Goal: Check status: Check status

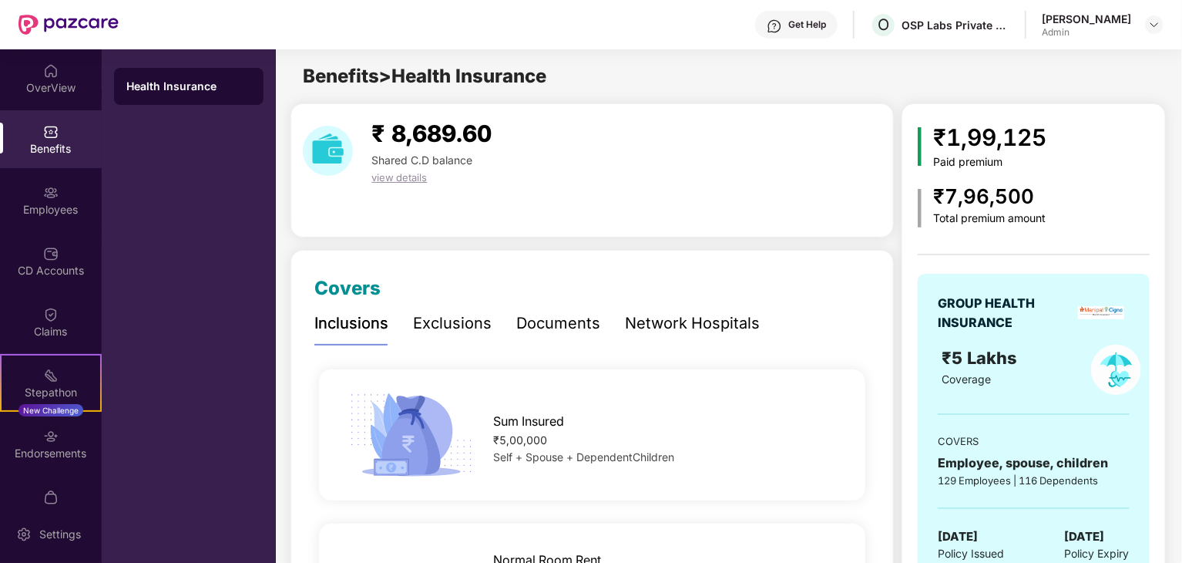
scroll to position [32, 0]
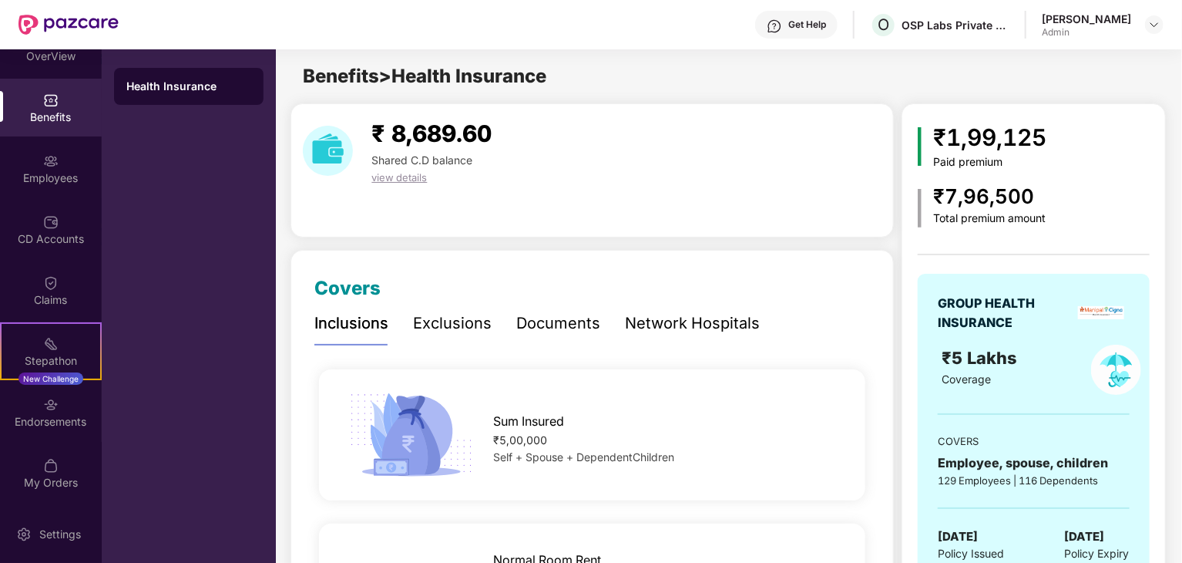
click at [503, 40] on div "Get Help O OSP Labs Private Limited [PERSON_NAME] Admin" at bounding box center [641, 24] width 1045 height 49
drag, startPoint x: 1014, startPoint y: 13, endPoint x: 897, endPoint y: 13, distance: 116.4
click at [897, 13] on div "Get Help O OSP Labs Private Limited [PERSON_NAME] Admin" at bounding box center [641, 24] width 1045 height 49
click at [1091, 73] on div "Benefits > Health Insurance" at bounding box center [728, 76] width 905 height 29
drag, startPoint x: 1017, startPoint y: 27, endPoint x: 900, endPoint y: 32, distance: 116.5
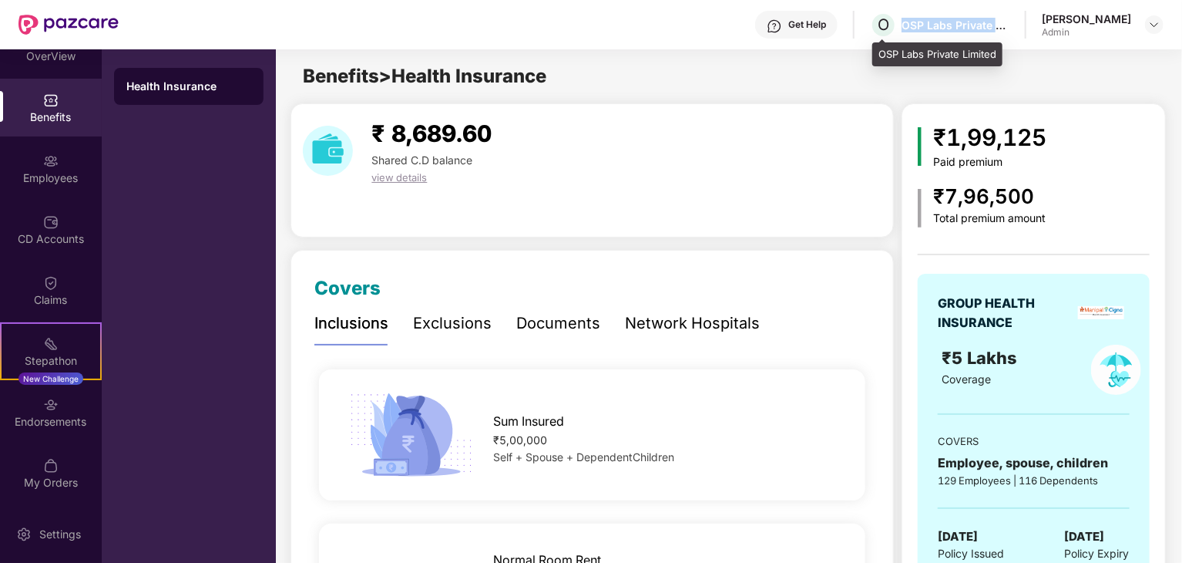
click at [900, 32] on div "Get Help O OSP Labs Private Limited [PERSON_NAME] Admin" at bounding box center [641, 24] width 1045 height 49
click at [1001, 25] on div "OSP Labs Private Limited" at bounding box center [956, 25] width 108 height 15
click at [1050, 69] on div "Benefits > Health Insurance" at bounding box center [728, 76] width 905 height 29
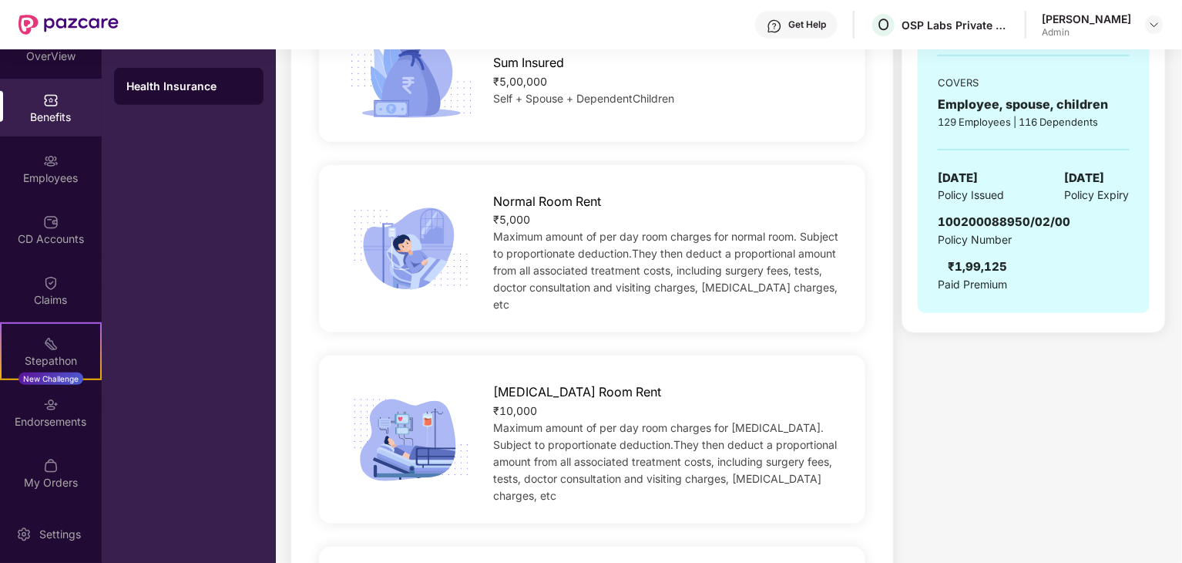
scroll to position [385, 0]
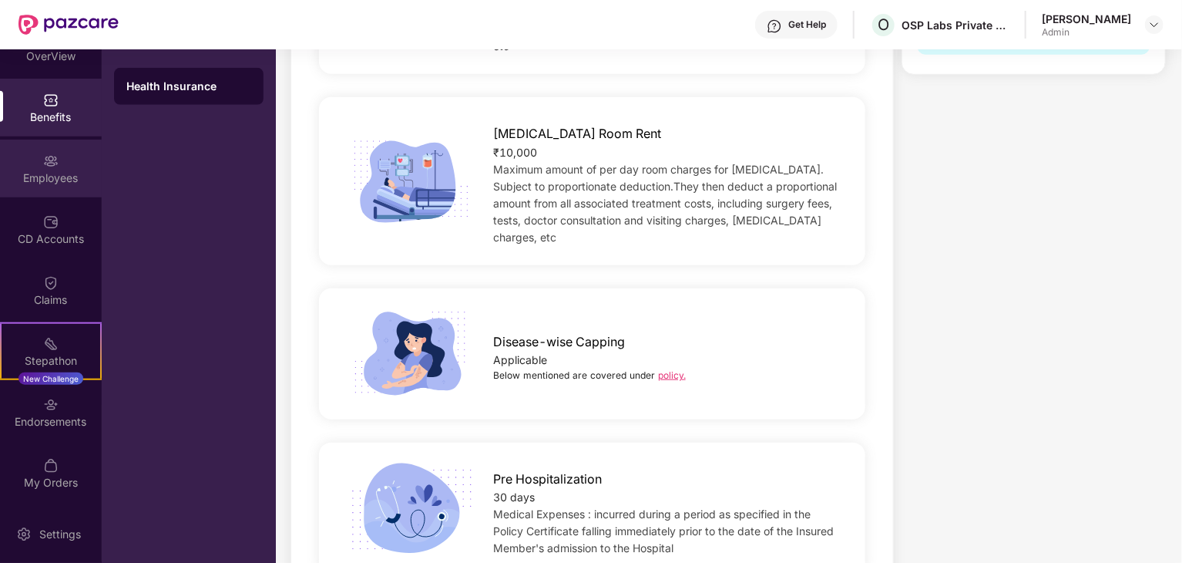
click at [45, 170] on div "Employees" at bounding box center [51, 177] width 102 height 15
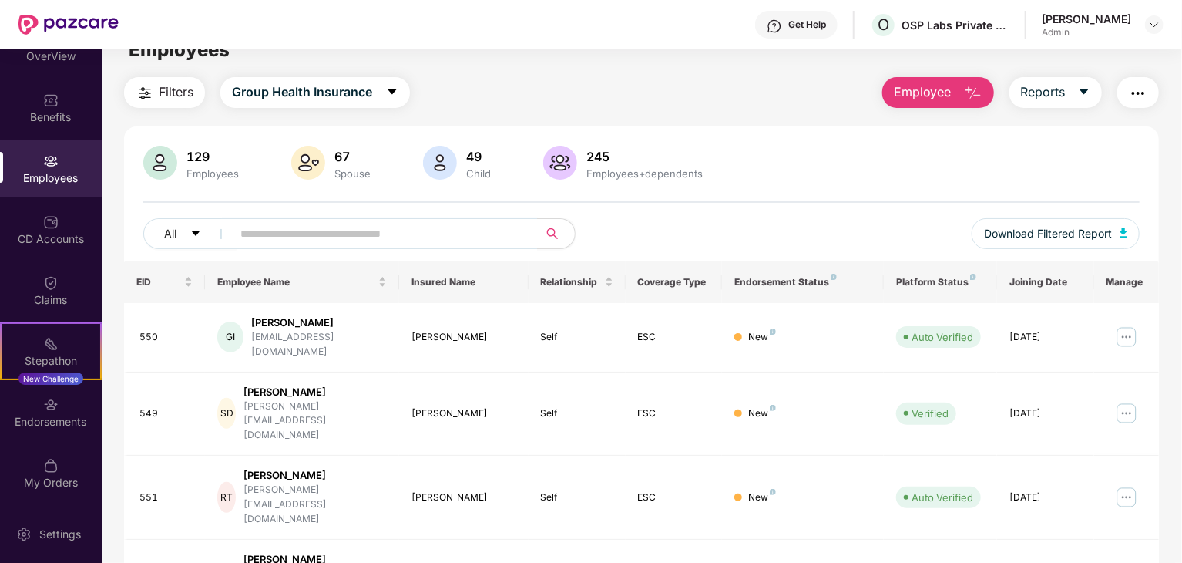
scroll to position [0, 0]
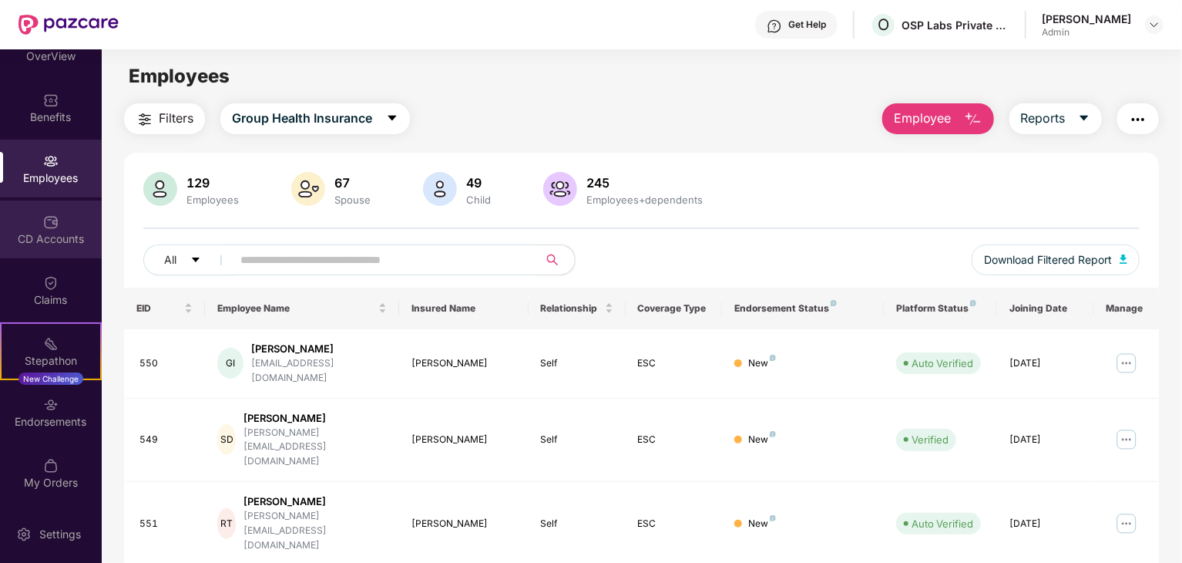
click at [44, 227] on img at bounding box center [50, 221] width 15 height 15
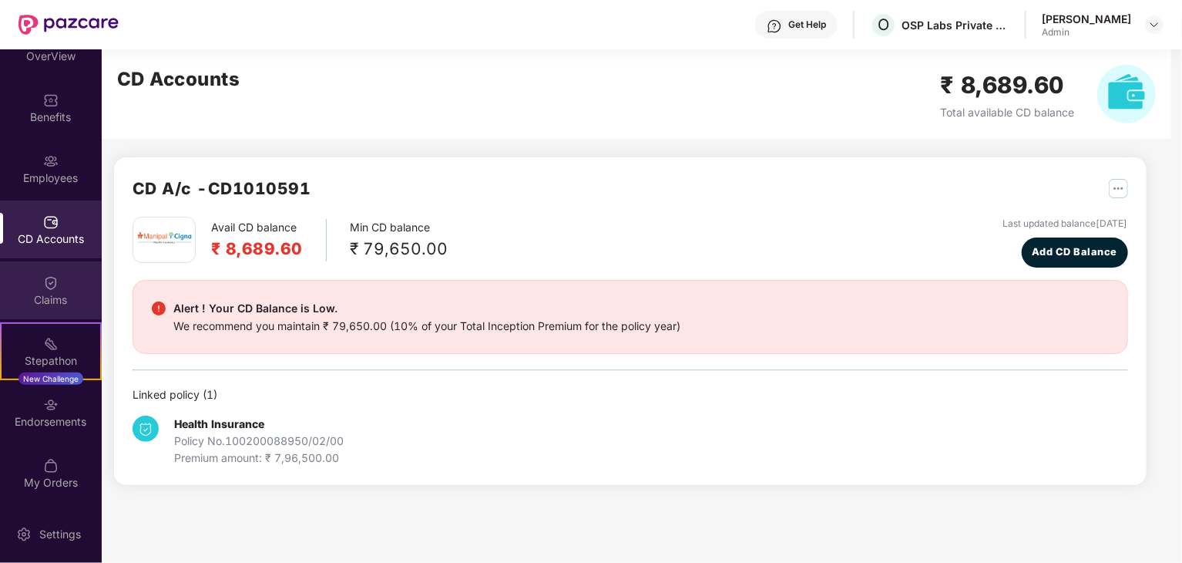
click at [40, 295] on div "Claims" at bounding box center [51, 299] width 102 height 15
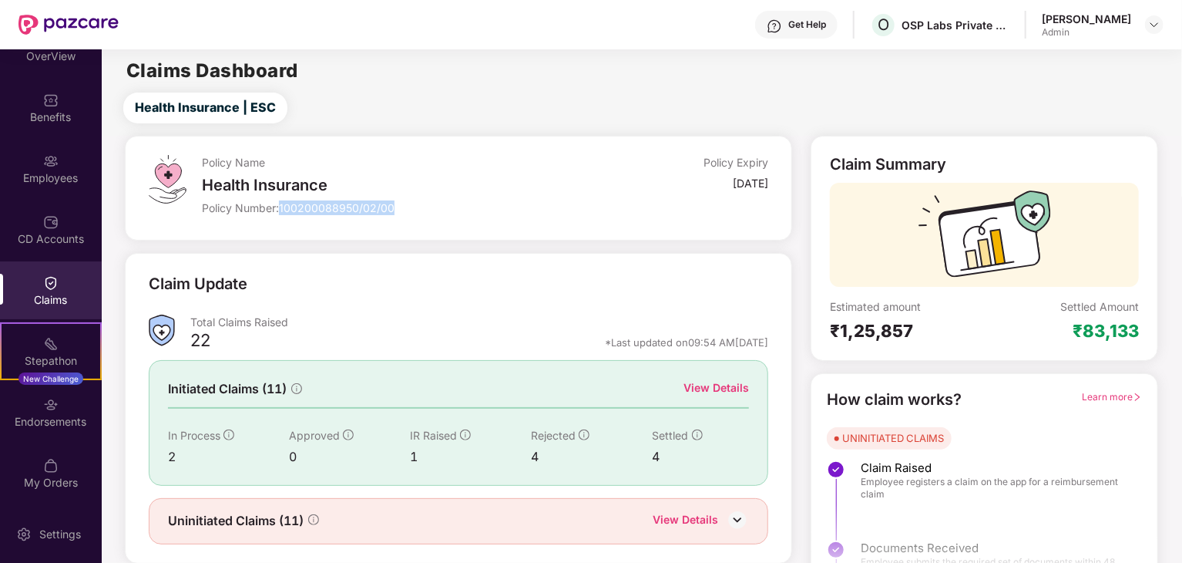
drag, startPoint x: 284, startPoint y: 204, endPoint x: 393, endPoint y: 207, distance: 109.5
click at [393, 207] on span "100200088950/02/00" at bounding box center [337, 207] width 116 height 13
drag, startPoint x: 398, startPoint y: 207, endPoint x: 313, endPoint y: 190, distance: 86.6
click at [313, 190] on div "Policy Name Health Insurance Policy Number: 100200088950/02/00" at bounding box center [391, 188] width 378 height 66
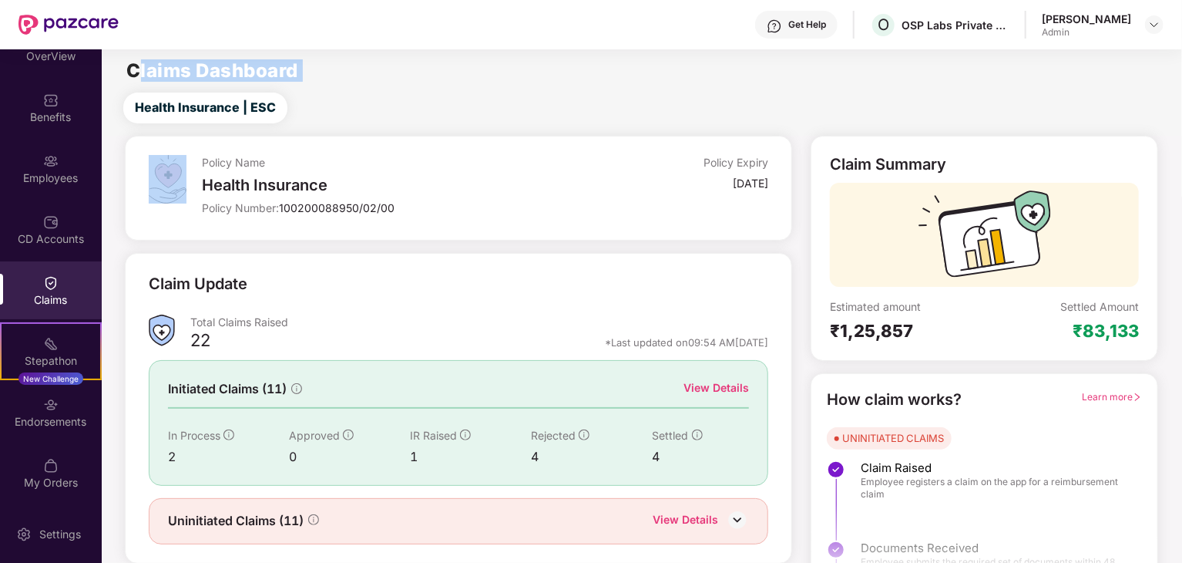
drag, startPoint x: 134, startPoint y: 72, endPoint x: 380, endPoint y: 92, distance: 246.7
click at [256, 91] on main "Claims Dashboard Health Insurance | ESC Policy Name Health Insurance Policy Num…" at bounding box center [642, 326] width 1080 height 554
click at [436, 92] on div "Health Insurance | ESC" at bounding box center [645, 107] width 1074 height 31
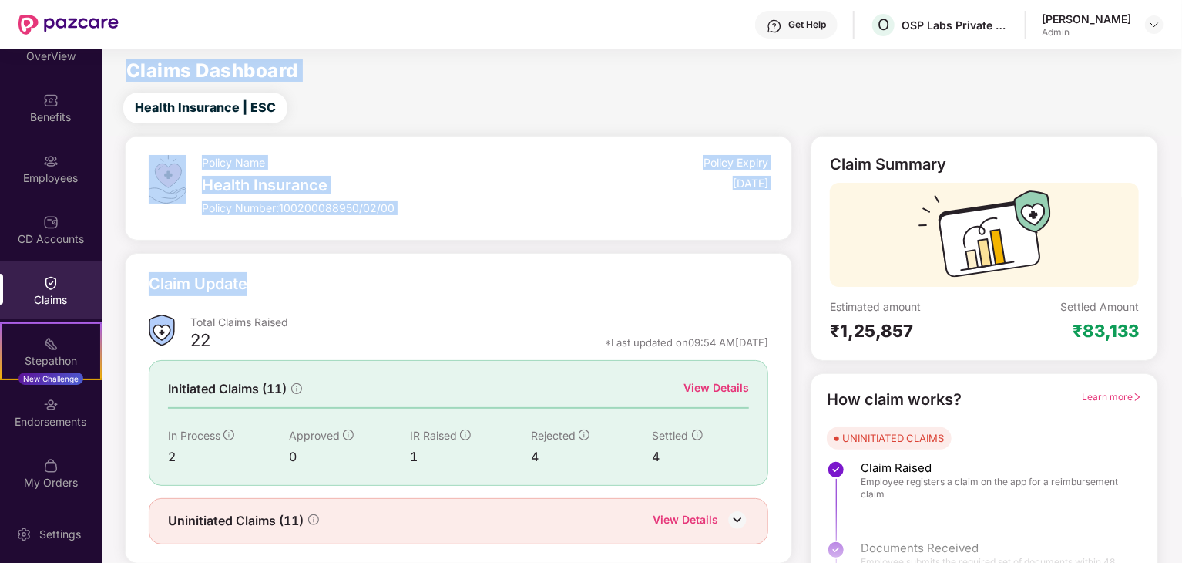
drag, startPoint x: 125, startPoint y: 68, endPoint x: 350, endPoint y: 266, distance: 299.8
click at [350, 266] on main "Claims Dashboard Health Insurance | ESC Policy Name Health Insurance Policy Num…" at bounding box center [642, 326] width 1080 height 554
click at [357, 298] on div "Claim Update" at bounding box center [459, 293] width 621 height 42
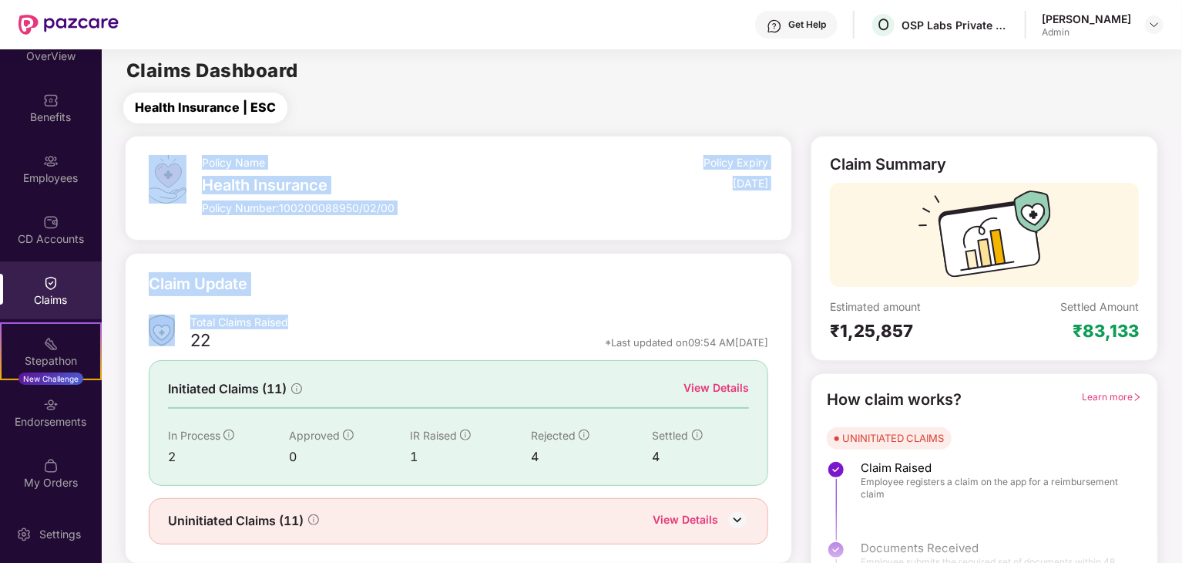
drag, startPoint x: 297, startPoint y: 321, endPoint x: 152, endPoint y: 123, distance: 246.1
click at [153, 130] on main "Claims Dashboard Health Insurance | ESC Policy Name Health Insurance Policy Num…" at bounding box center [642, 326] width 1080 height 554
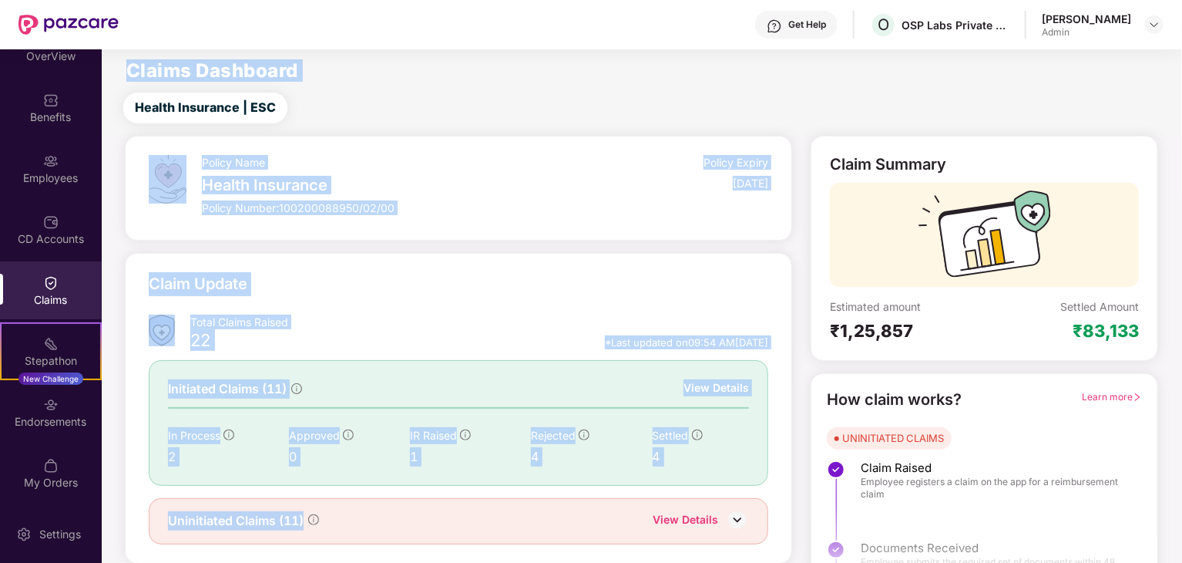
drag, startPoint x: 129, startPoint y: 69, endPoint x: 749, endPoint y: 535, distance: 775.6
click at [749, 535] on main "Claims Dashboard Health Insurance | ESC Policy Name Health Insurance Policy Num…" at bounding box center [642, 326] width 1080 height 554
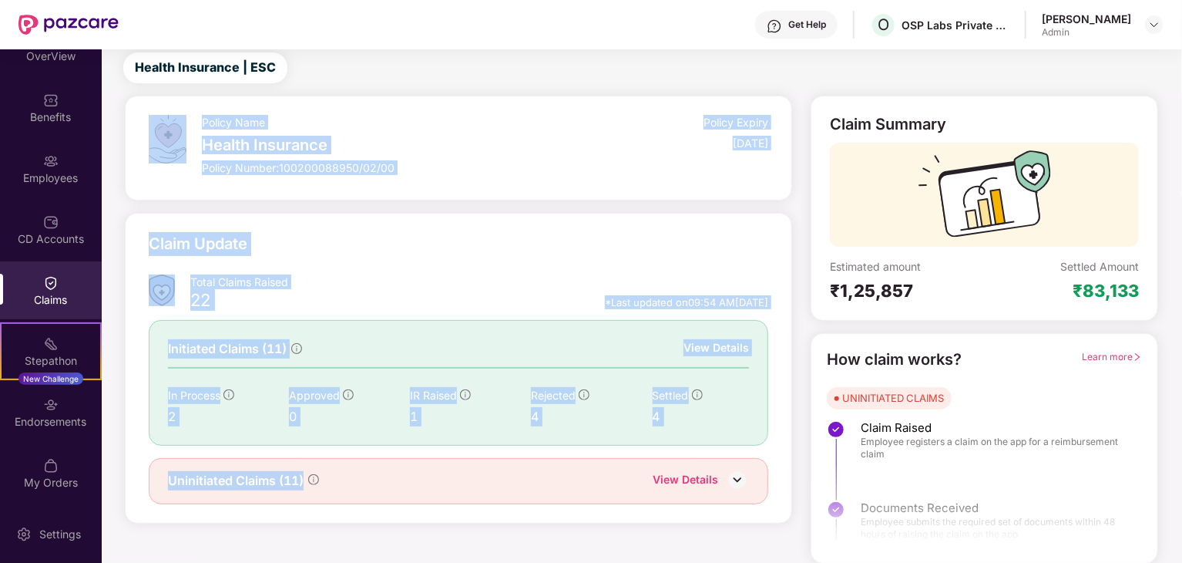
click at [965, 96] on main "Claims Dashboard Health Insurance | ESC Policy Name Health Insurance Policy Num…" at bounding box center [642, 286] width 1080 height 554
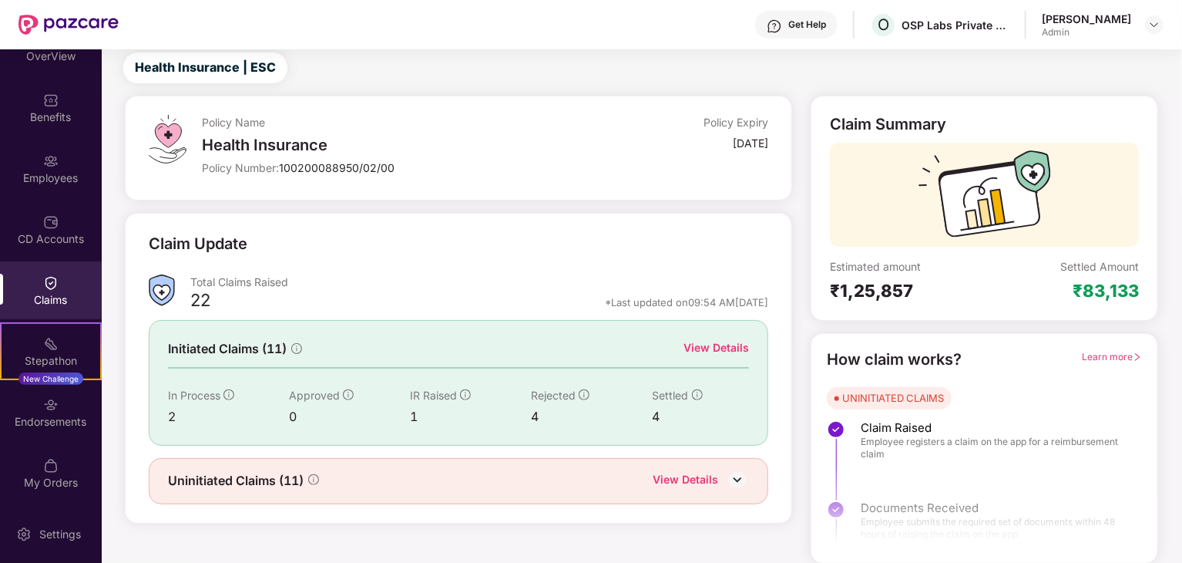
click at [27, 308] on div "Claims" at bounding box center [51, 290] width 102 height 58
click at [715, 342] on div "View Details" at bounding box center [717, 347] width 66 height 17
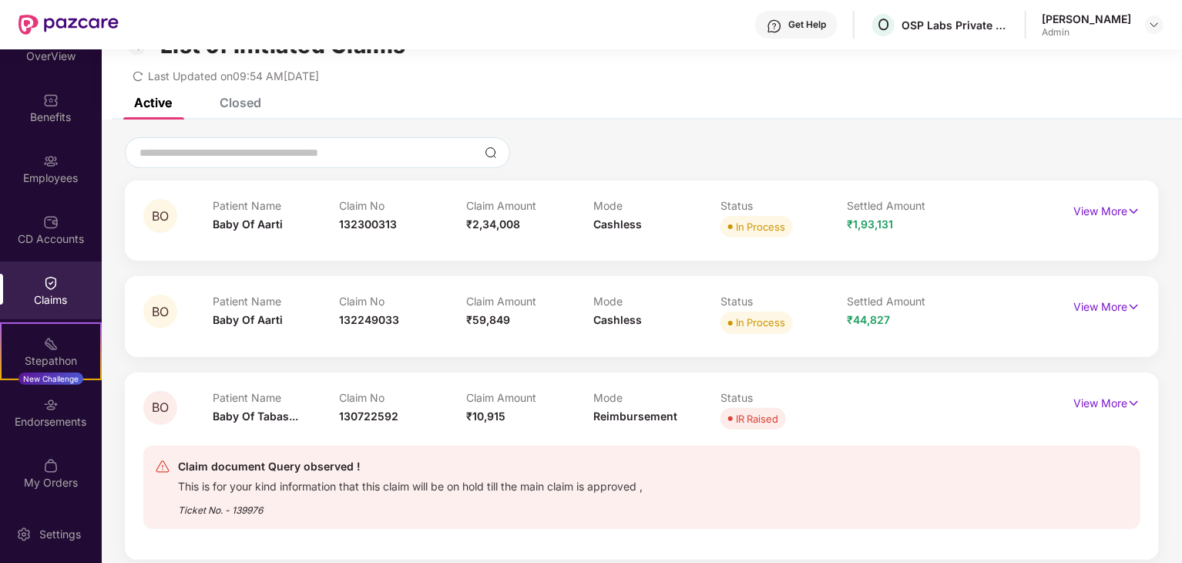
scroll to position [52, 0]
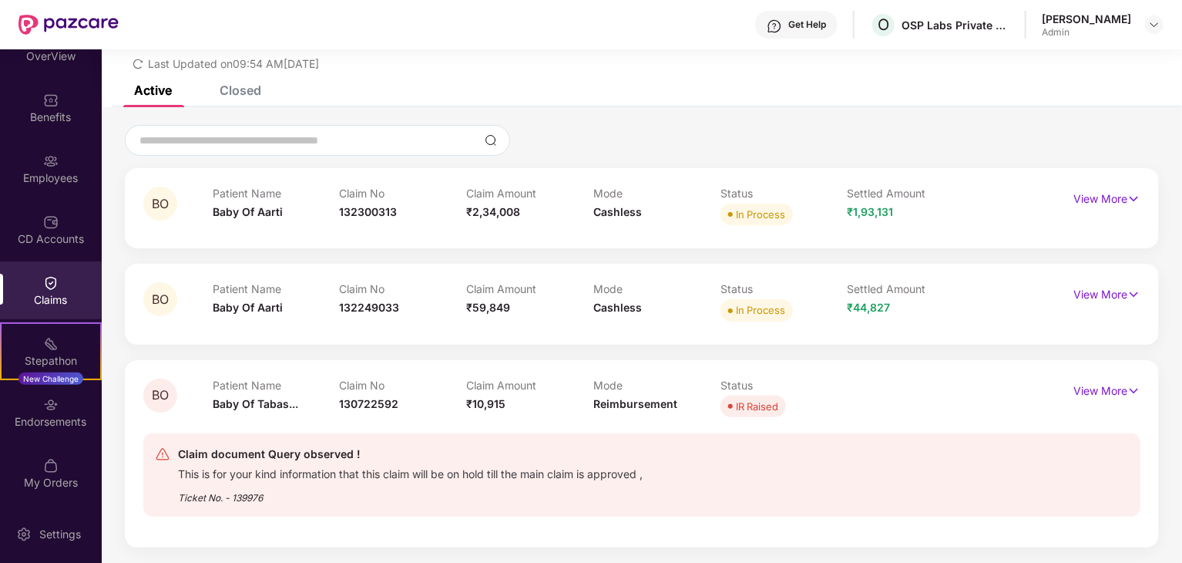
click at [250, 92] on div "Closed" at bounding box center [241, 89] width 42 height 15
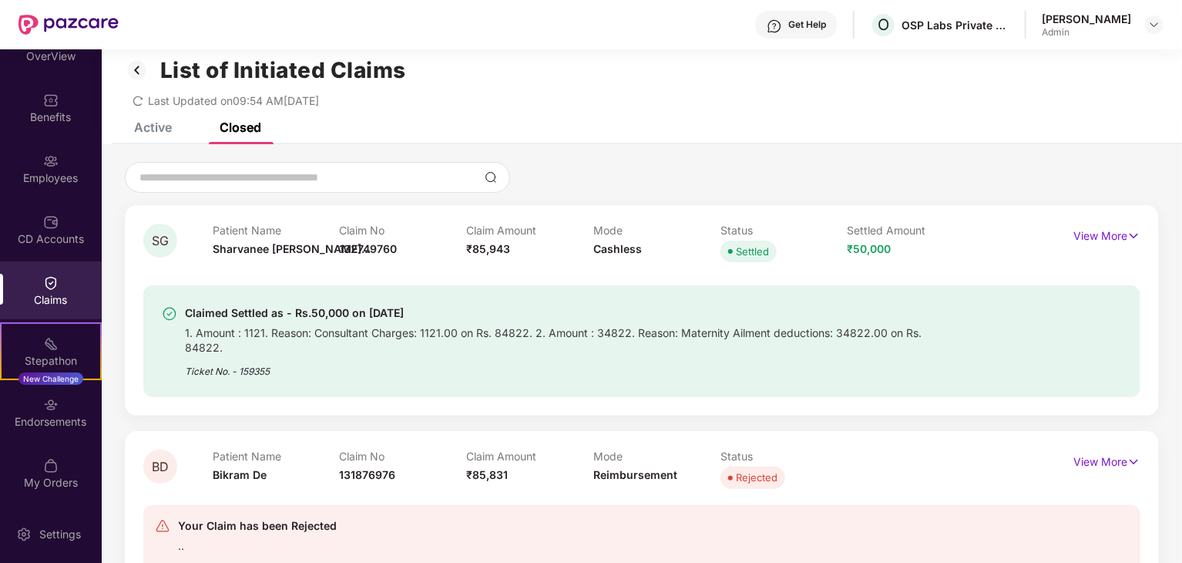
scroll to position [0, 0]
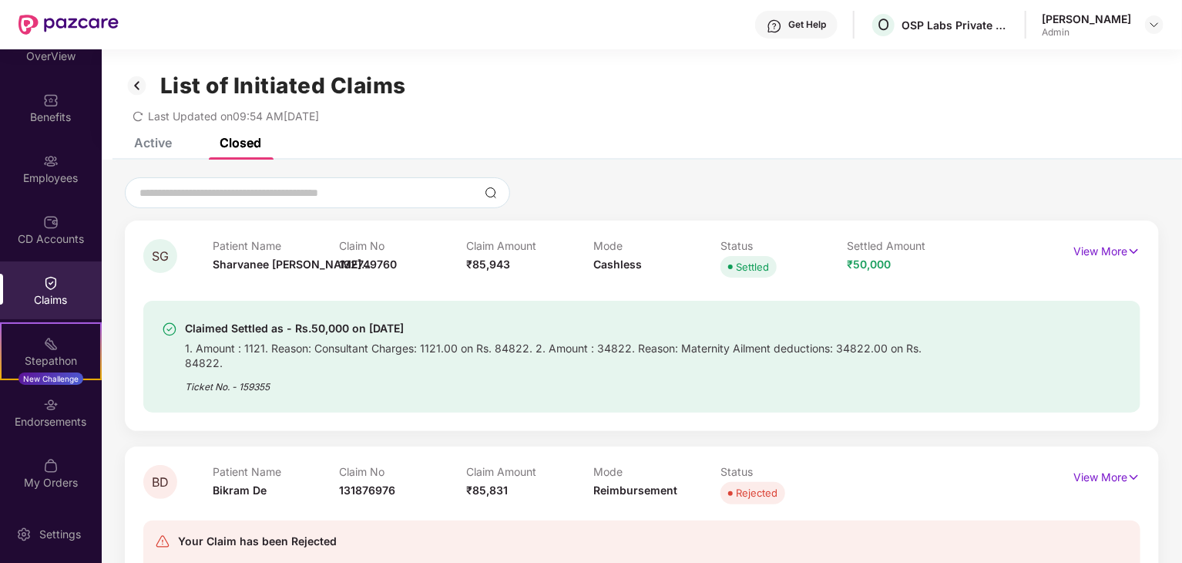
click at [162, 139] on div "Active" at bounding box center [153, 142] width 38 height 15
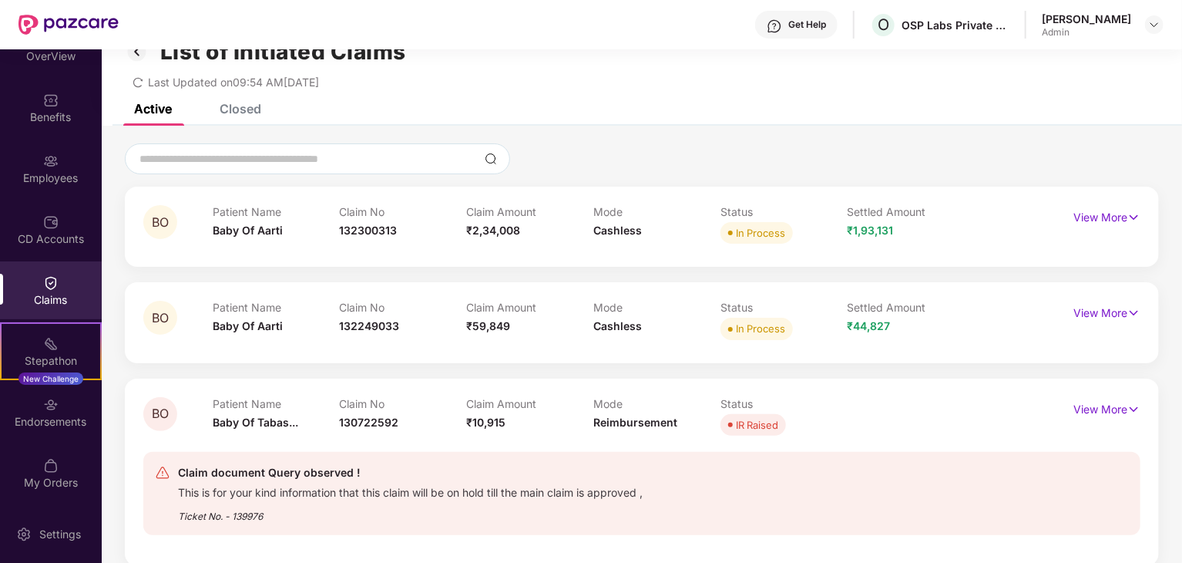
scroll to position [52, 0]
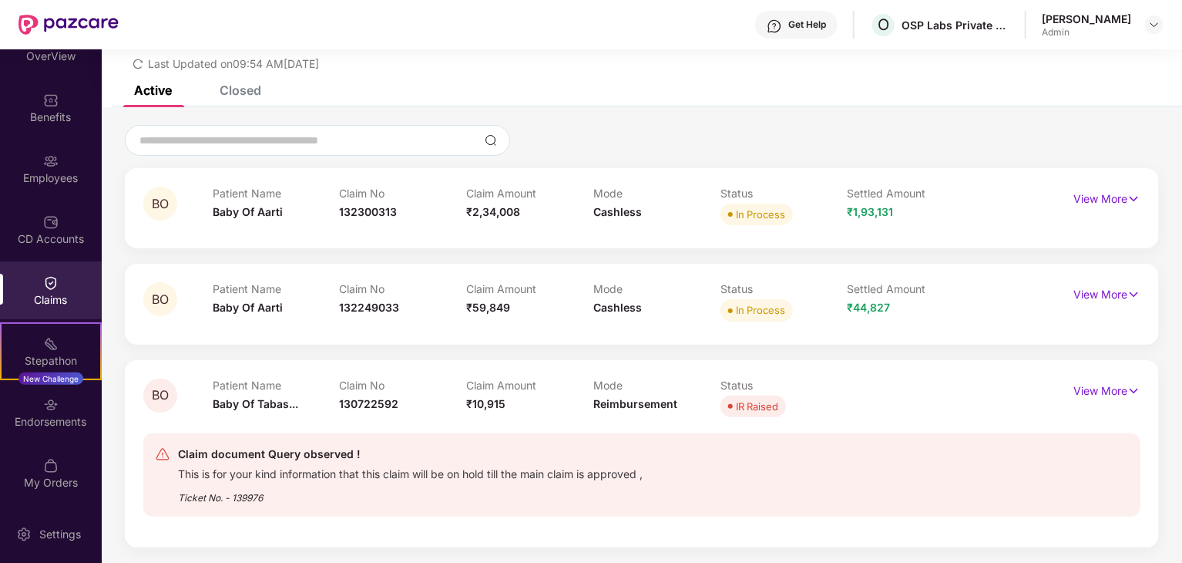
click at [236, 93] on div "Closed" at bounding box center [241, 89] width 42 height 15
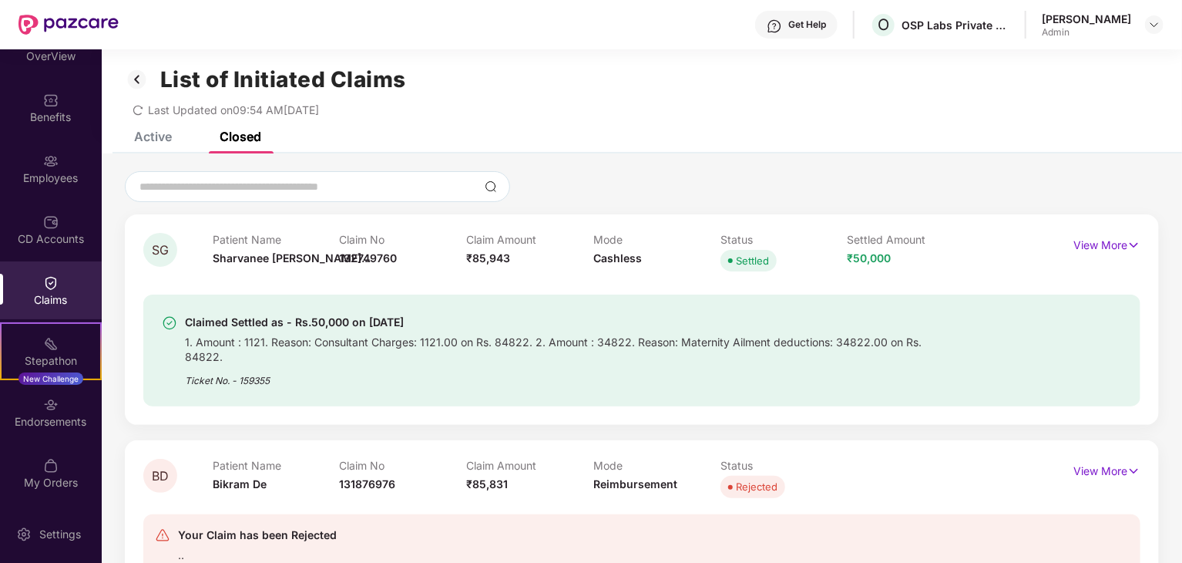
scroll to position [0, 0]
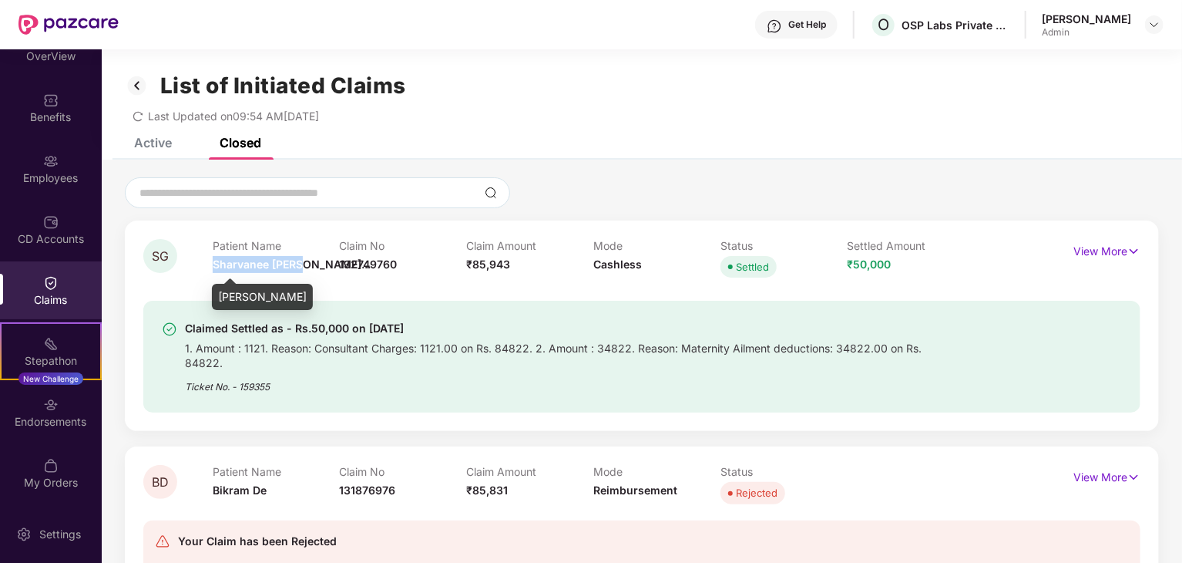
drag, startPoint x: 213, startPoint y: 264, endPoint x: 302, endPoint y: 265, distance: 89.4
click at [302, 265] on span "Sharvanee [PERSON_NAME]..." at bounding box center [292, 263] width 158 height 13
click at [155, 150] on div "Active" at bounding box center [141, 143] width 61 height 34
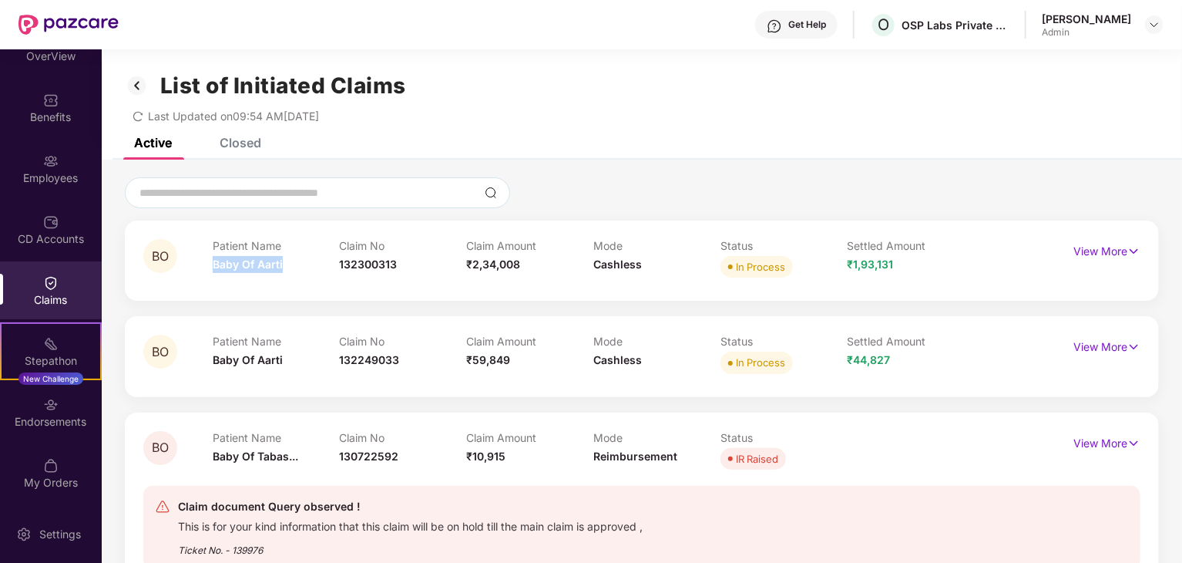
drag, startPoint x: 213, startPoint y: 257, endPoint x: 282, endPoint y: 271, distance: 70.6
click at [282, 271] on div "Patient Name Baby Of Aarti" at bounding box center [276, 260] width 127 height 42
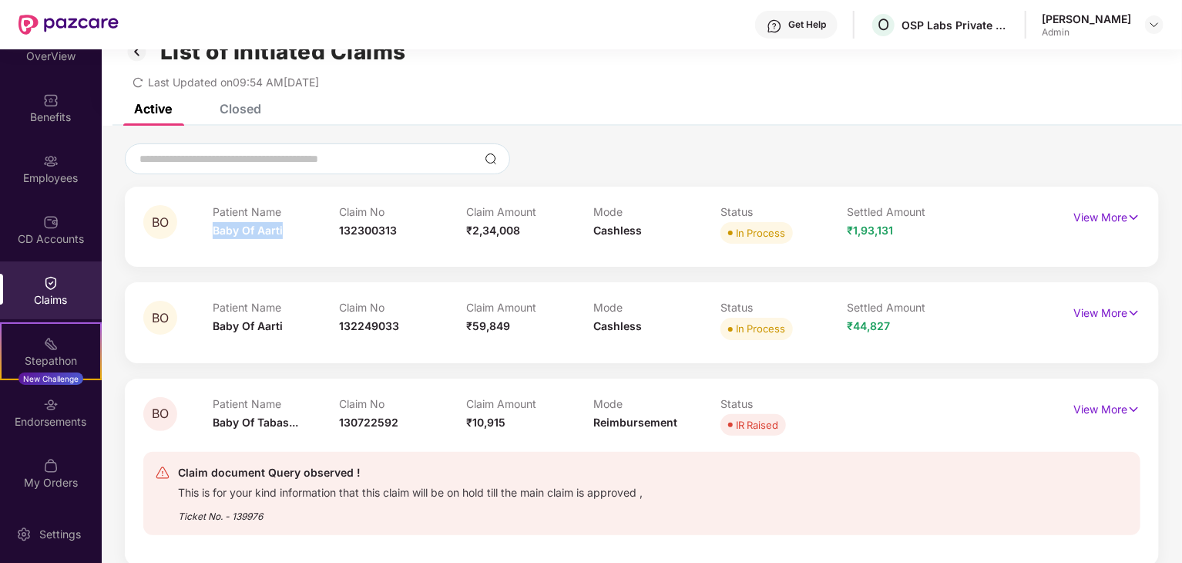
scroll to position [52, 0]
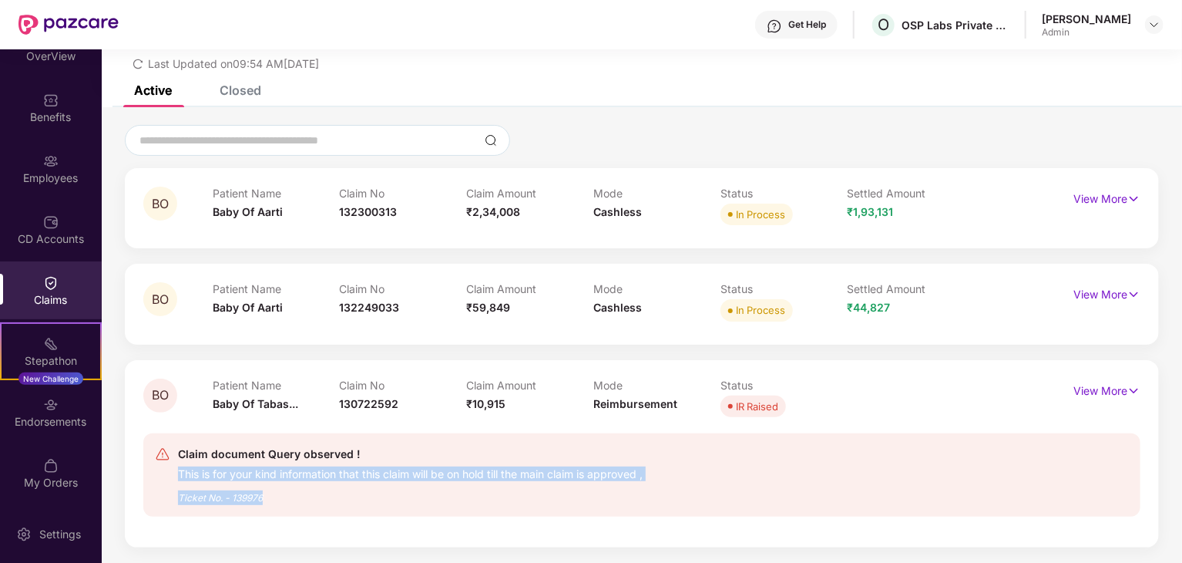
drag, startPoint x: 179, startPoint y: 475, endPoint x: 281, endPoint y: 489, distance: 102.8
click at [281, 489] on div "Claim document Query observed ! This is for your kind information that this cla…" at bounding box center [410, 475] width 465 height 60
click at [289, 491] on div "Ticket No. - 139976" at bounding box center [410, 493] width 465 height 24
drag, startPoint x: 267, startPoint y: 497, endPoint x: 183, endPoint y: 466, distance: 90.5
click at [183, 466] on div "Claim document Query observed ! This is for your kind information that this cla…" at bounding box center [410, 475] width 465 height 60
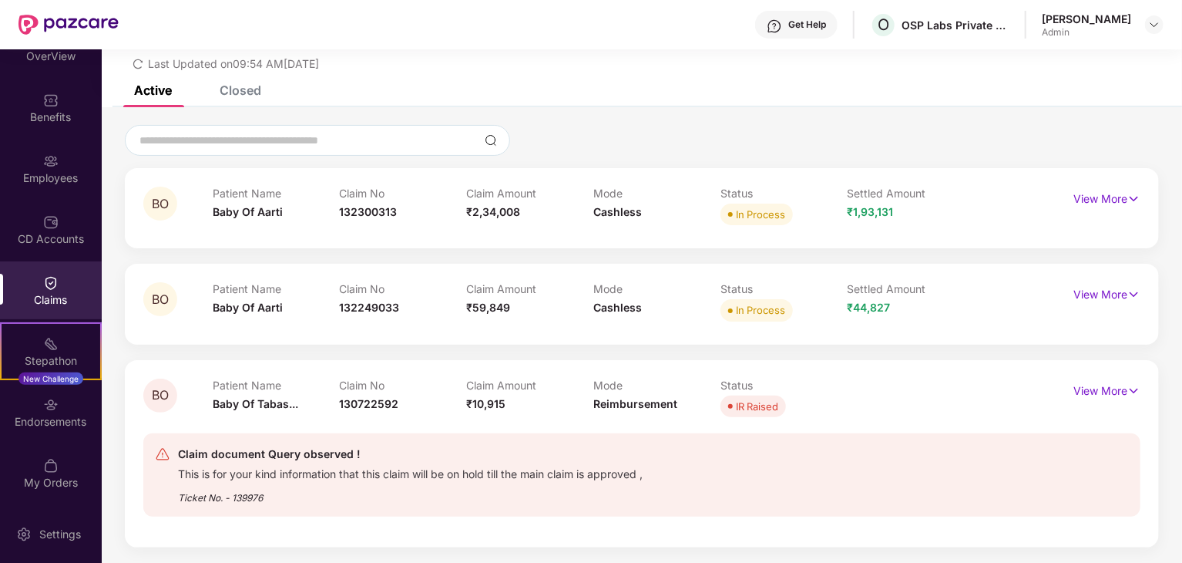
click at [175, 469] on div "Claim document Query observed ! This is for your kind information that this cla…" at bounding box center [561, 475] width 812 height 60
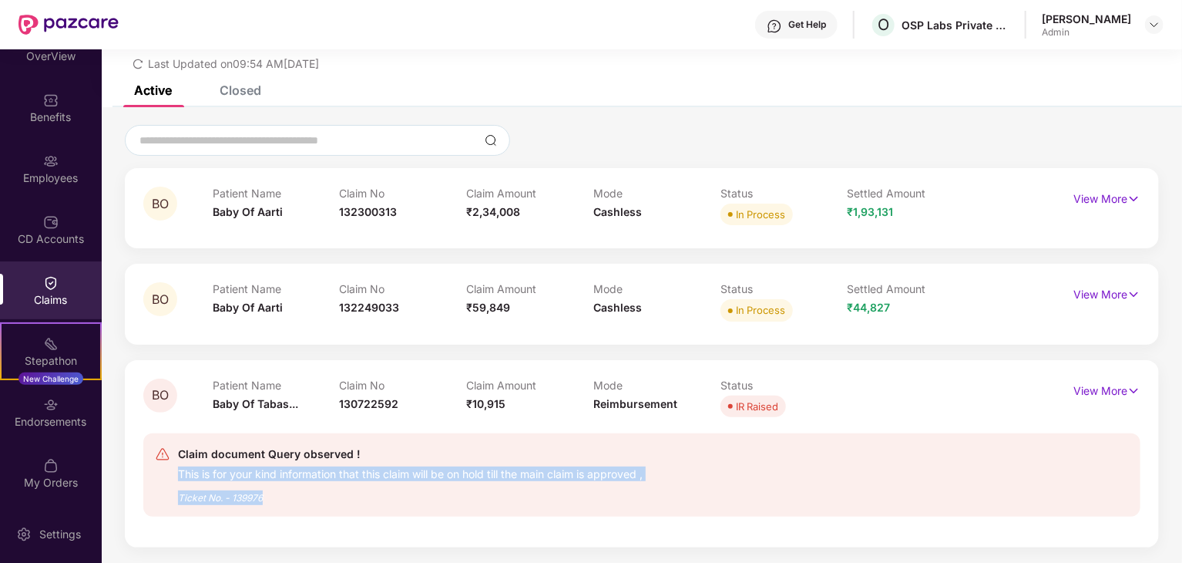
drag, startPoint x: 180, startPoint y: 473, endPoint x: 264, endPoint y: 489, distance: 85.7
click at [264, 489] on div "Claim document Query observed ! This is for your kind information that this cla…" at bounding box center [410, 475] width 465 height 60
click at [281, 494] on div "Ticket No. - 139976" at bounding box center [410, 493] width 465 height 24
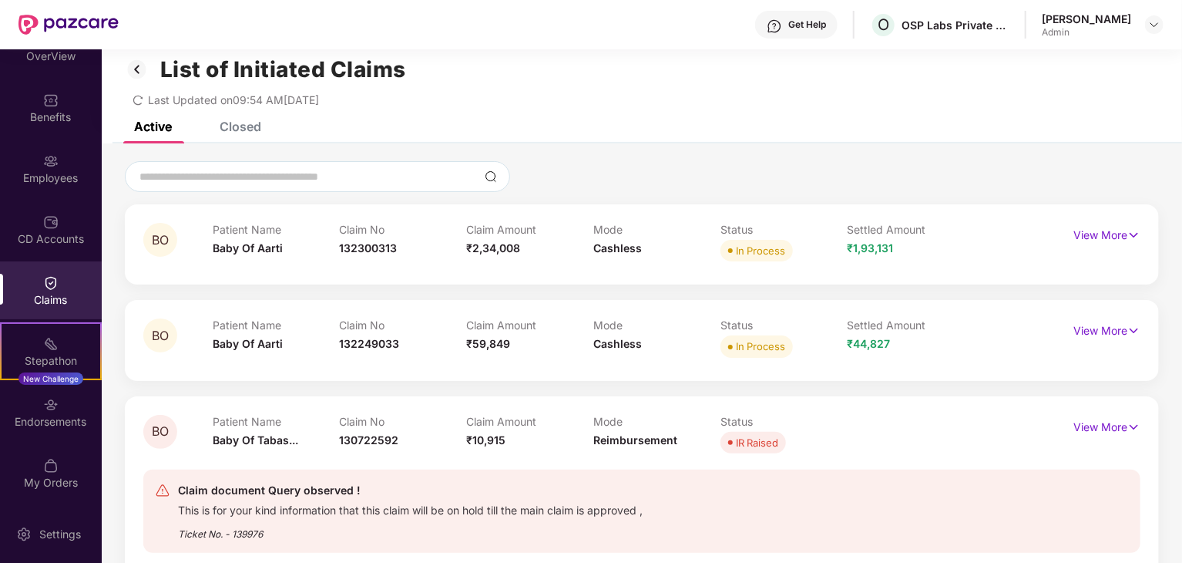
scroll to position [0, 0]
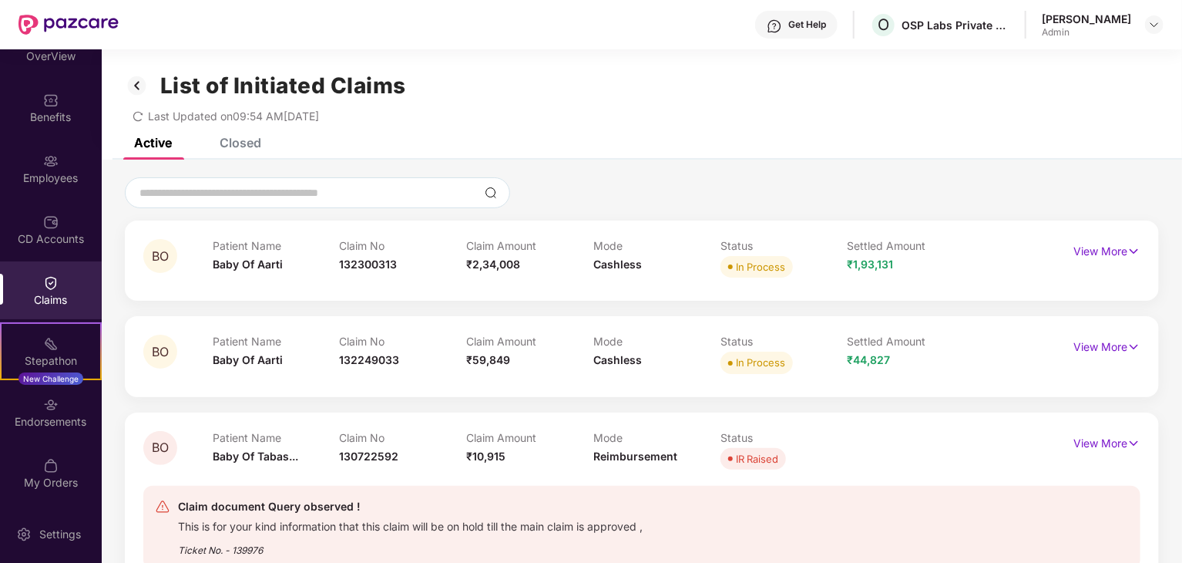
drag, startPoint x: 162, startPoint y: 78, endPoint x: 567, endPoint y: 119, distance: 407.6
click at [567, 119] on div "List of Initiated Claims Last Updated on 09:54 AM[DATE]" at bounding box center [642, 93] width 1081 height 89
click at [650, 128] on div "List of Initiated Claims Last Updated on 09:54 AM[DATE]" at bounding box center [642, 93] width 1081 height 89
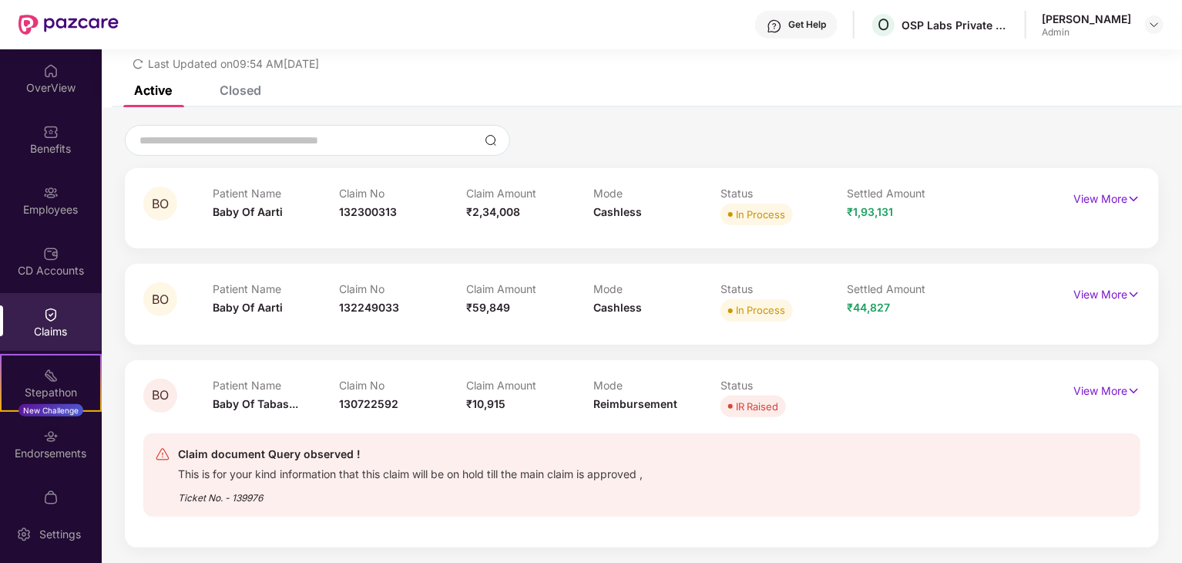
click at [254, 90] on div "Closed" at bounding box center [241, 89] width 42 height 15
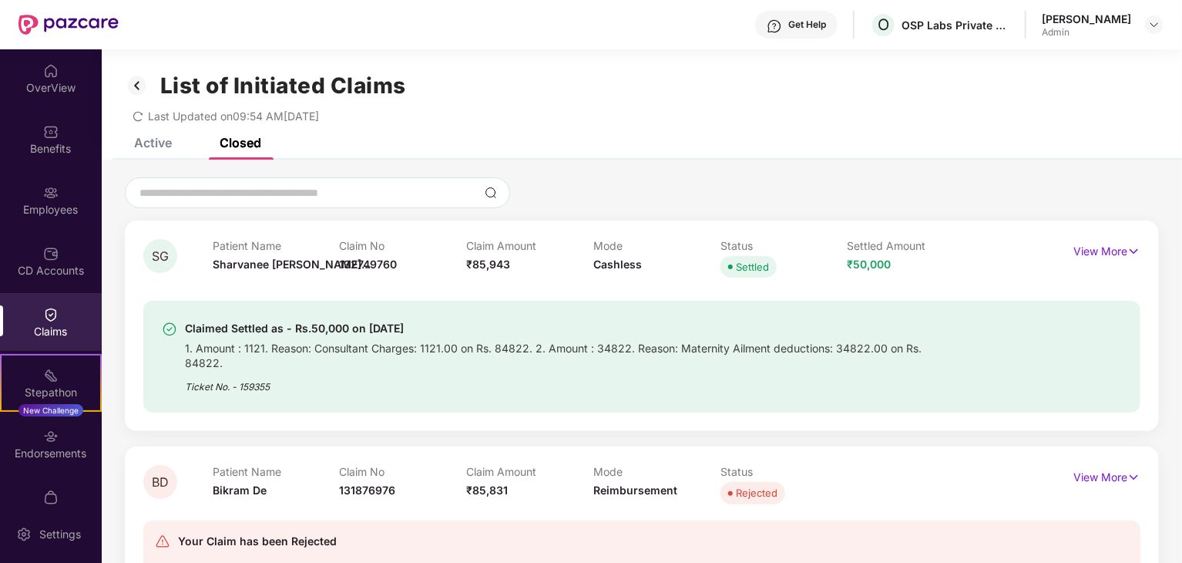
click at [143, 92] on img at bounding box center [137, 85] width 25 height 26
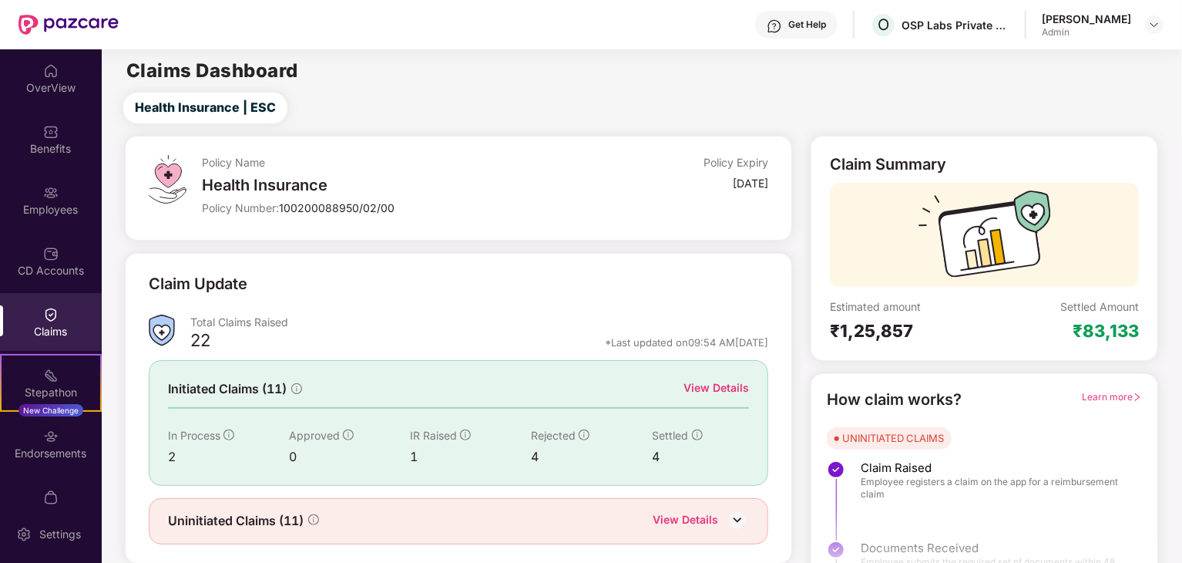
click at [29, 338] on div "Claims" at bounding box center [51, 331] width 102 height 15
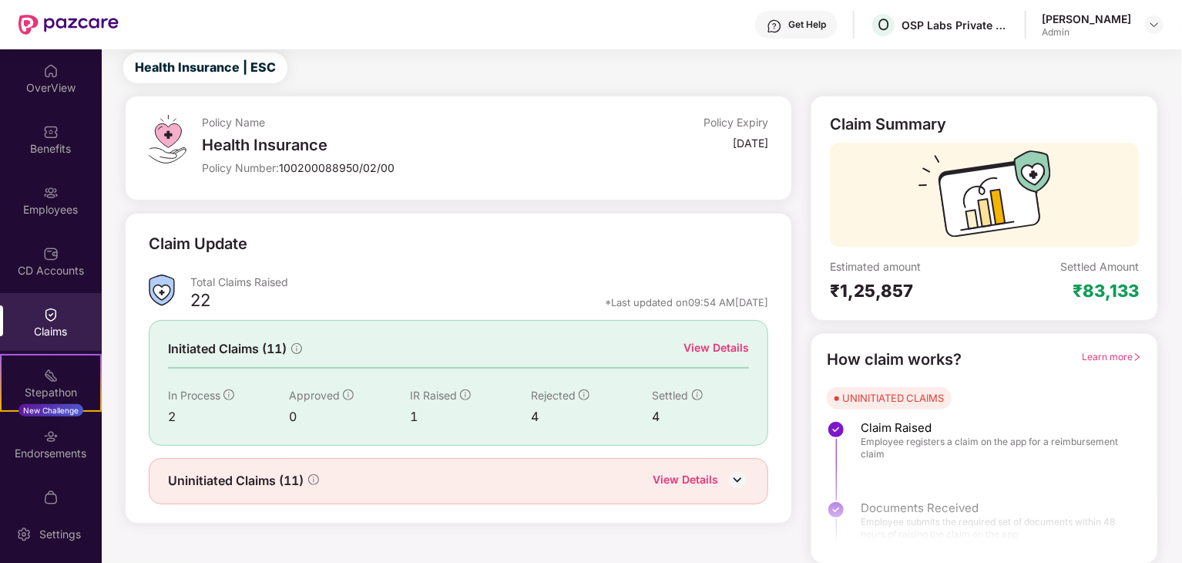
click at [686, 473] on div "View Details" at bounding box center [686, 481] width 66 height 20
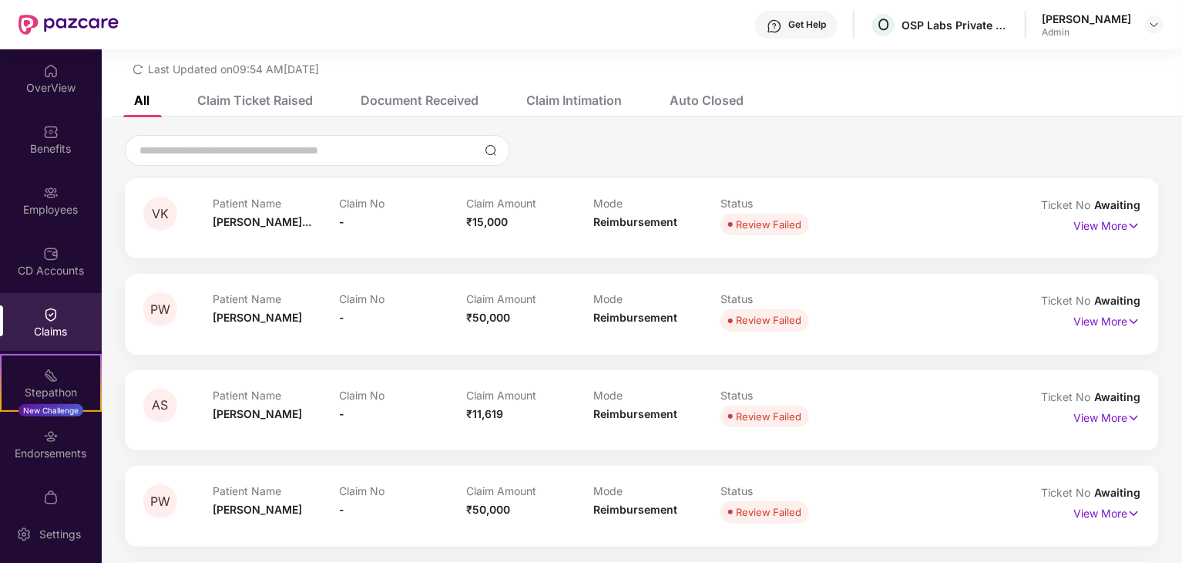
scroll to position [49, 0]
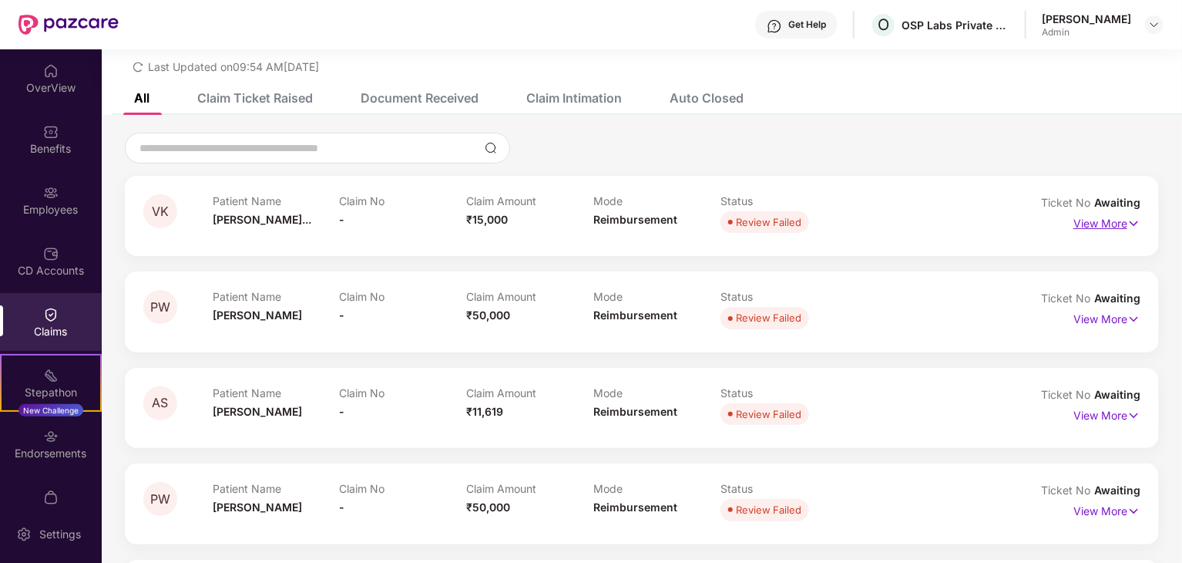
click at [1074, 221] on p "View More" at bounding box center [1107, 221] width 67 height 21
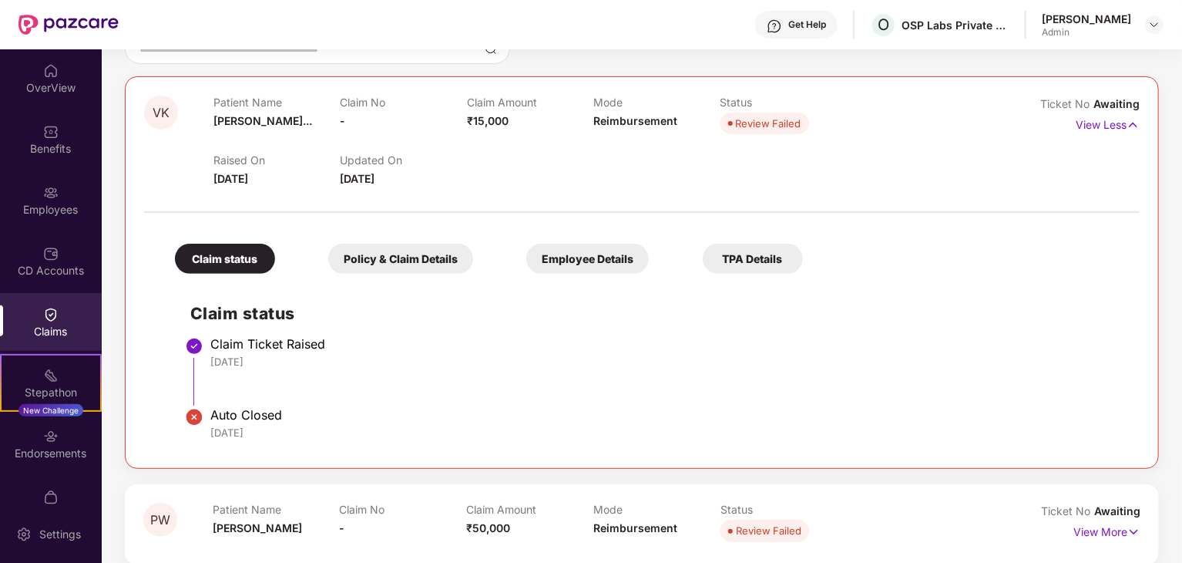
scroll to position [281, 0]
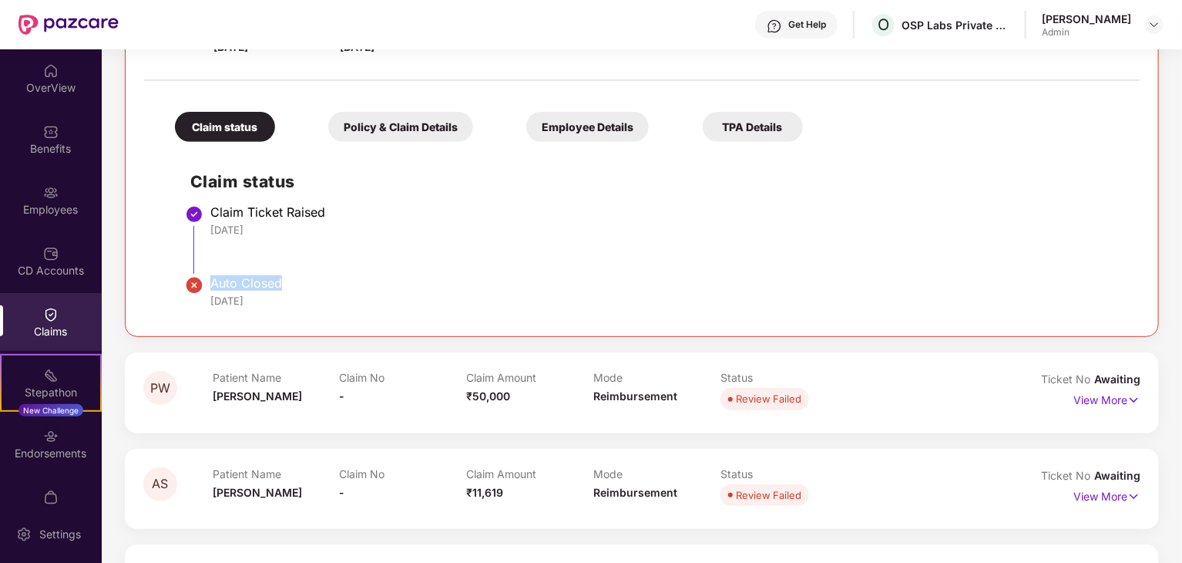
drag, startPoint x: 210, startPoint y: 282, endPoint x: 308, endPoint y: 279, distance: 97.9
click at [308, 279] on div "Auto Closed" at bounding box center [667, 282] width 914 height 15
click at [447, 288] on div "Auto Closed" at bounding box center [667, 282] width 914 height 15
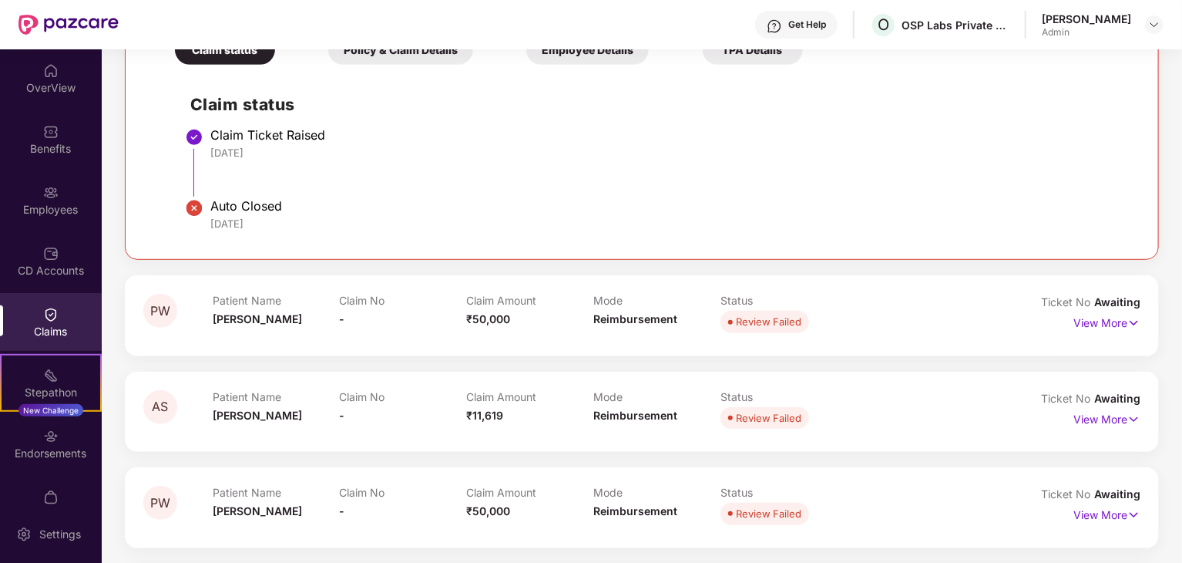
scroll to position [203, 0]
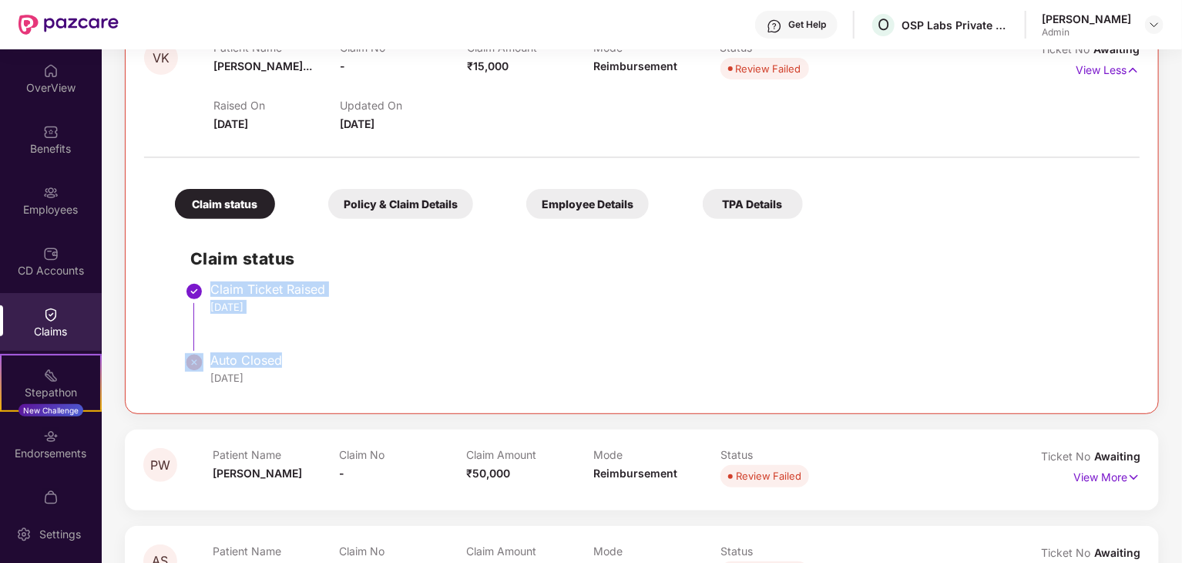
drag, startPoint x: 212, startPoint y: 287, endPoint x: 281, endPoint y: 358, distance: 99.2
click at [281, 358] on ul "Claim Ticket Raised [DATE] Auto Closed [DATE]" at bounding box center [657, 341] width 934 height 108
click at [429, 376] on div "[DATE]" at bounding box center [667, 378] width 914 height 14
click at [402, 208] on div "Policy & Claim Details" at bounding box center [400, 204] width 145 height 30
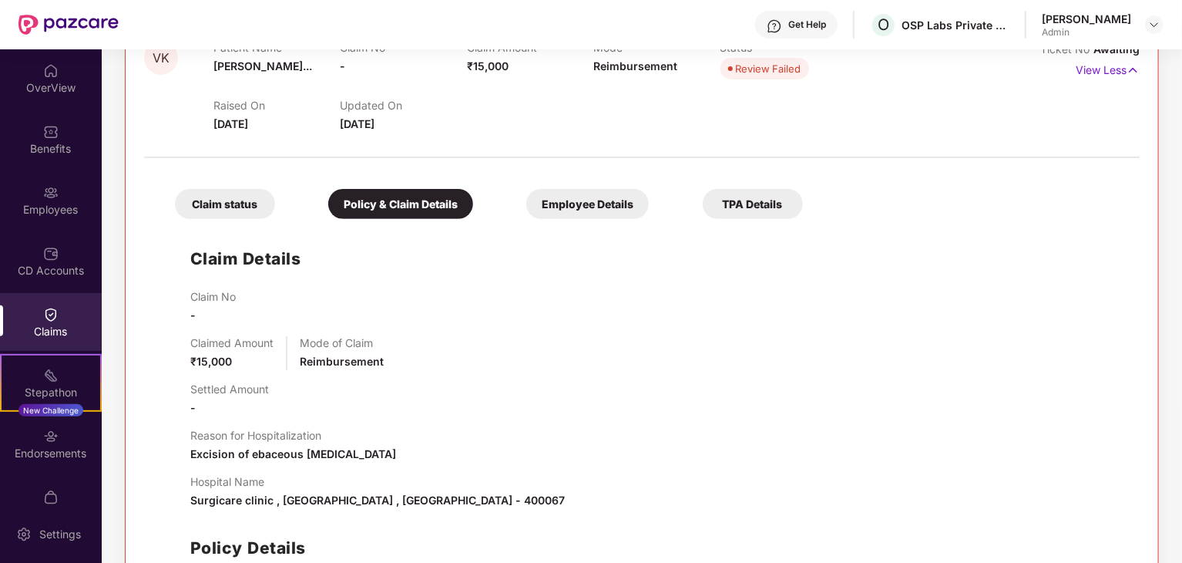
click at [783, 214] on div "TPA Details" at bounding box center [753, 204] width 100 height 30
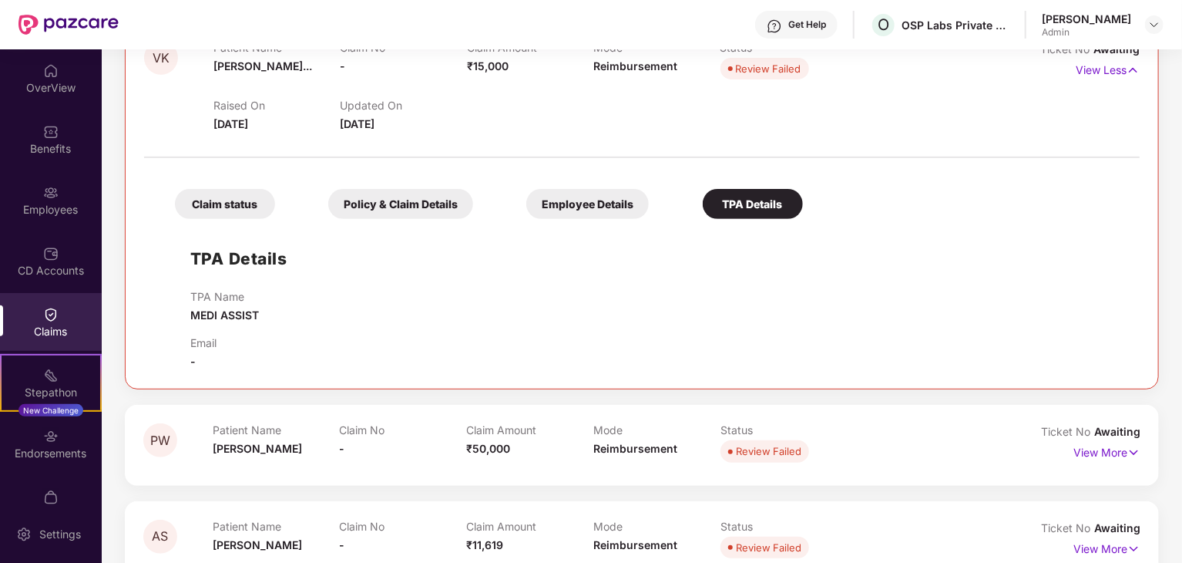
click at [617, 204] on div "Employee Details" at bounding box center [587, 204] width 123 height 30
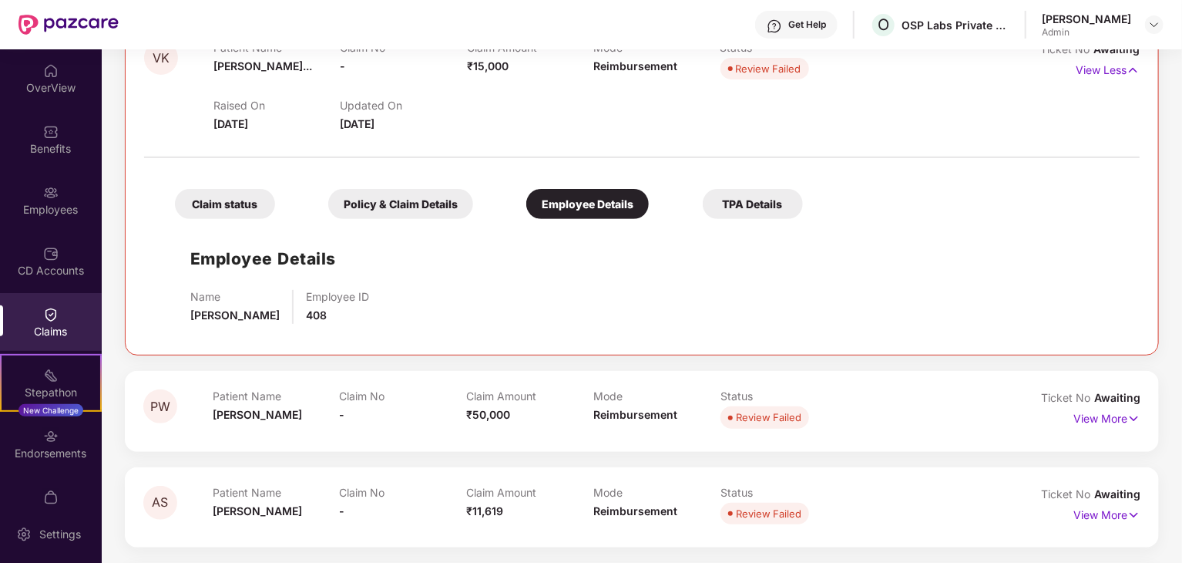
click at [382, 192] on div "Policy & Claim Details" at bounding box center [400, 204] width 145 height 30
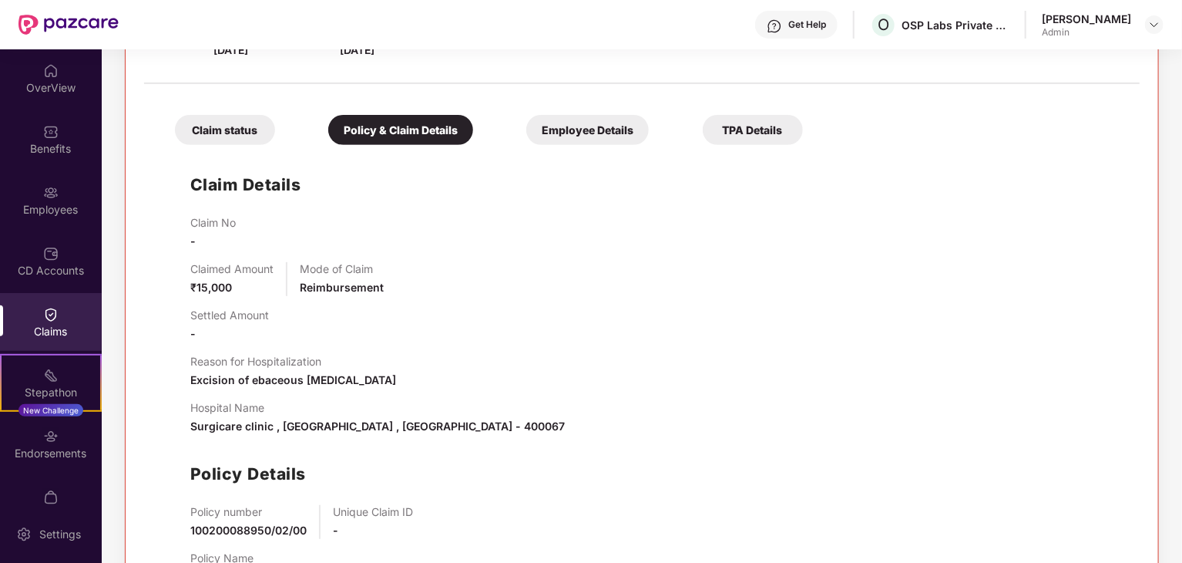
scroll to position [358, 0]
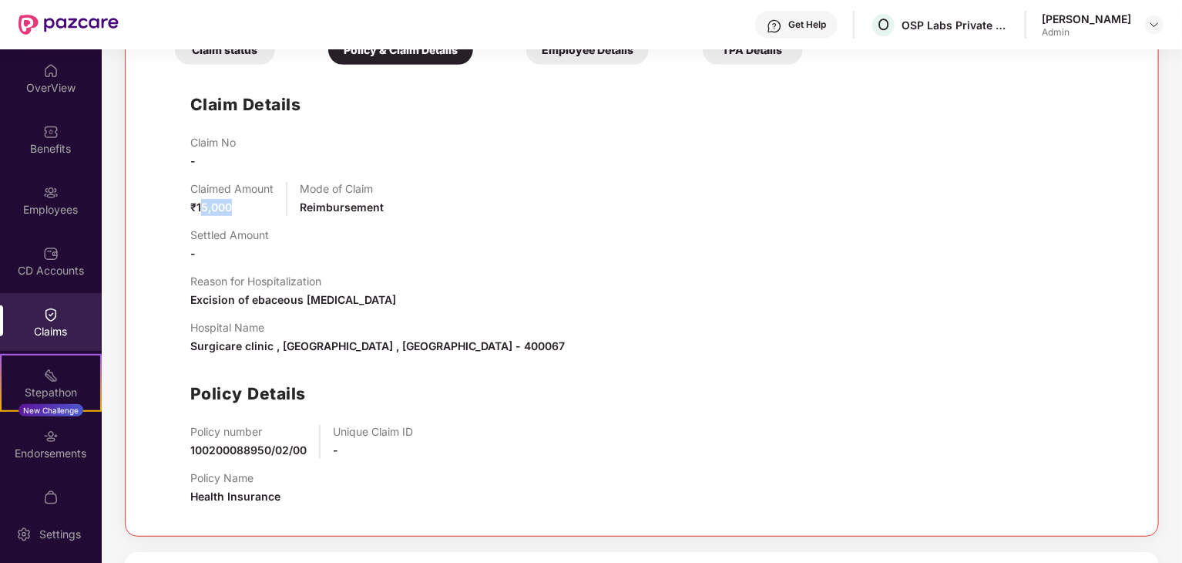
drag, startPoint x: 199, startPoint y: 208, endPoint x: 228, endPoint y: 212, distance: 29.5
click at [228, 212] on span "₹15,000" at bounding box center [211, 206] width 42 height 13
click at [230, 212] on span "₹15,000" at bounding box center [211, 206] width 42 height 13
click at [200, 207] on span "₹15,000" at bounding box center [211, 206] width 42 height 13
drag, startPoint x: 198, startPoint y: 207, endPoint x: 233, endPoint y: 208, distance: 34.7
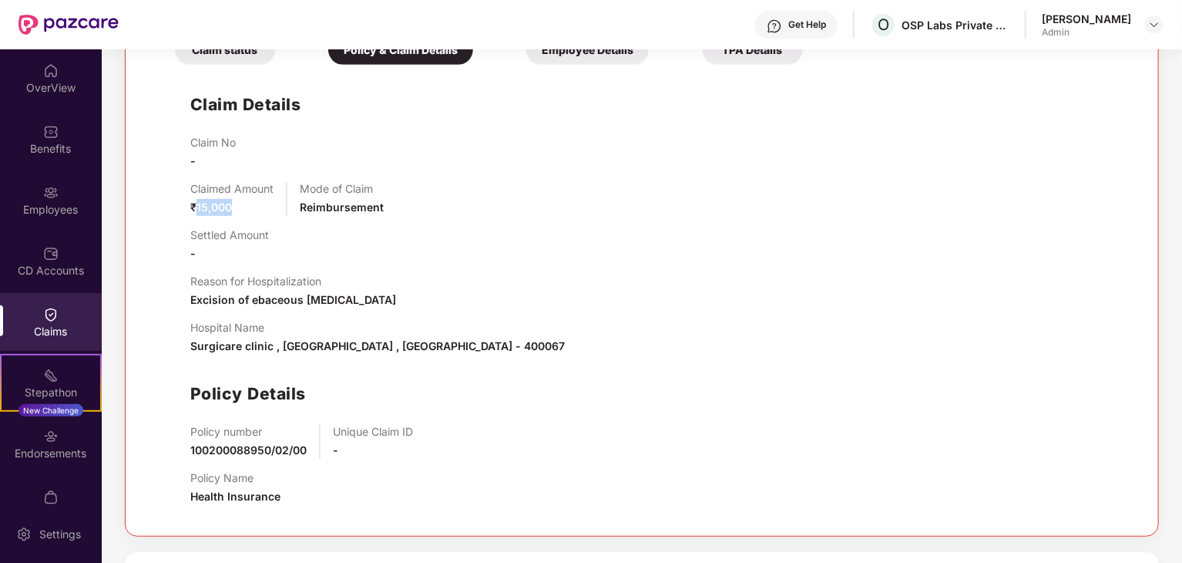
click at [233, 208] on div "Claimed Amount ₹15,000" at bounding box center [231, 199] width 83 height 34
click at [237, 220] on div "Claim No - Claimed Amount ₹15,000 Mode of Claim Reimbursement Settled Amount - …" at bounding box center [657, 327] width 934 height 382
drag, startPoint x: 250, startPoint y: 298, endPoint x: 345, endPoint y: 304, distance: 95.1
click at [345, 304] on div "Reason for Hospitalization Excision of ebaceous [MEDICAL_DATA]" at bounding box center [657, 291] width 934 height 34
copy span "ebaceous [MEDICAL_DATA]"
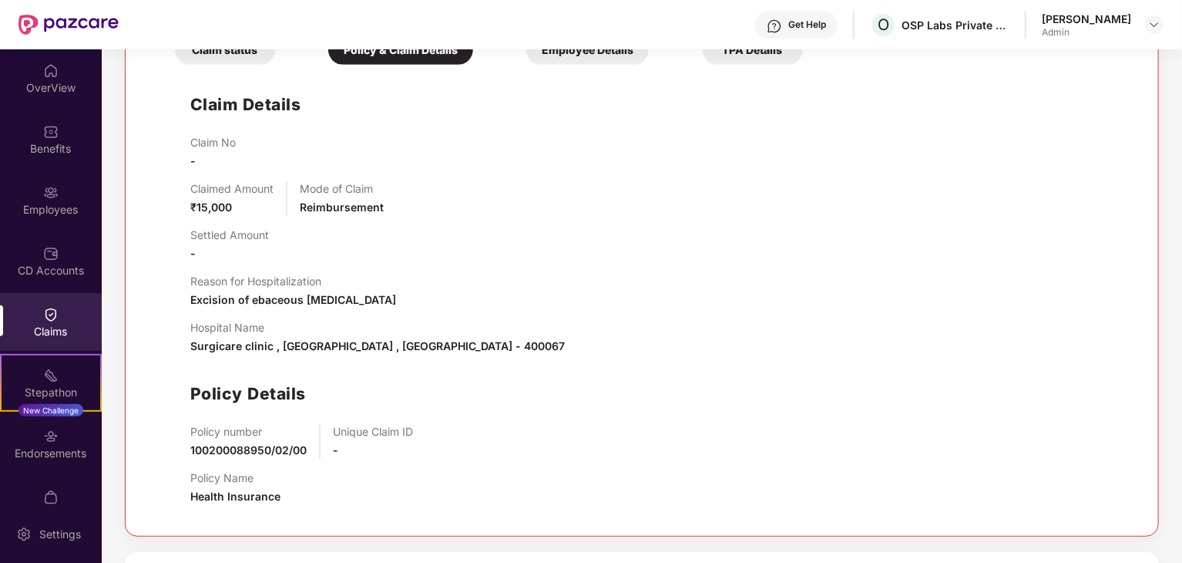
click at [363, 348] on span "Surgicare clinic , [GEOGRAPHIC_DATA] , [GEOGRAPHIC_DATA] - 400067" at bounding box center [377, 345] width 375 height 13
drag, startPoint x: 191, startPoint y: 346, endPoint x: 464, endPoint y: 338, distance: 273.0
click at [464, 338] on div "Hospital Name Surgicare clinic , [GEOGRAPHIC_DATA] , [GEOGRAPHIC_DATA] - 400067" at bounding box center [657, 338] width 934 height 34
click at [617, 350] on div "Hospital Name Surgicare clinic , [GEOGRAPHIC_DATA] , [GEOGRAPHIC_DATA] - 400067" at bounding box center [657, 338] width 934 height 34
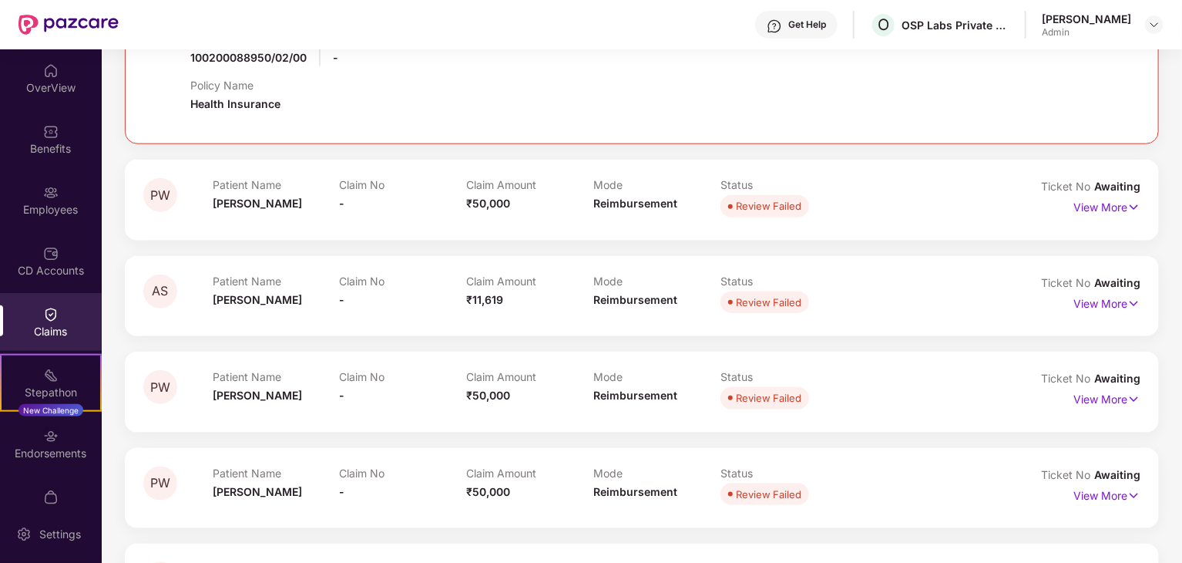
scroll to position [743, 0]
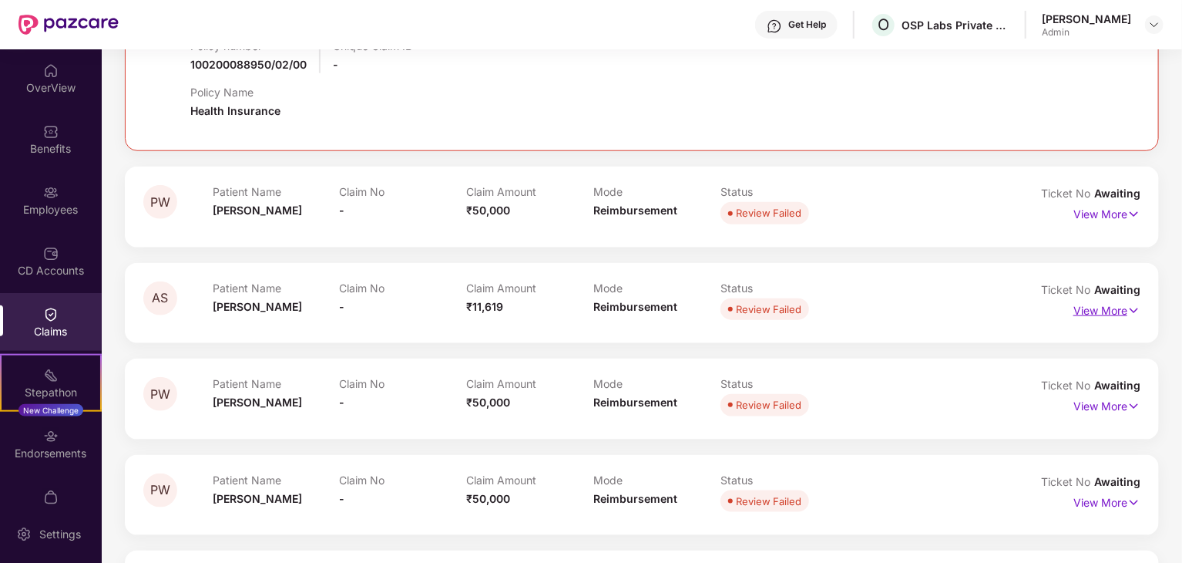
click at [1092, 308] on p "View More" at bounding box center [1107, 308] width 67 height 21
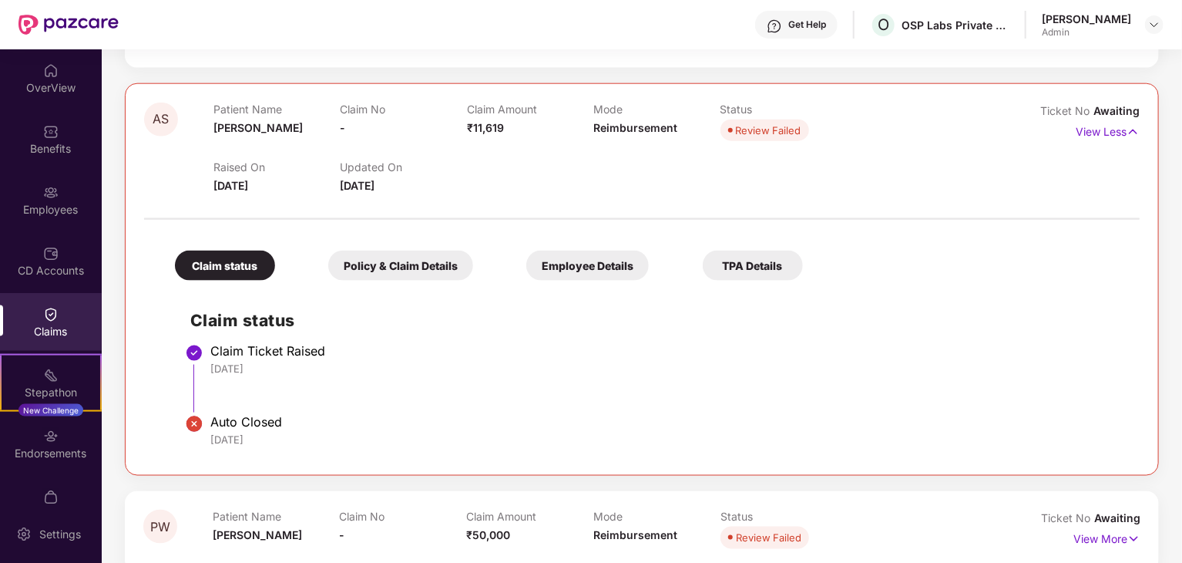
scroll to position [897, 0]
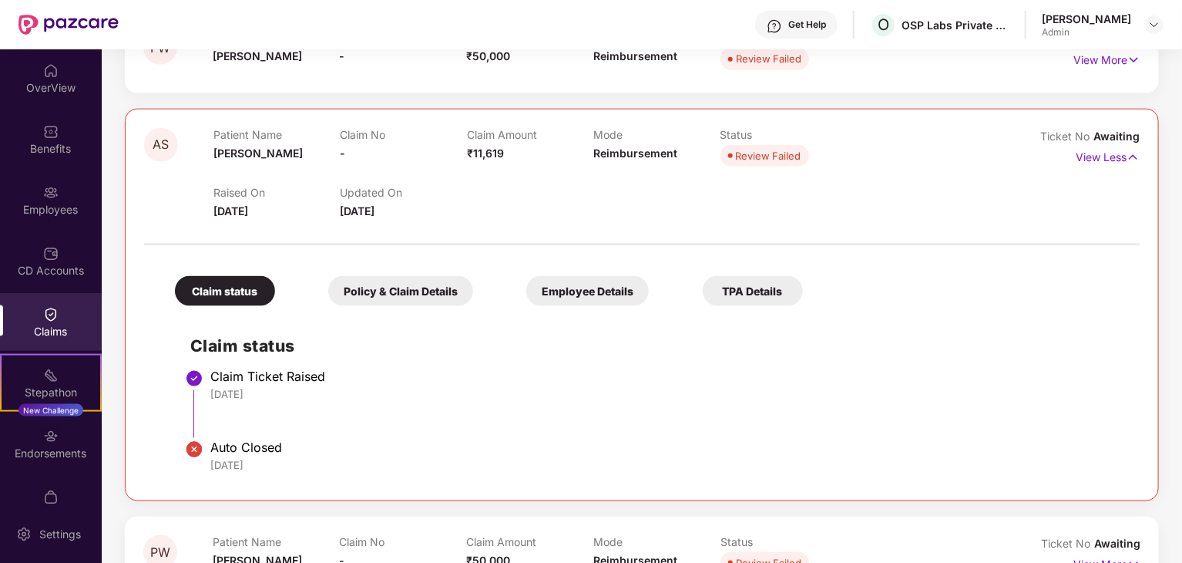
click at [373, 294] on div "Policy & Claim Details" at bounding box center [400, 291] width 145 height 30
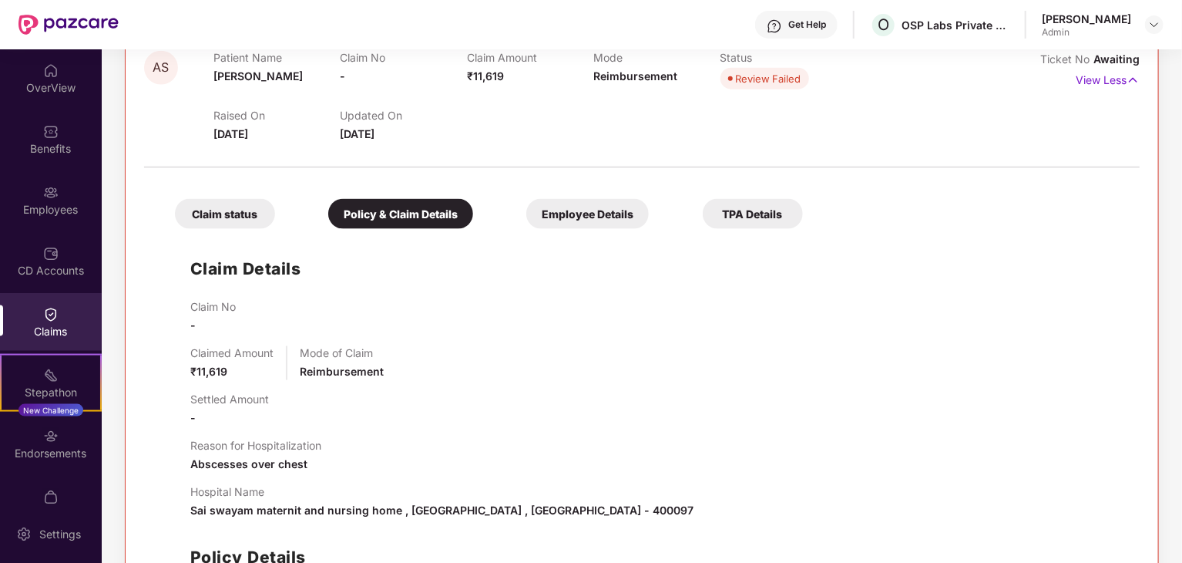
scroll to position [1128, 0]
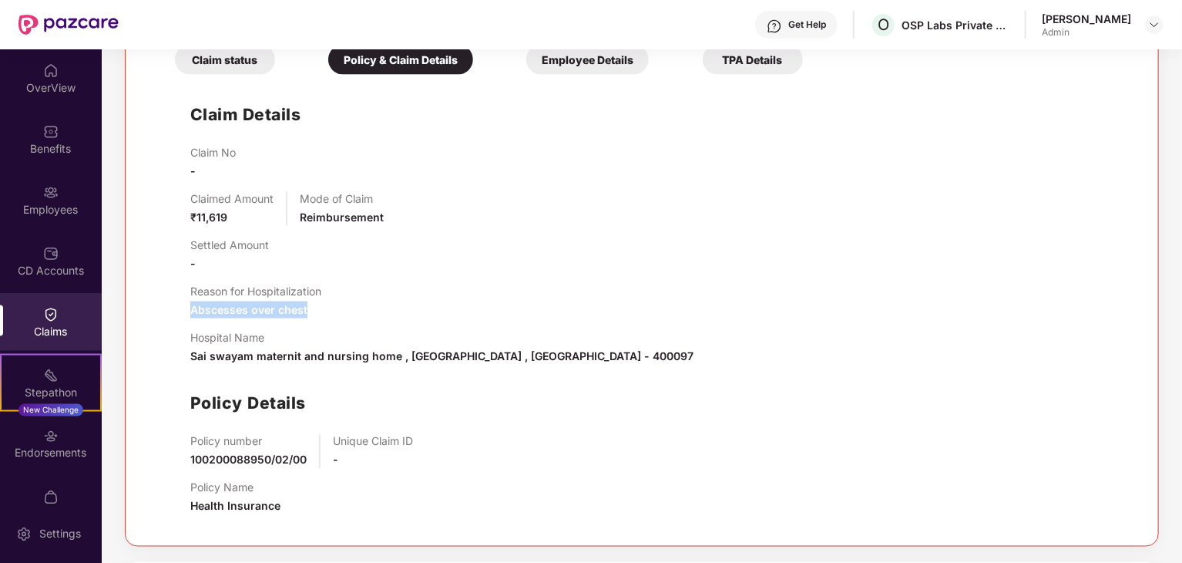
drag, startPoint x: 188, startPoint y: 309, endPoint x: 355, endPoint y: 306, distance: 166.5
click at [355, 306] on div "Claim Details Claim No - Claimed Amount ₹11,619 Mode of Claim Reimbursement Set…" at bounding box center [642, 304] width 965 height 445
copy span "Abscesses over chest"
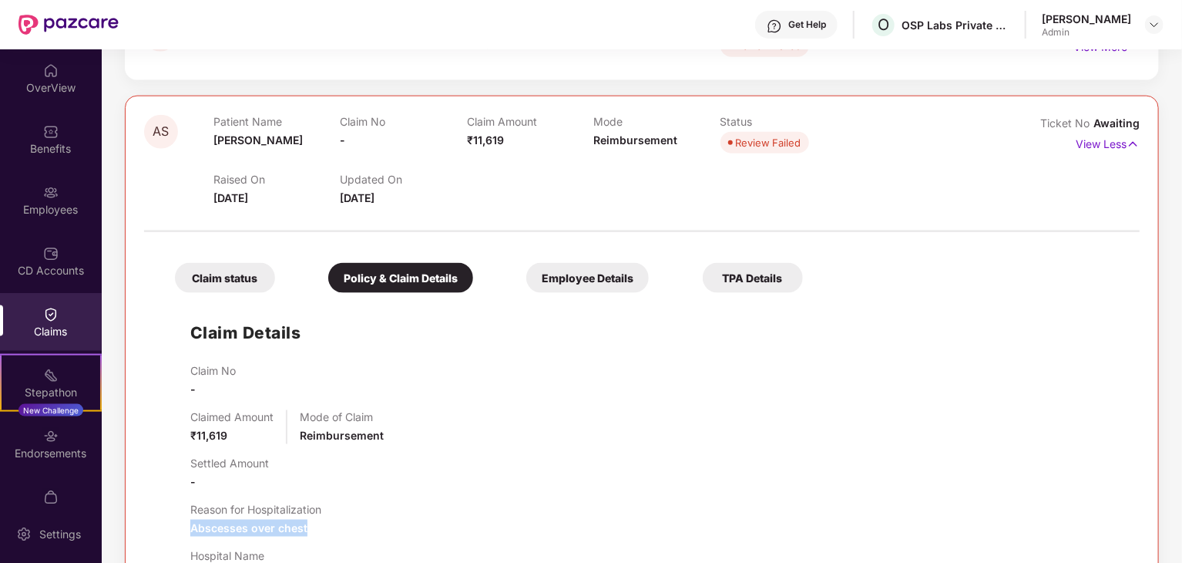
scroll to position [820, 0]
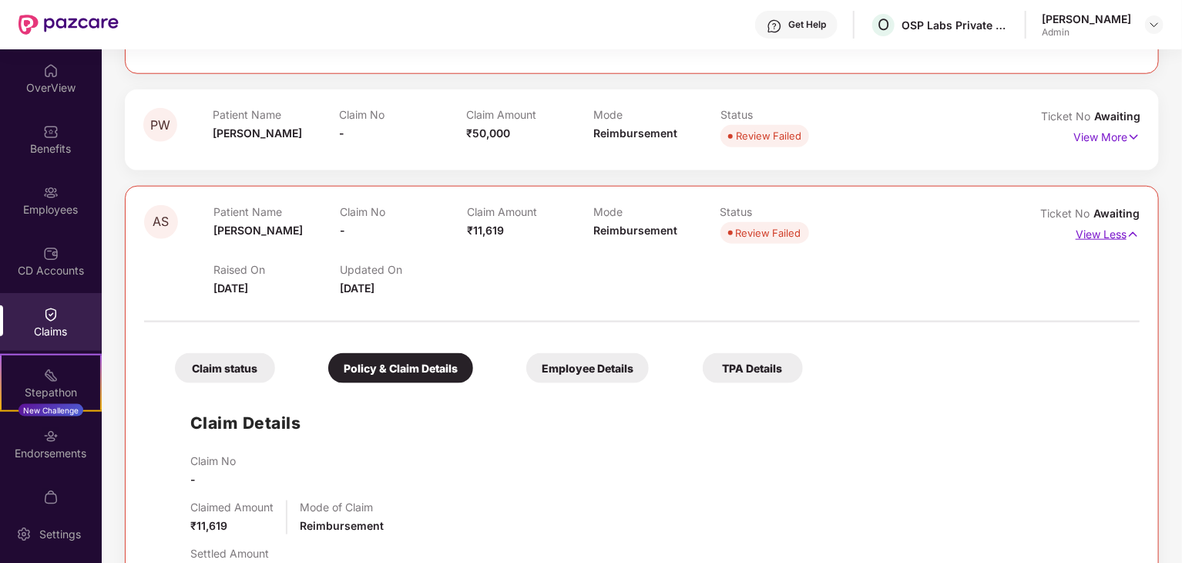
click at [1112, 237] on p "View Less" at bounding box center [1108, 232] width 64 height 21
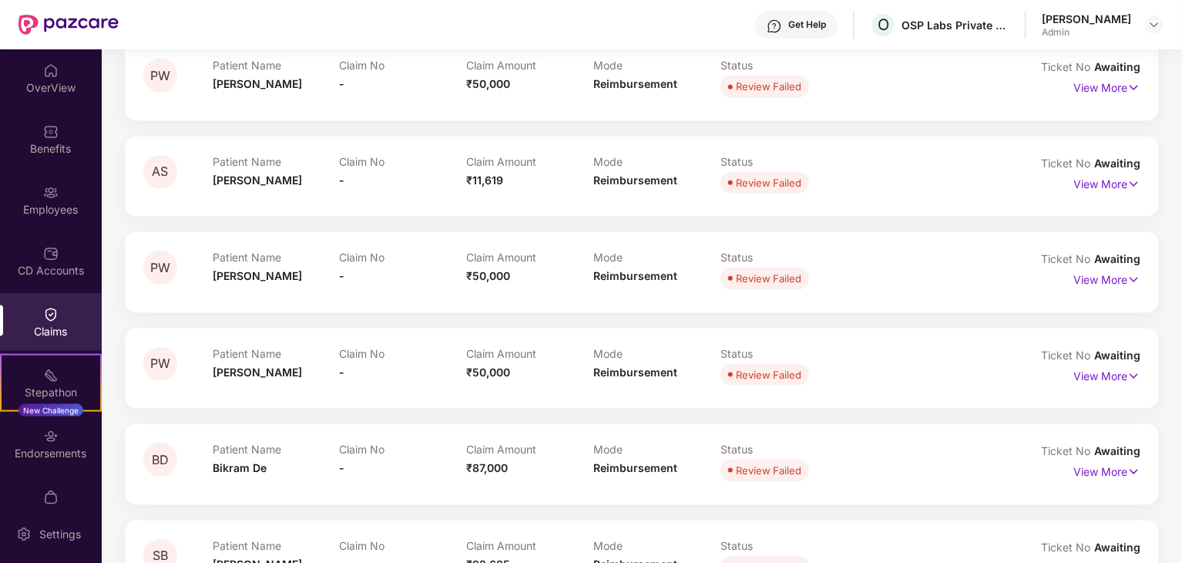
scroll to position [974, 0]
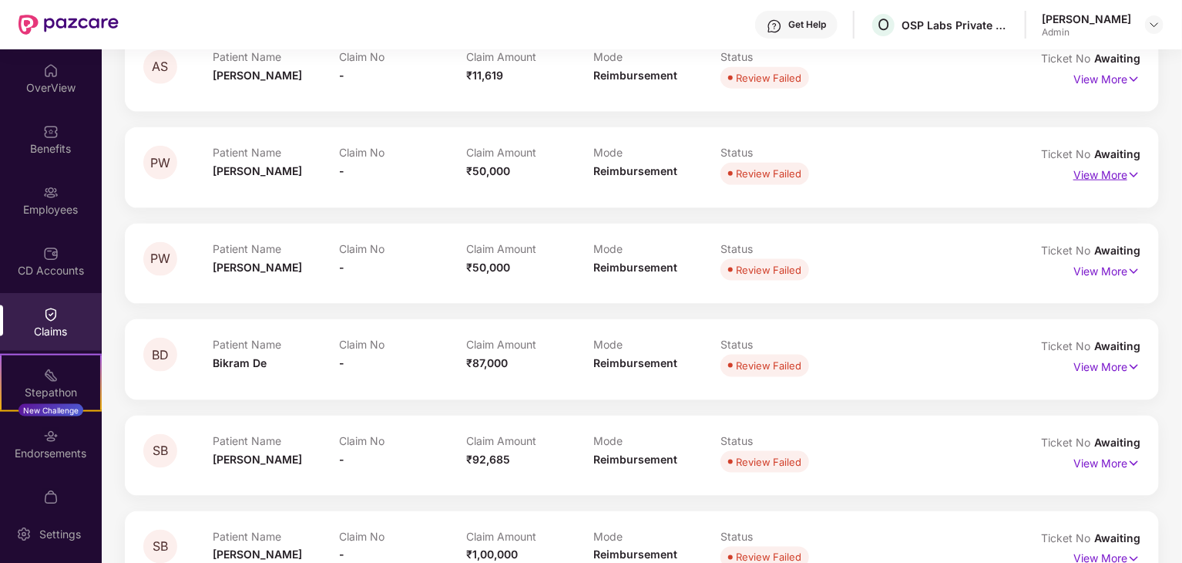
click at [1129, 173] on img at bounding box center [1134, 174] width 13 height 17
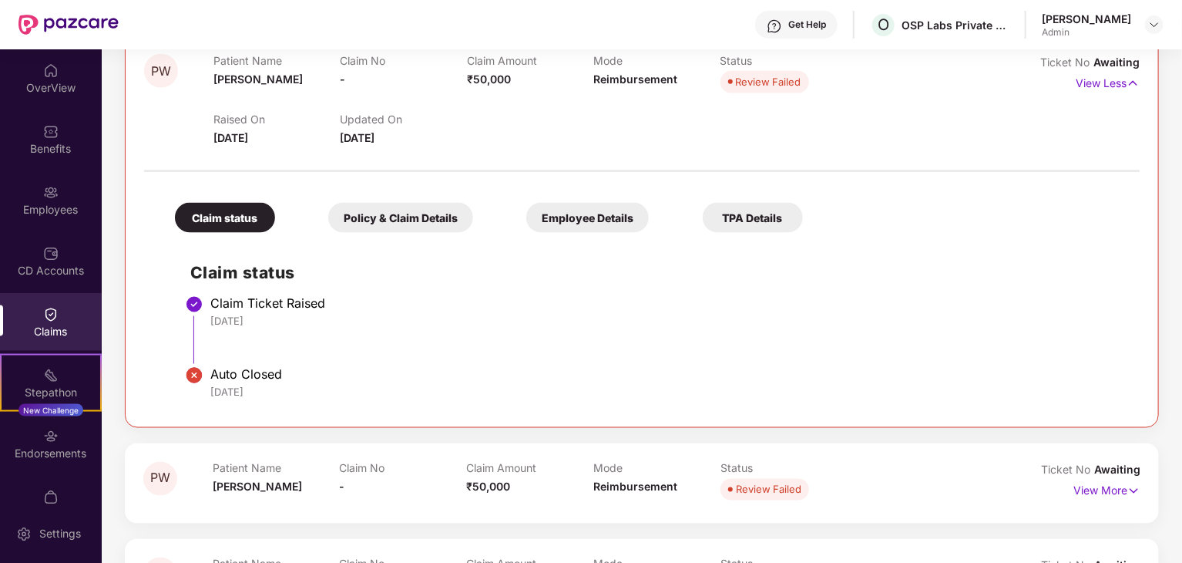
scroll to position [1206, 0]
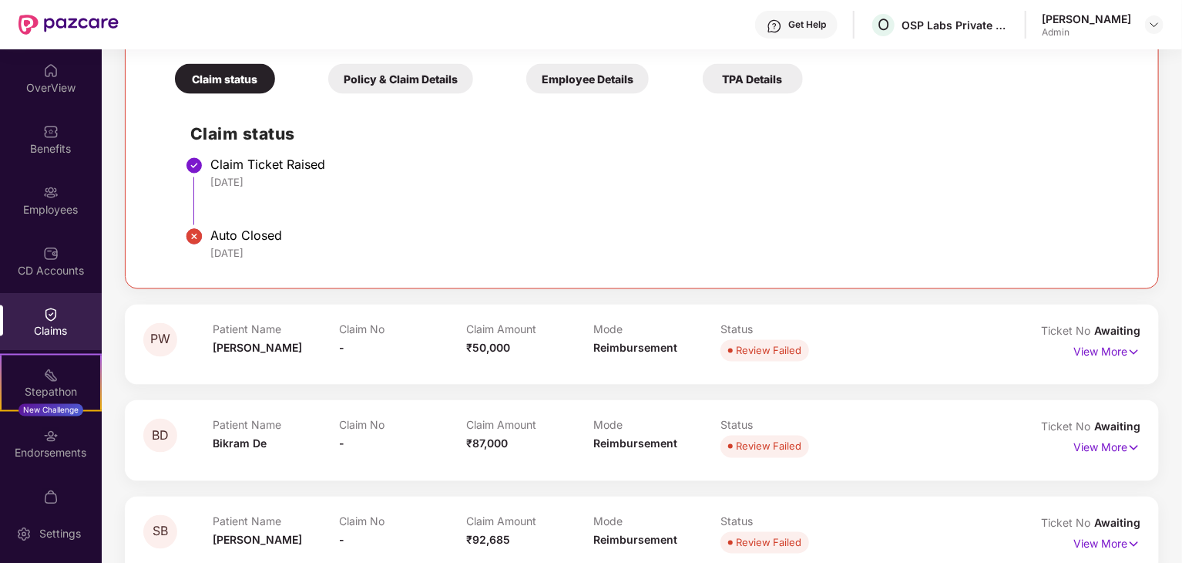
click at [415, 79] on div "Policy & Claim Details" at bounding box center [400, 79] width 145 height 30
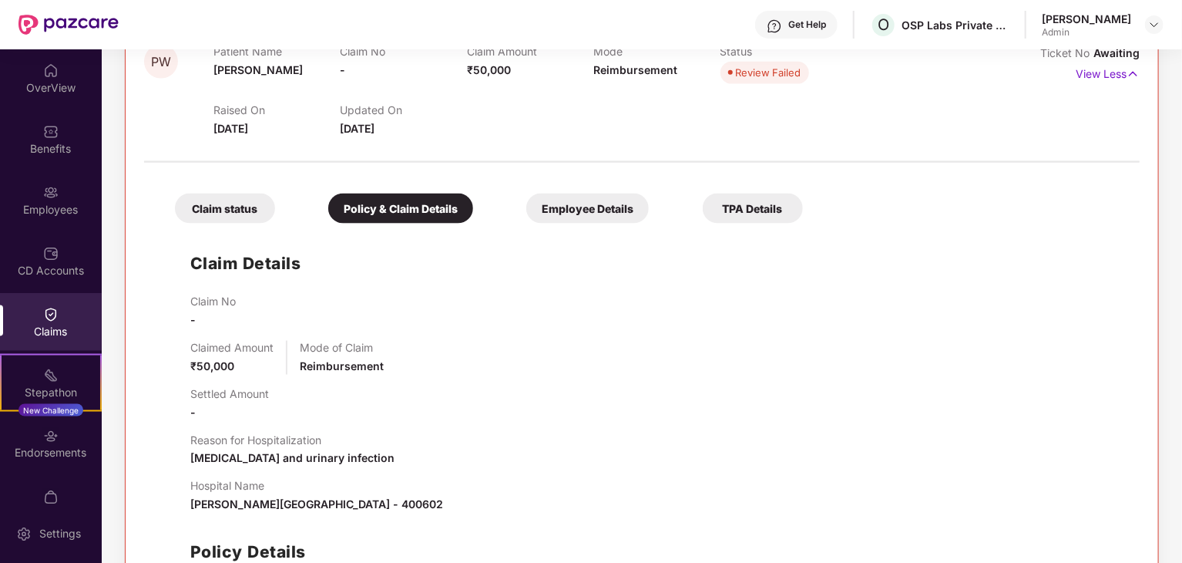
scroll to position [1051, 0]
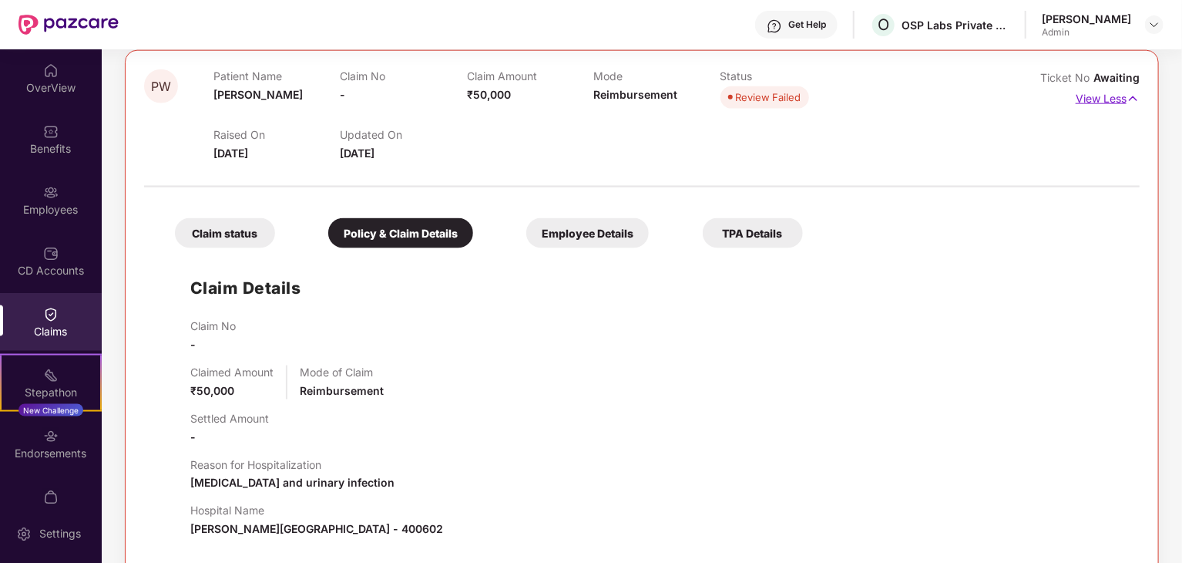
click at [1115, 99] on p "View Less" at bounding box center [1108, 96] width 64 height 21
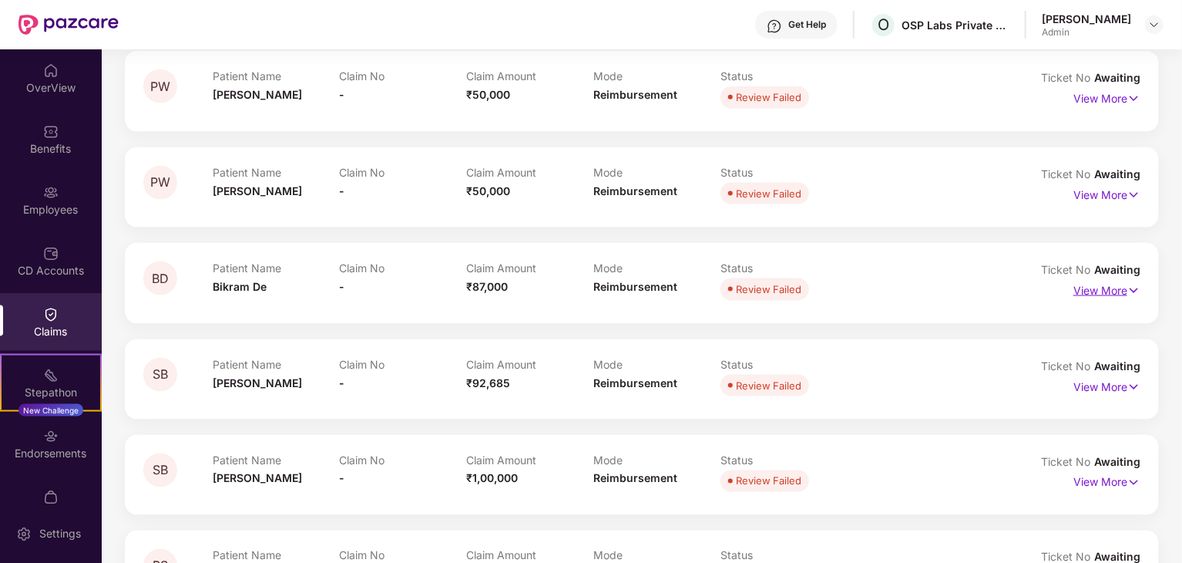
click at [1123, 293] on p "View More" at bounding box center [1107, 288] width 67 height 21
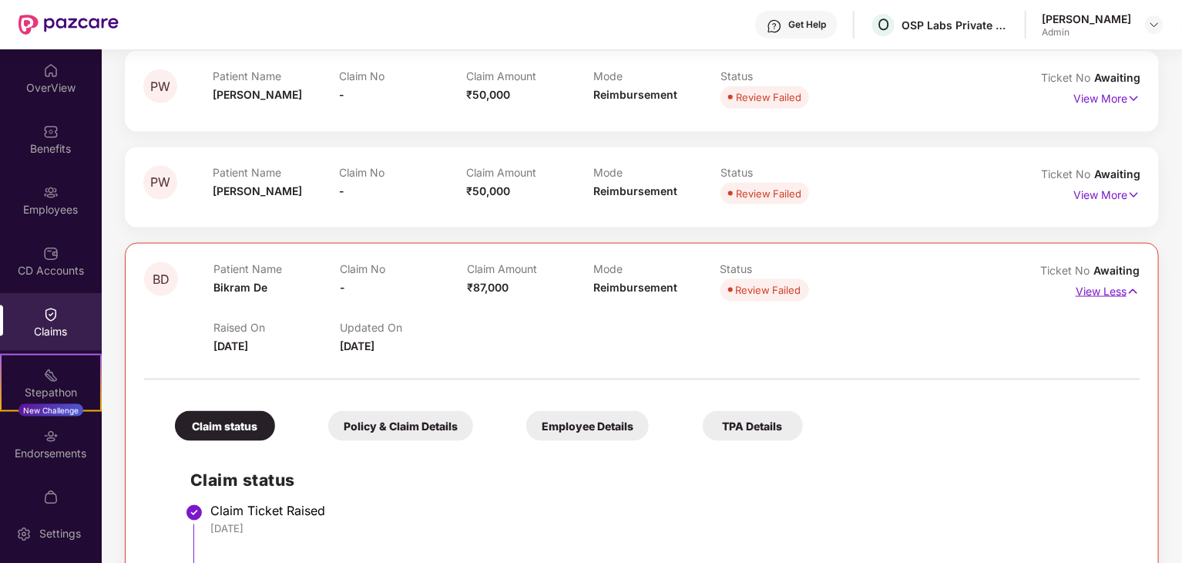
click at [1123, 293] on p "View Less" at bounding box center [1108, 289] width 64 height 21
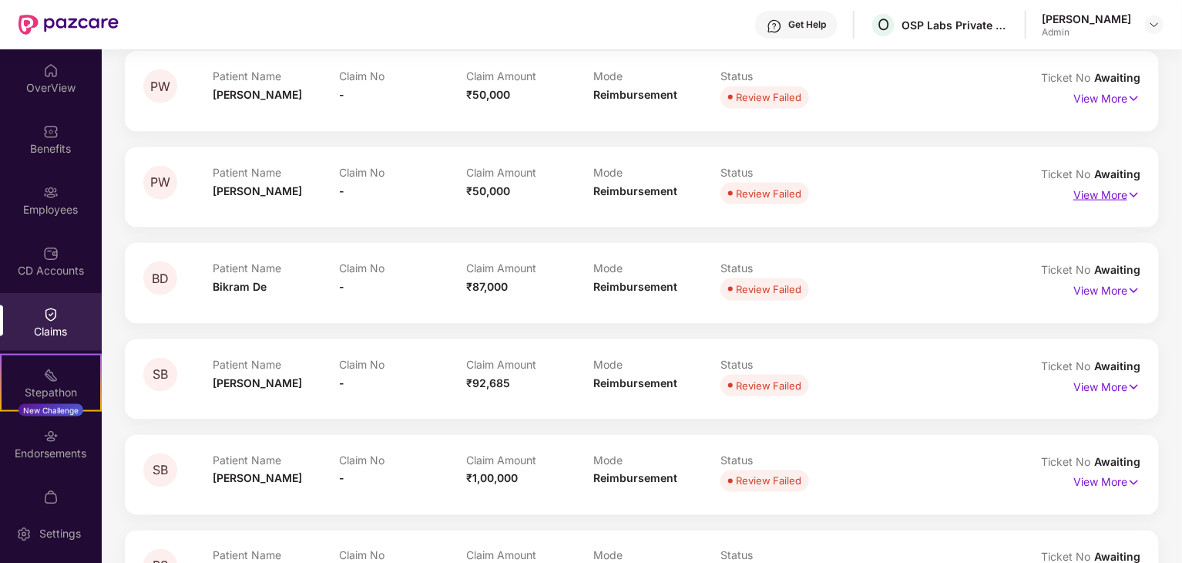
click at [1114, 197] on p "View More" at bounding box center [1107, 193] width 67 height 21
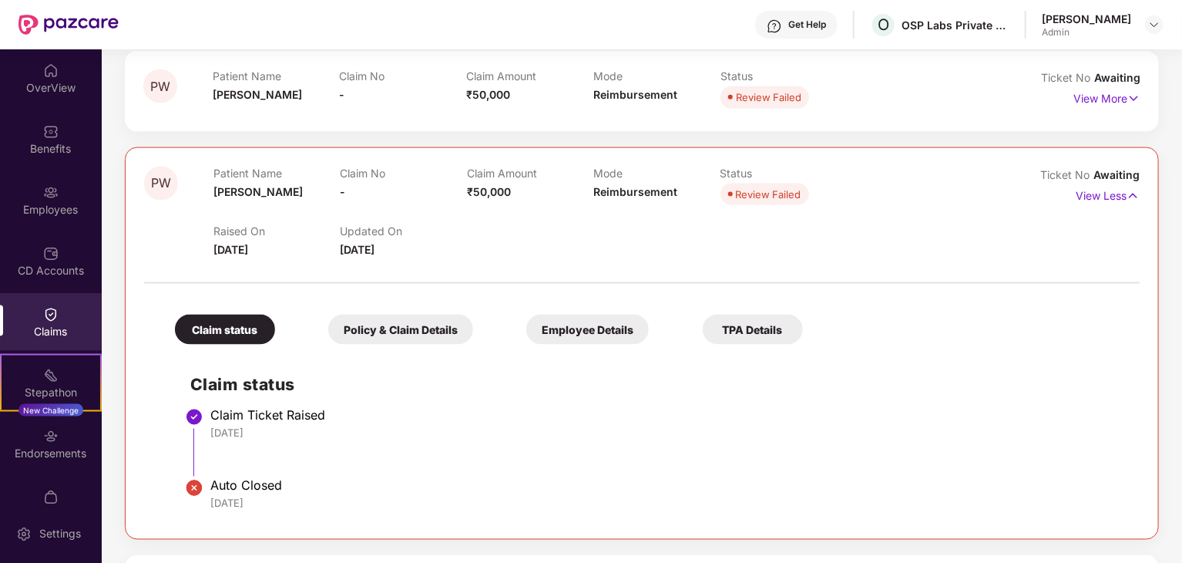
click at [387, 331] on div "Policy & Claim Details" at bounding box center [400, 329] width 145 height 30
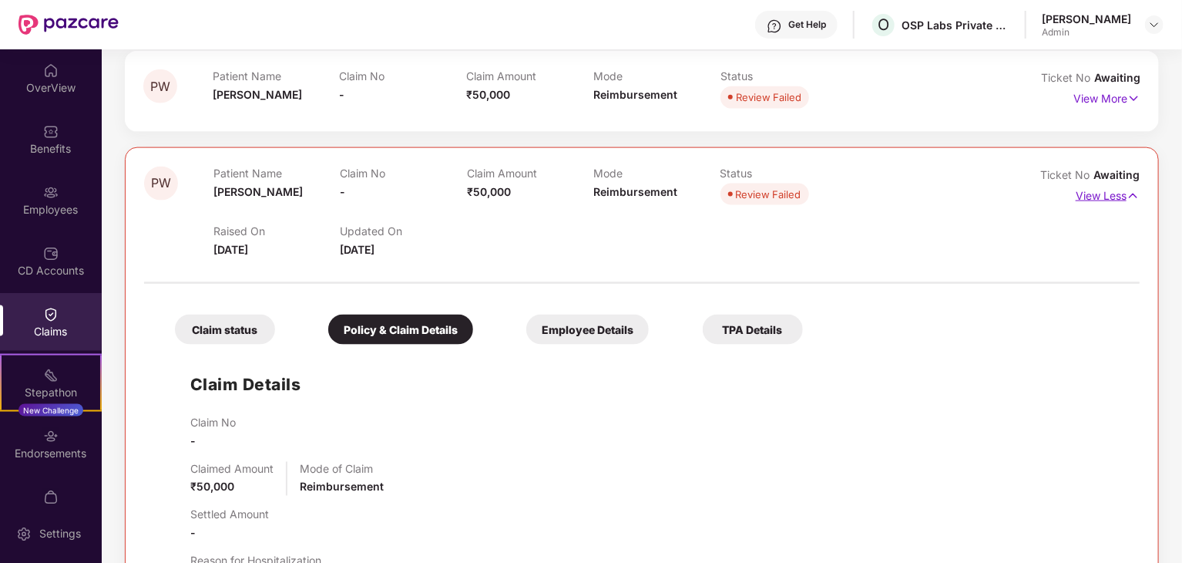
click at [1101, 196] on p "View Less" at bounding box center [1108, 193] width 64 height 21
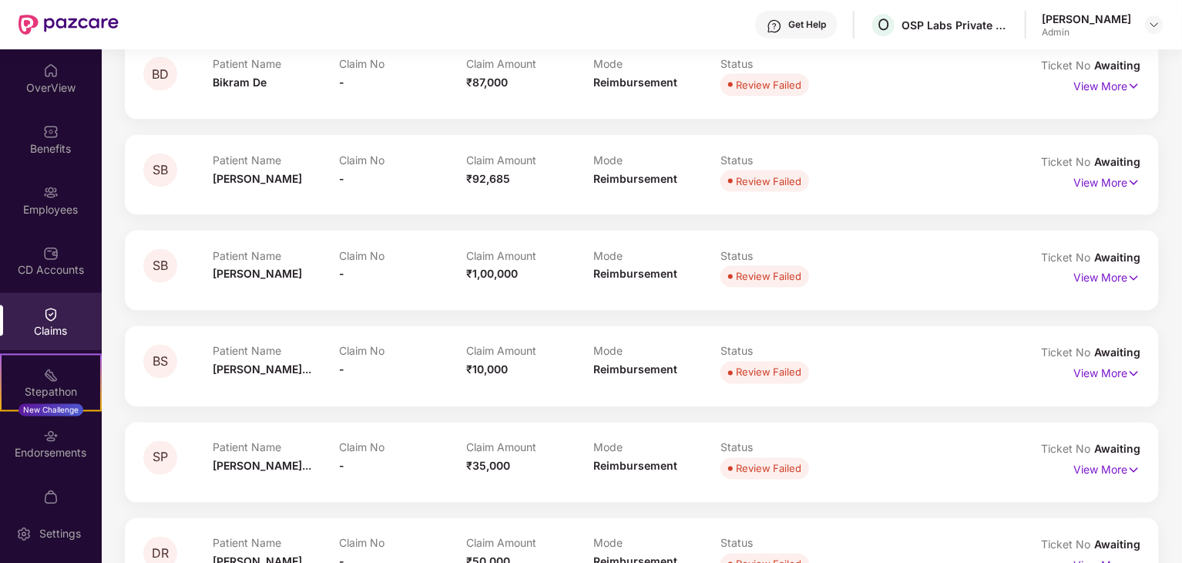
scroll to position [1282, 0]
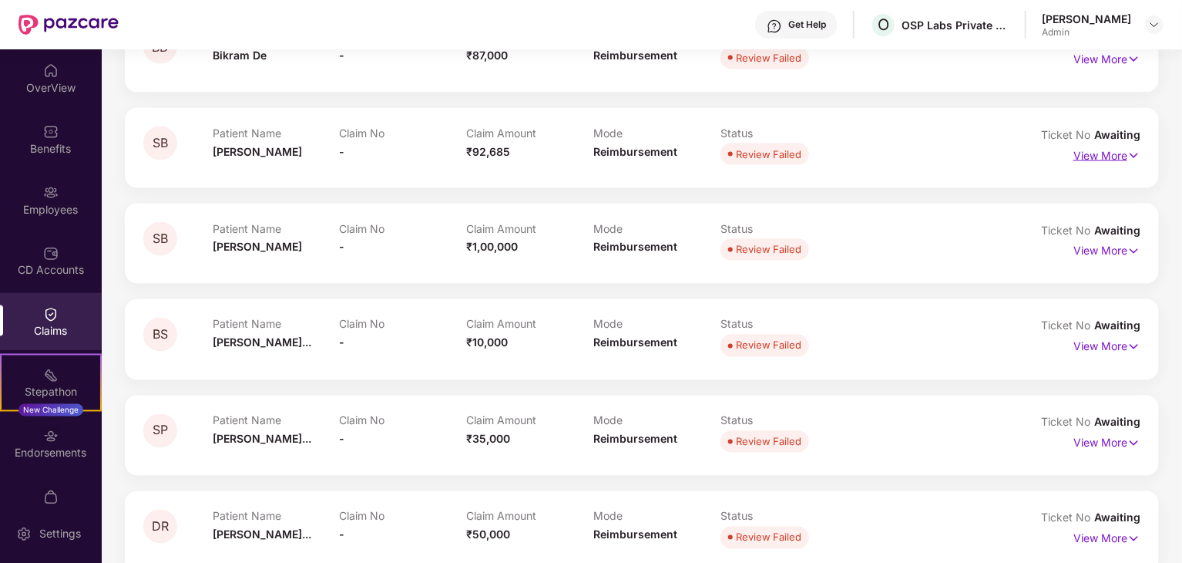
click at [1088, 156] on p "View More" at bounding box center [1107, 153] width 67 height 21
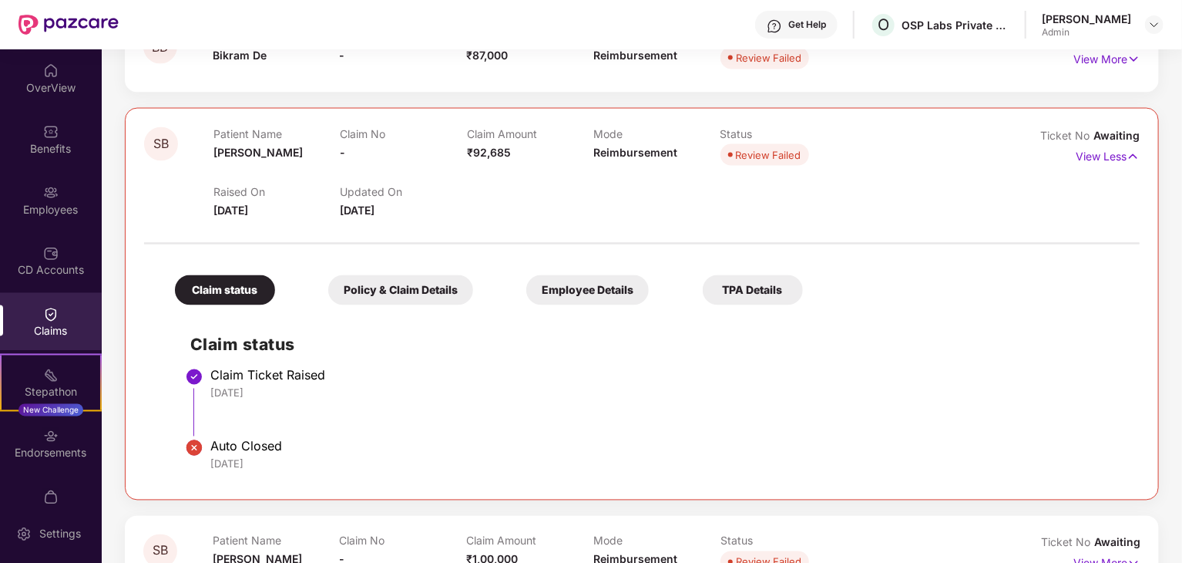
click at [416, 295] on div "Policy & Claim Details" at bounding box center [400, 290] width 145 height 30
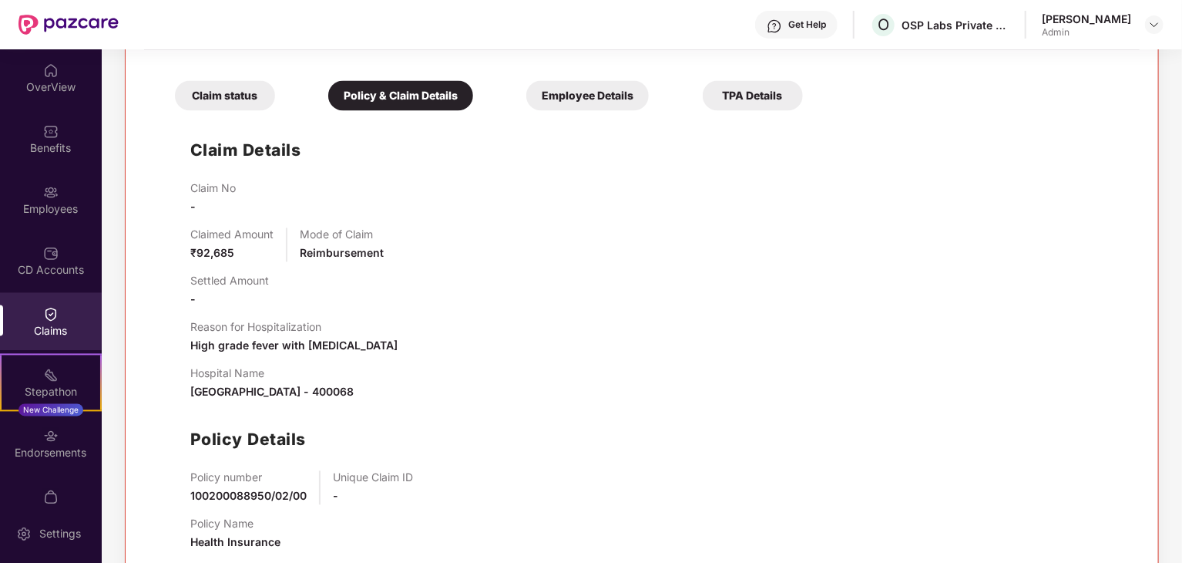
scroll to position [1513, 0]
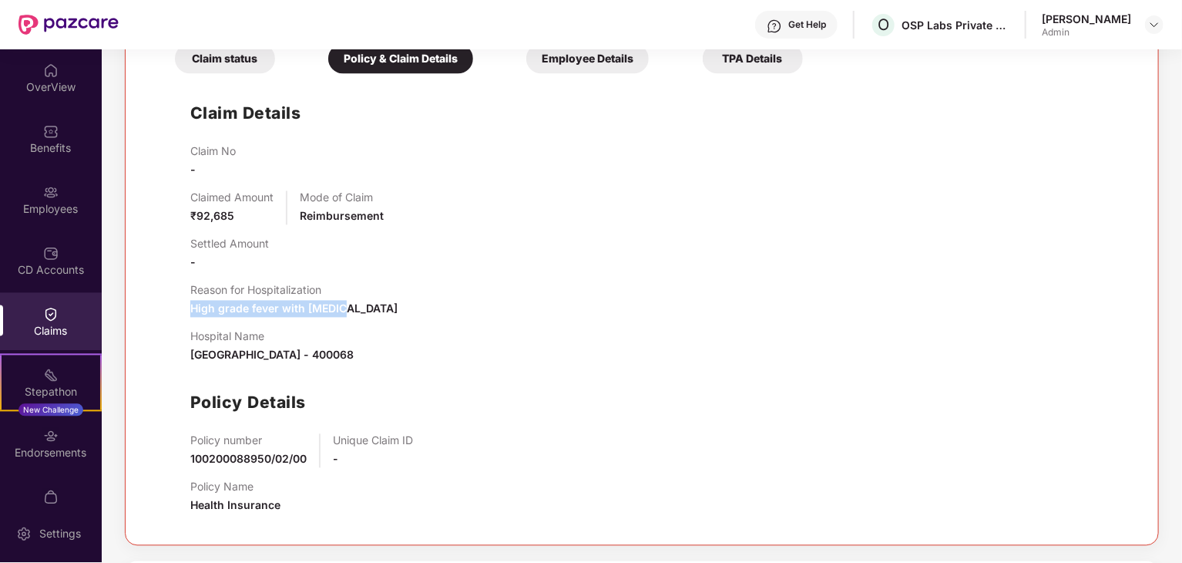
drag, startPoint x: 191, startPoint y: 303, endPoint x: 335, endPoint y: 304, distance: 143.4
click at [335, 304] on div "Reason for Hospitalization High grade fever with [MEDICAL_DATA]" at bounding box center [657, 301] width 934 height 34
click at [354, 330] on p "Hospital Name" at bounding box center [271, 336] width 163 height 13
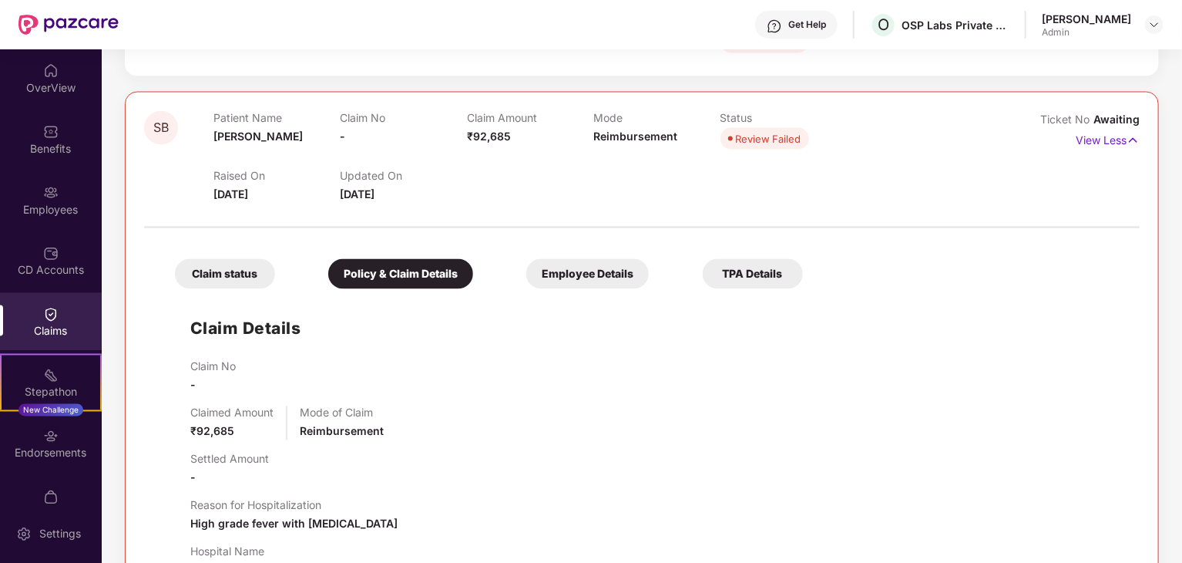
scroll to position [1205, 0]
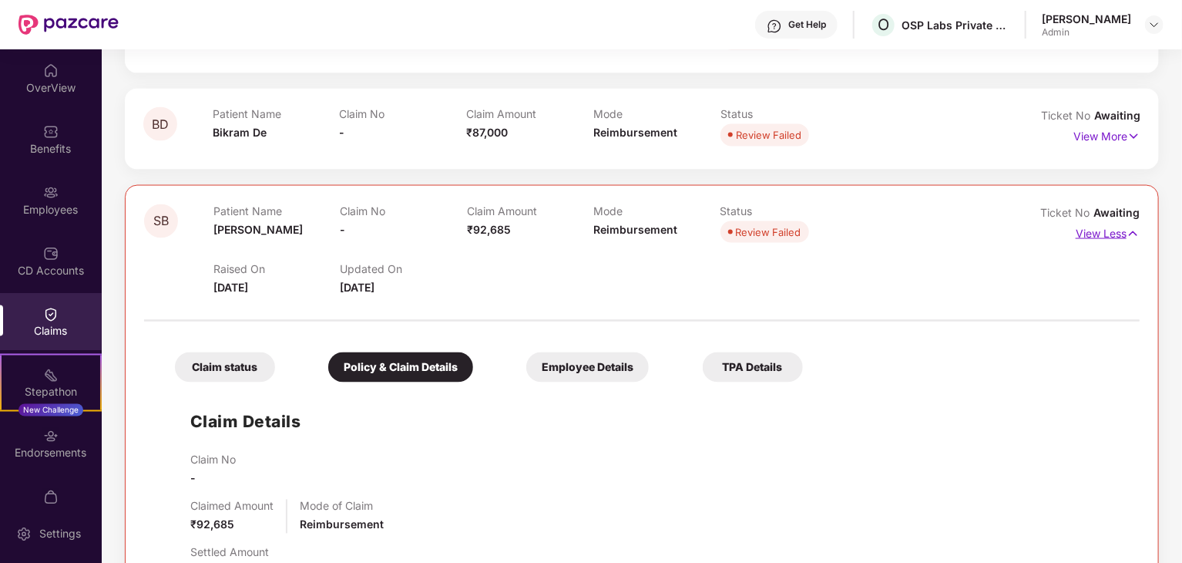
click at [1110, 235] on p "View Less" at bounding box center [1108, 231] width 64 height 21
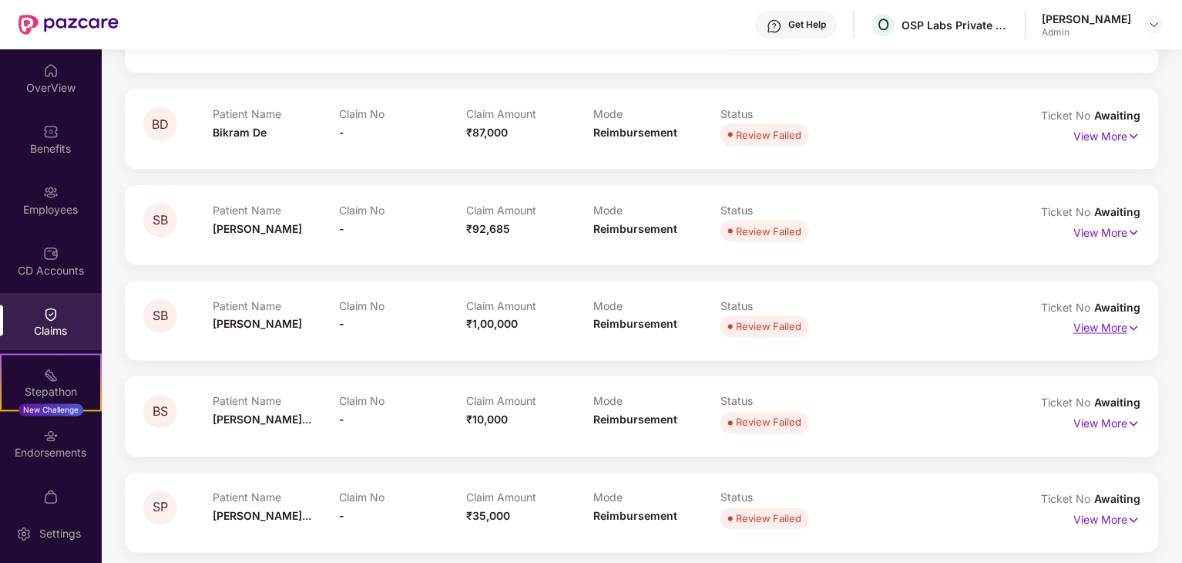
click at [1082, 329] on p "View More" at bounding box center [1107, 326] width 67 height 21
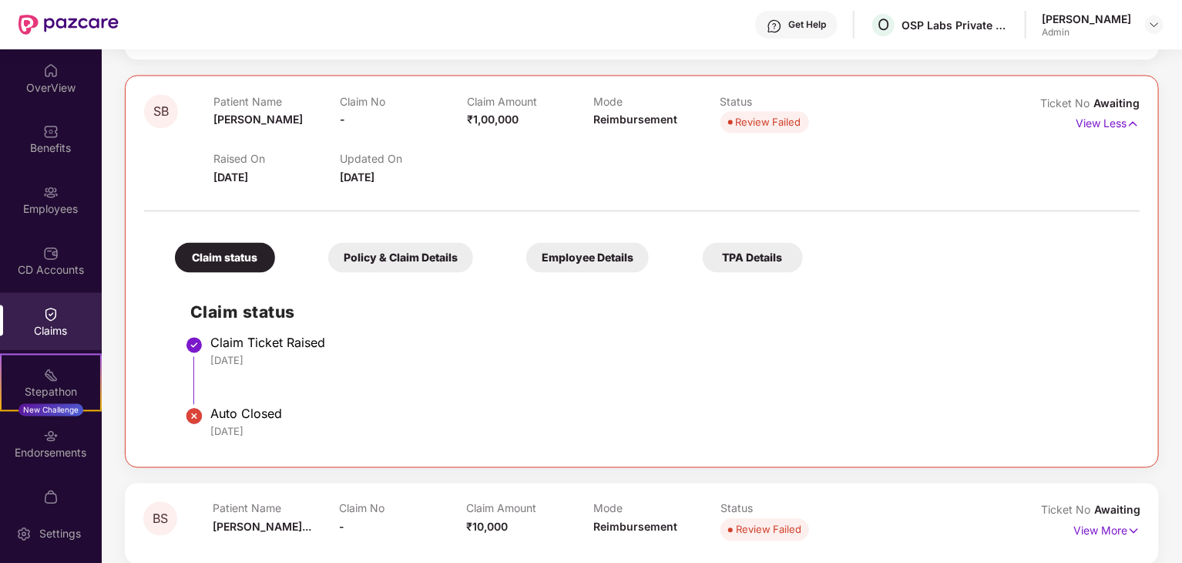
scroll to position [1436, 0]
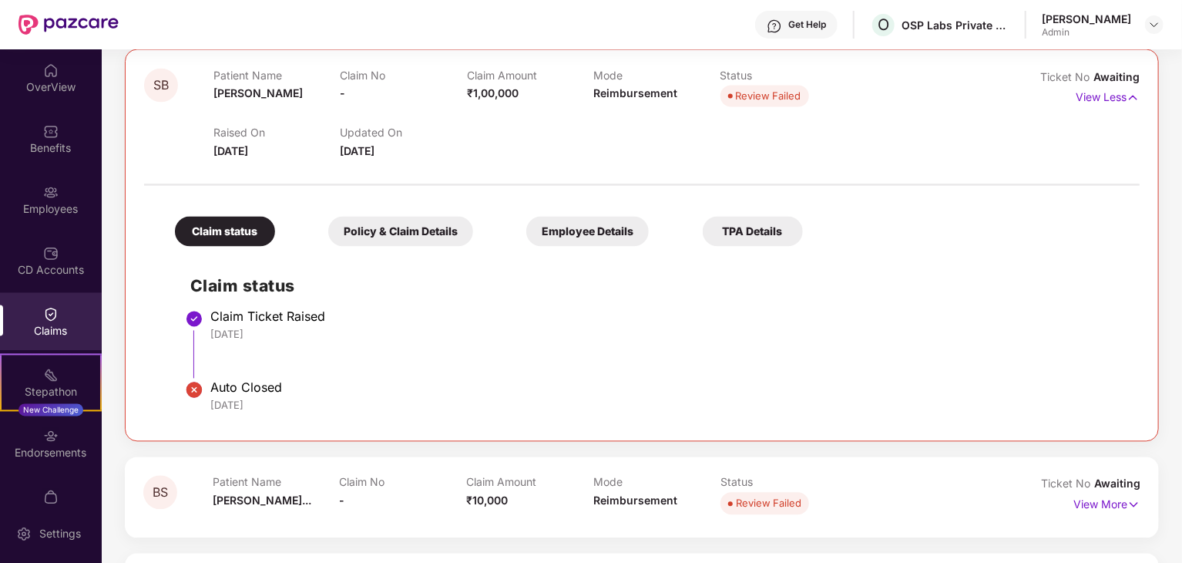
click at [415, 236] on div "Policy & Claim Details" at bounding box center [400, 232] width 145 height 30
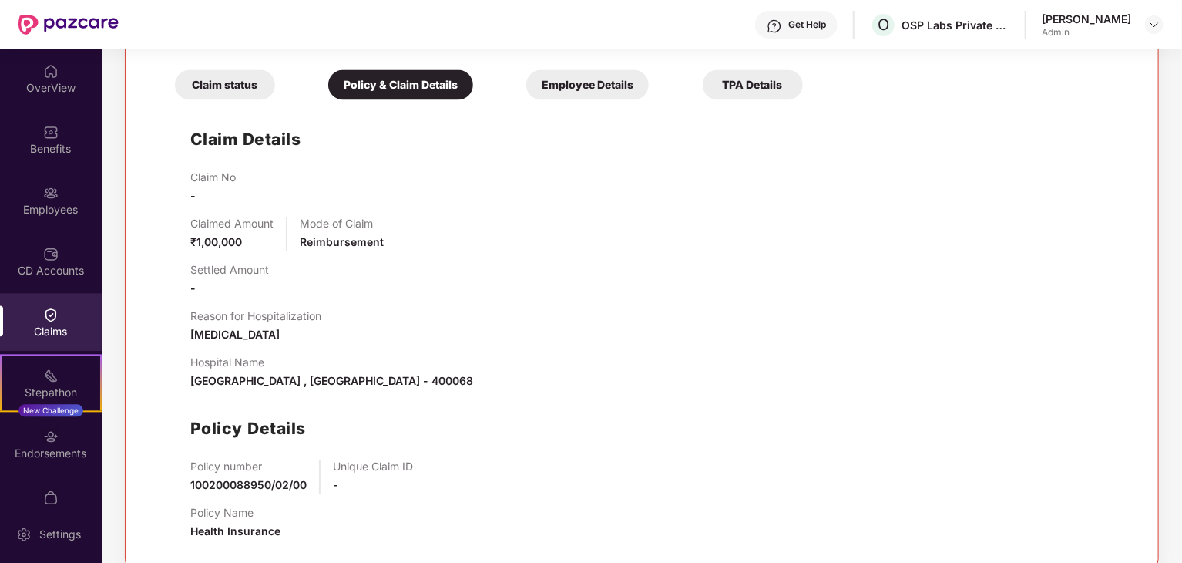
scroll to position [1590, 0]
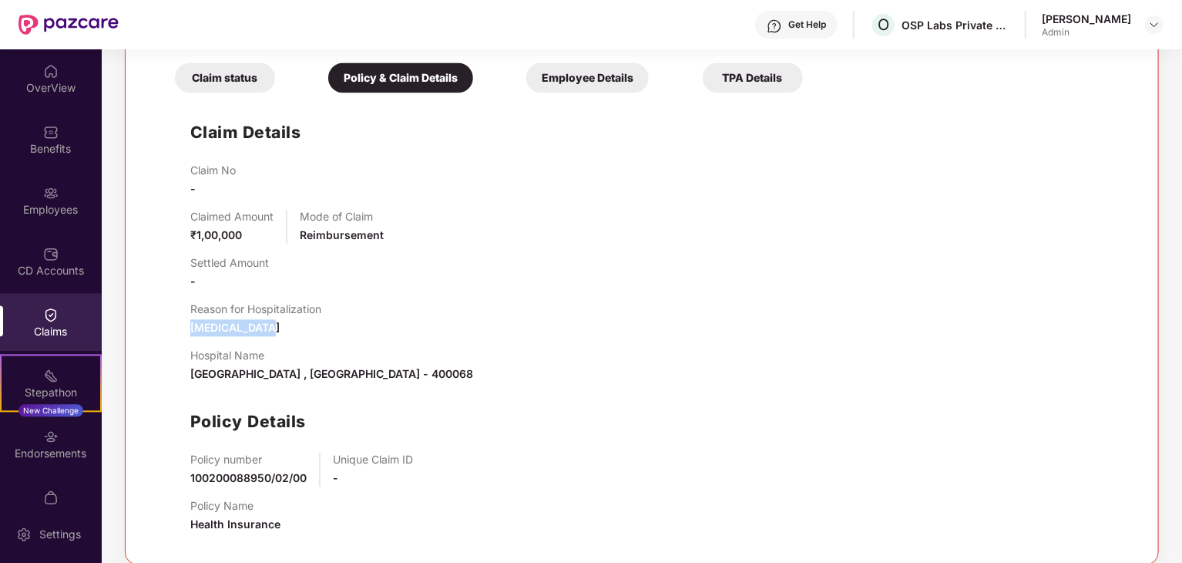
drag, startPoint x: 190, startPoint y: 328, endPoint x: 277, endPoint y: 317, distance: 87.0
click at [277, 317] on div "Reason for Hospitalization [MEDICAL_DATA]" at bounding box center [255, 319] width 131 height 34
click at [331, 335] on div "Reason for Hospitalization [MEDICAL_DATA]" at bounding box center [657, 319] width 934 height 34
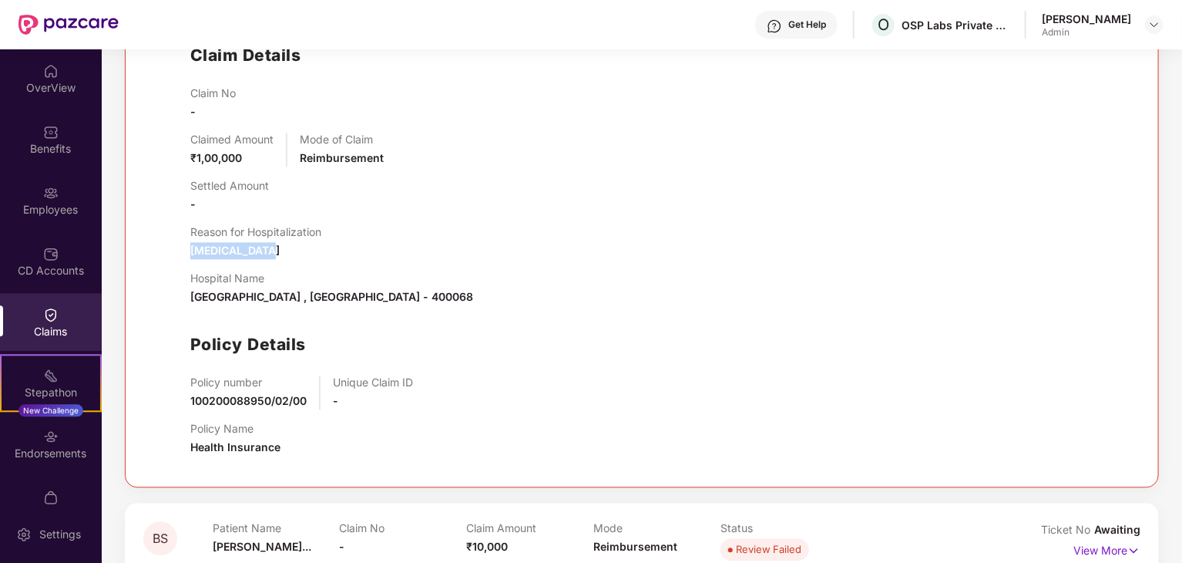
drag, startPoint x: 192, startPoint y: 250, endPoint x: 261, endPoint y: 255, distance: 69.6
click at [261, 255] on span "[MEDICAL_DATA]" at bounding box center [234, 250] width 89 height 13
click at [383, 254] on div "Reason for Hospitalization [MEDICAL_DATA]" at bounding box center [657, 242] width 934 height 34
drag, startPoint x: 206, startPoint y: 156, endPoint x: 248, endPoint y: 155, distance: 42.4
click at [248, 155] on div "Claimed Amount ₹1,00,000" at bounding box center [231, 150] width 83 height 34
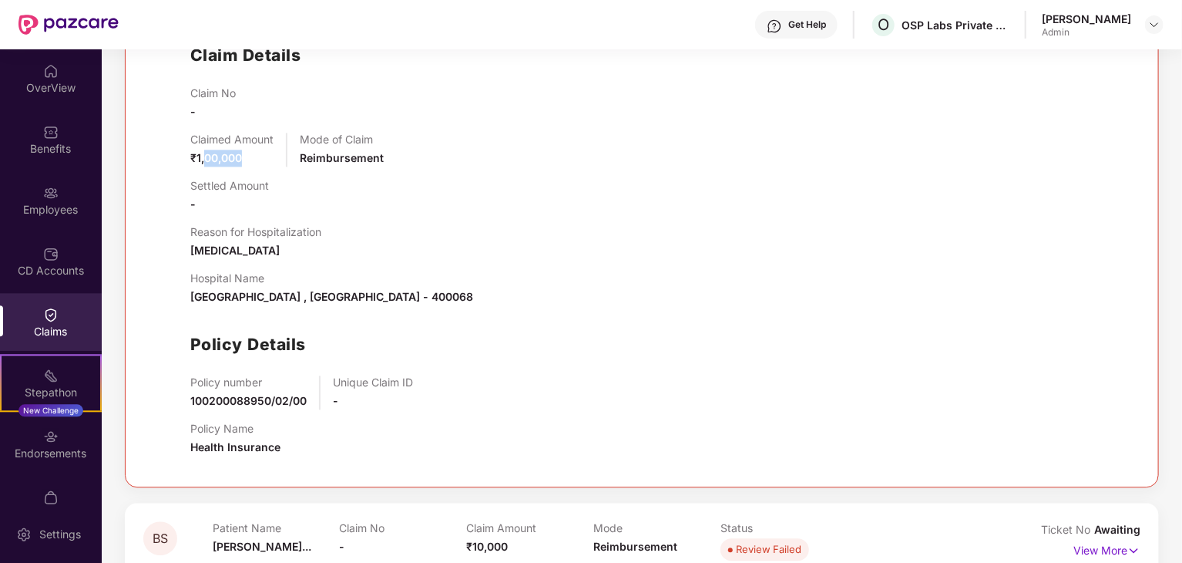
click at [253, 153] on div "Claimed Amount ₹1,00,000" at bounding box center [231, 150] width 83 height 34
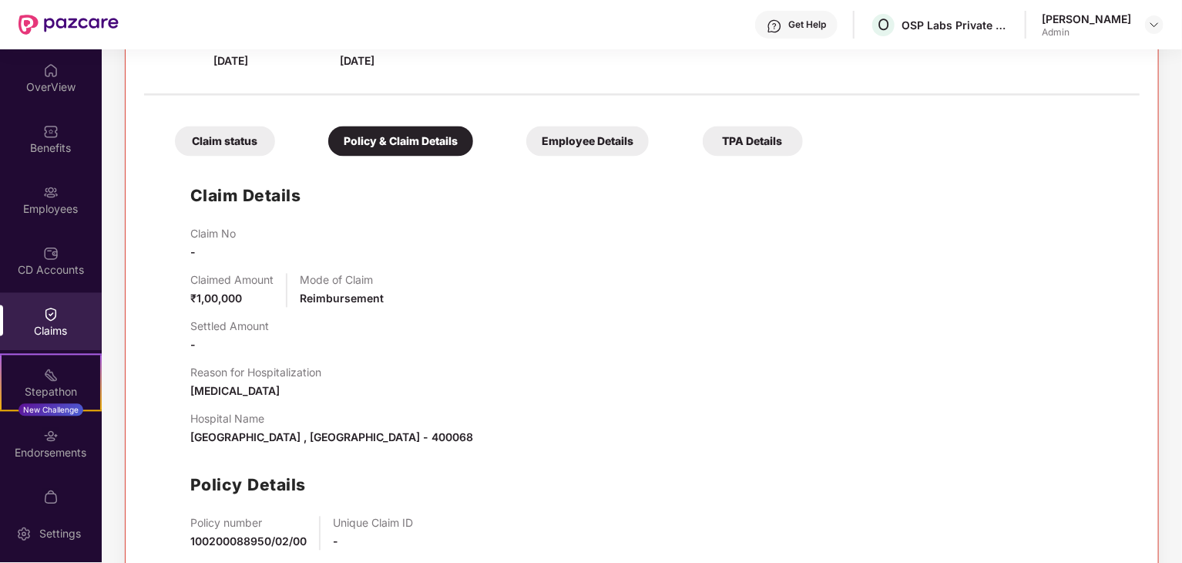
scroll to position [1513, 0]
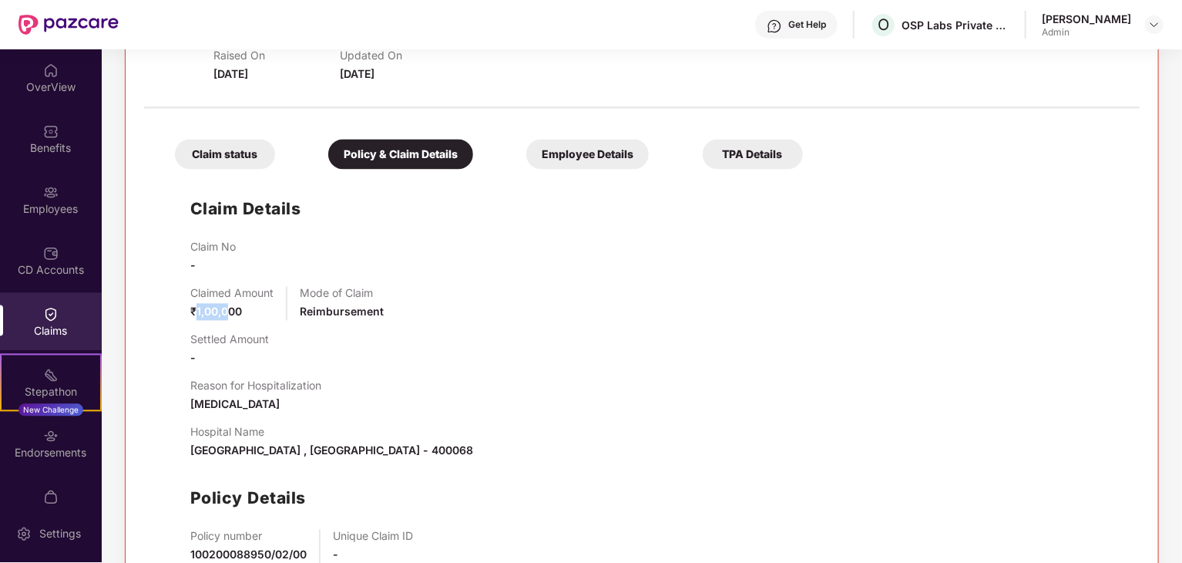
drag, startPoint x: 197, startPoint y: 312, endPoint x: 227, endPoint y: 315, distance: 29.5
click at [227, 315] on span "₹1,00,000" at bounding box center [216, 311] width 52 height 13
click at [246, 314] on div "Claimed Amount ₹1,00,000" at bounding box center [231, 304] width 83 height 34
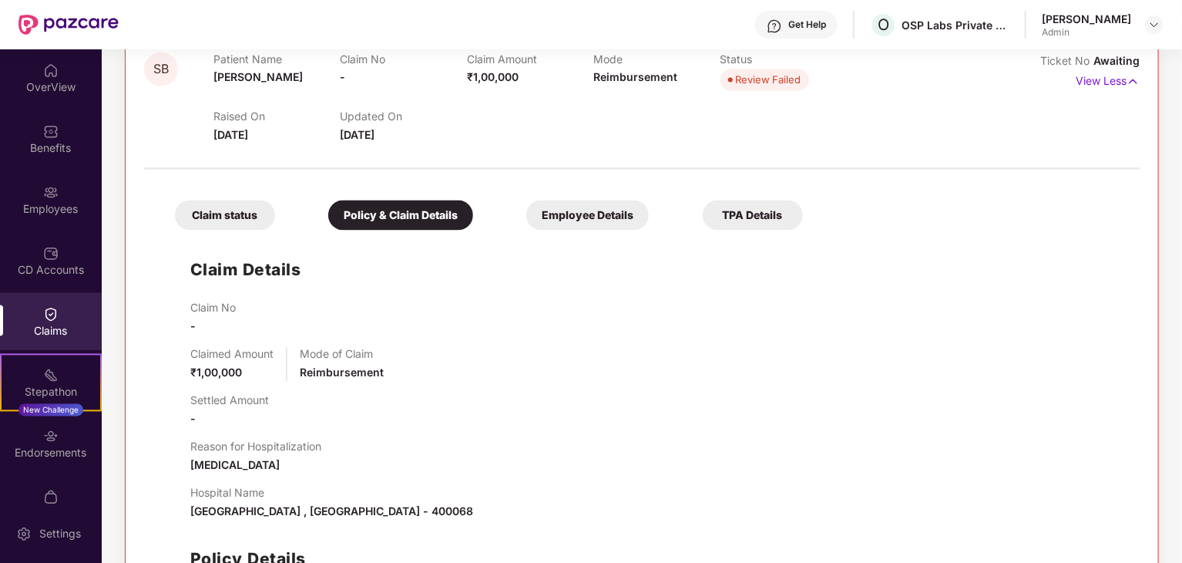
scroll to position [1359, 0]
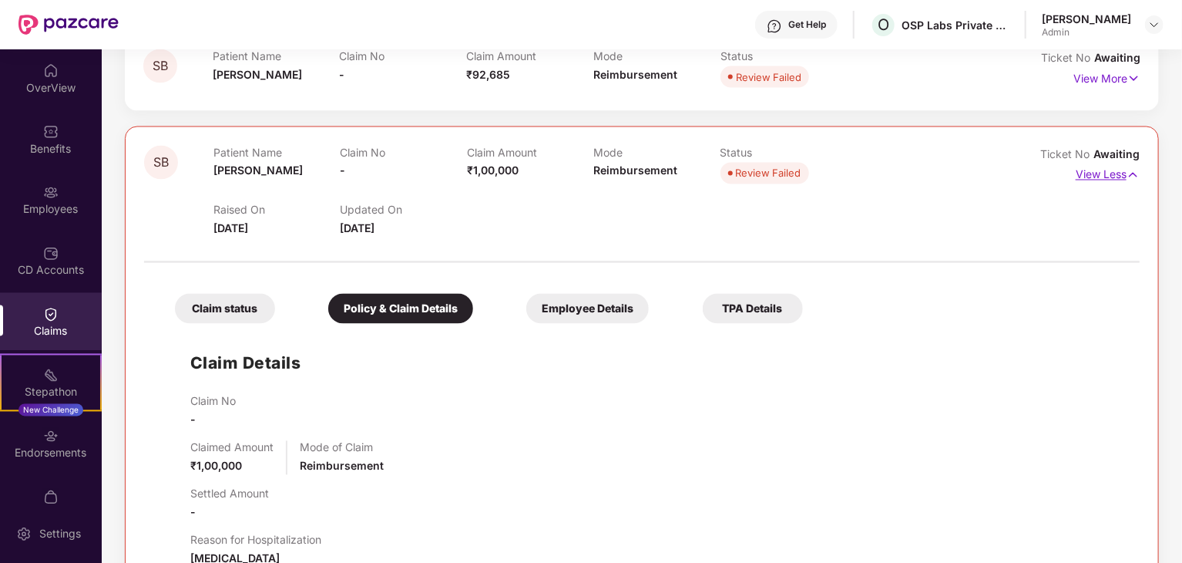
click at [1122, 173] on p "View Less" at bounding box center [1108, 173] width 64 height 21
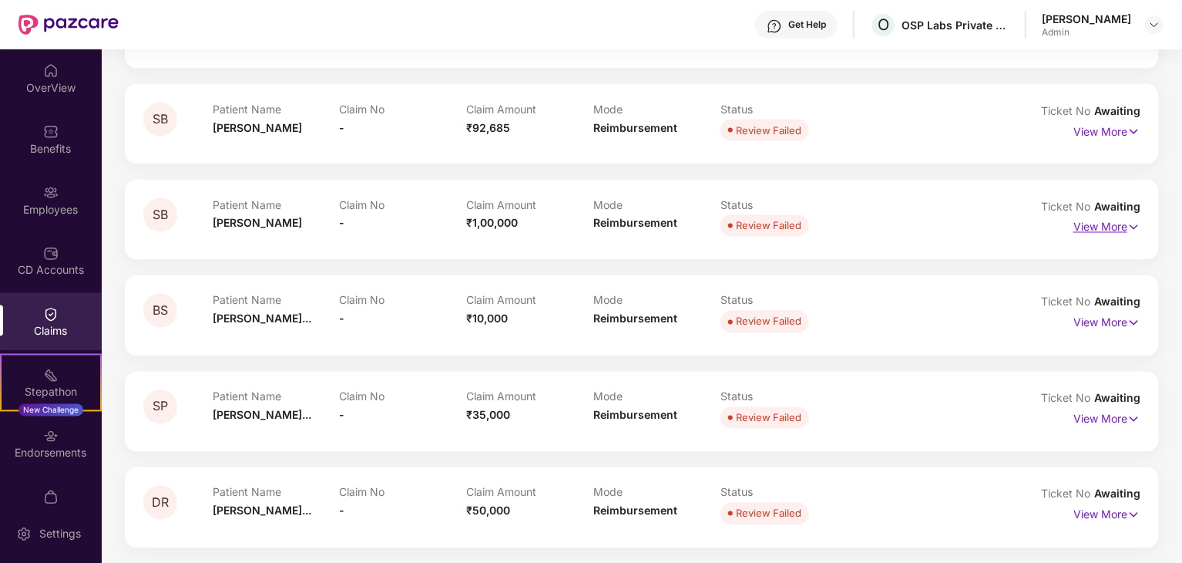
click at [1116, 232] on p "View More" at bounding box center [1107, 225] width 67 height 21
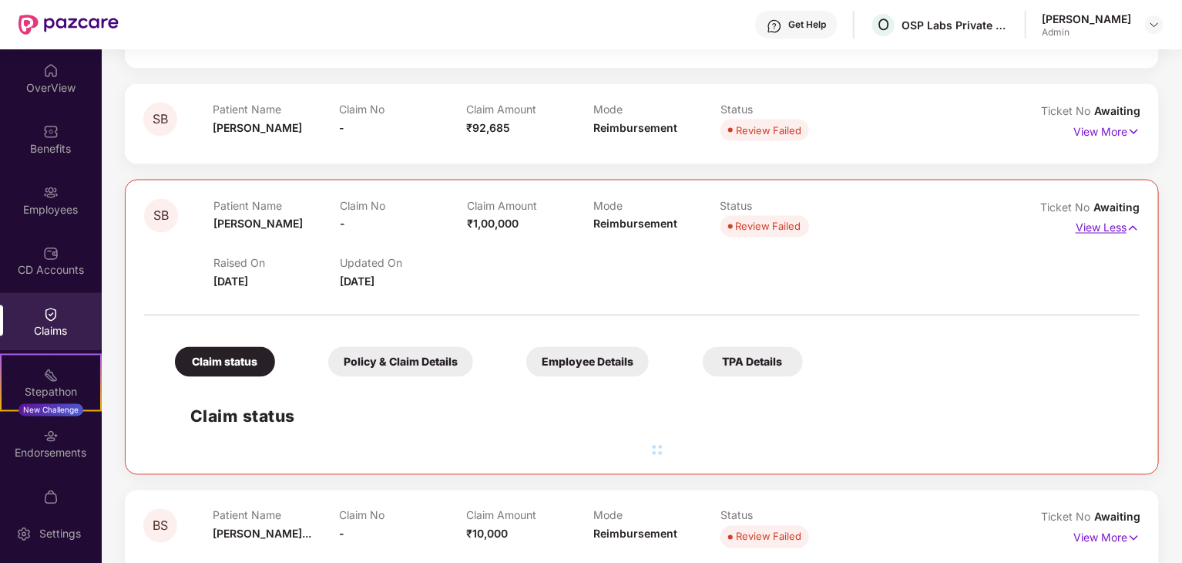
scroll to position [1359, 0]
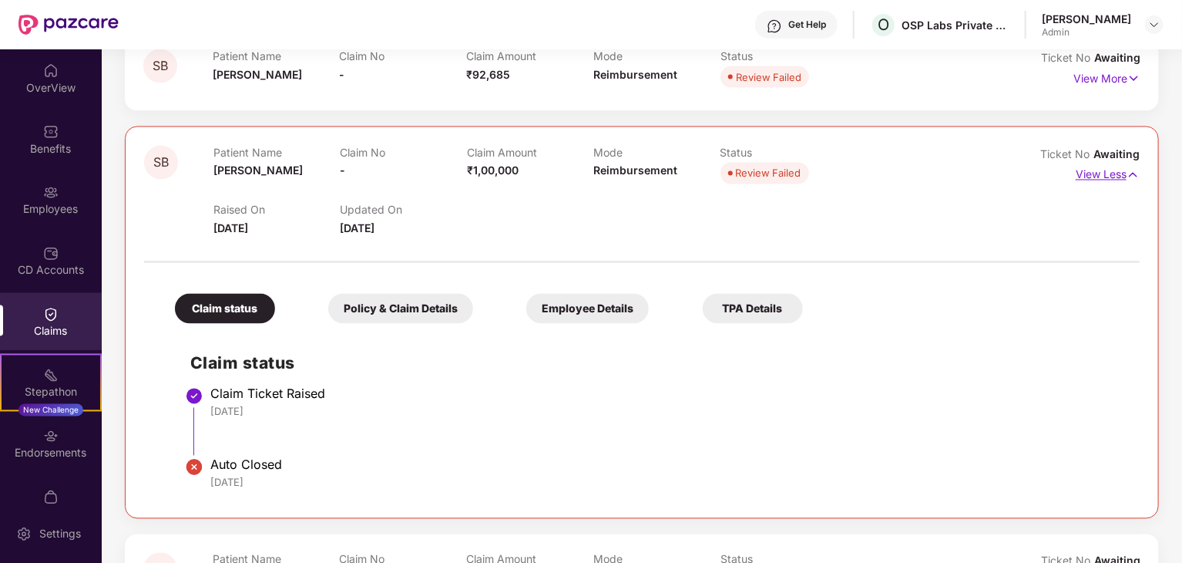
click at [1095, 177] on p "View Less" at bounding box center [1108, 173] width 64 height 21
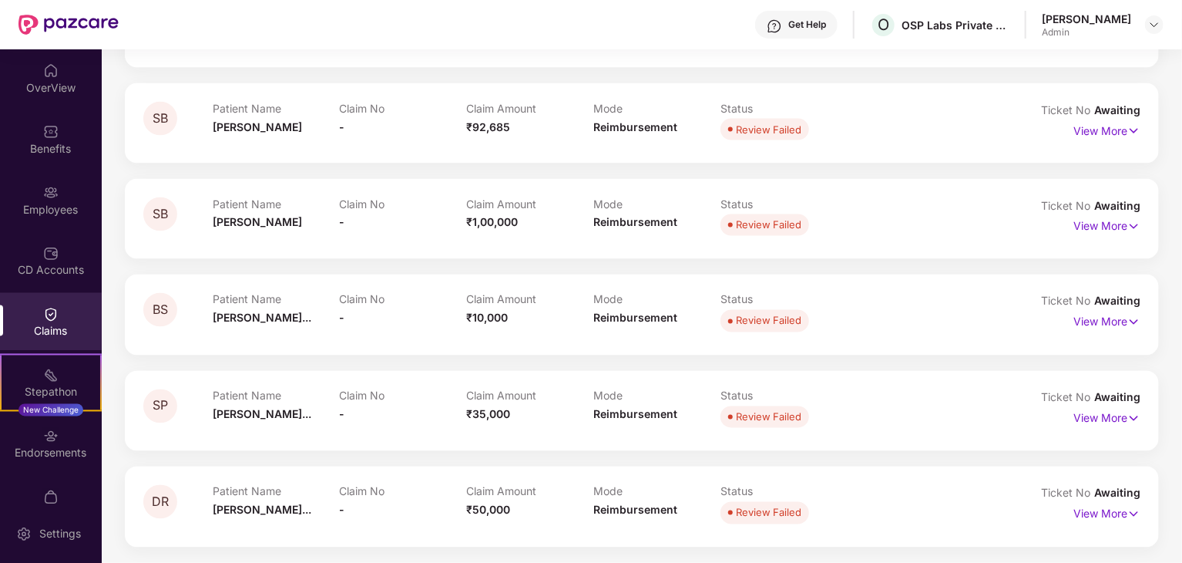
scroll to position [1306, 0]
click at [1101, 126] on p "View More" at bounding box center [1107, 129] width 67 height 21
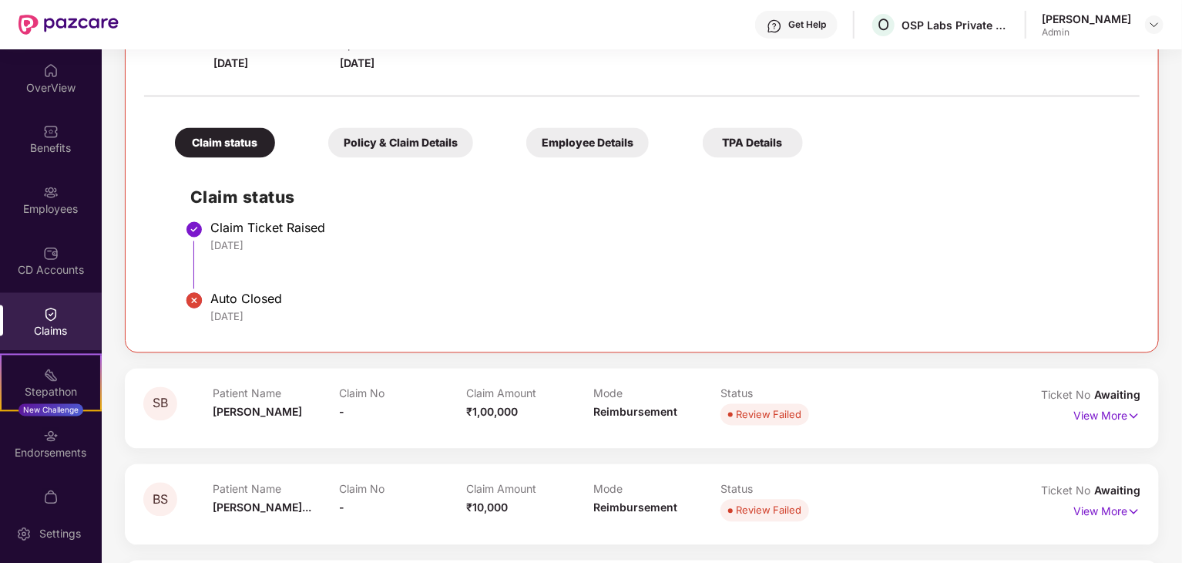
scroll to position [1437, 0]
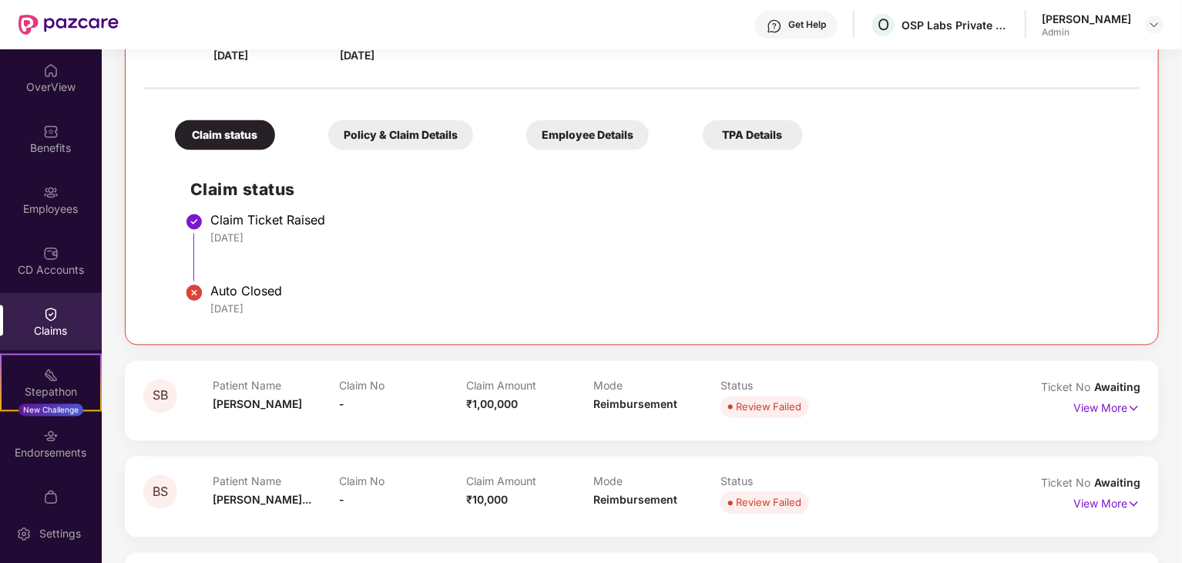
click at [415, 129] on div "Policy & Claim Details" at bounding box center [400, 135] width 145 height 30
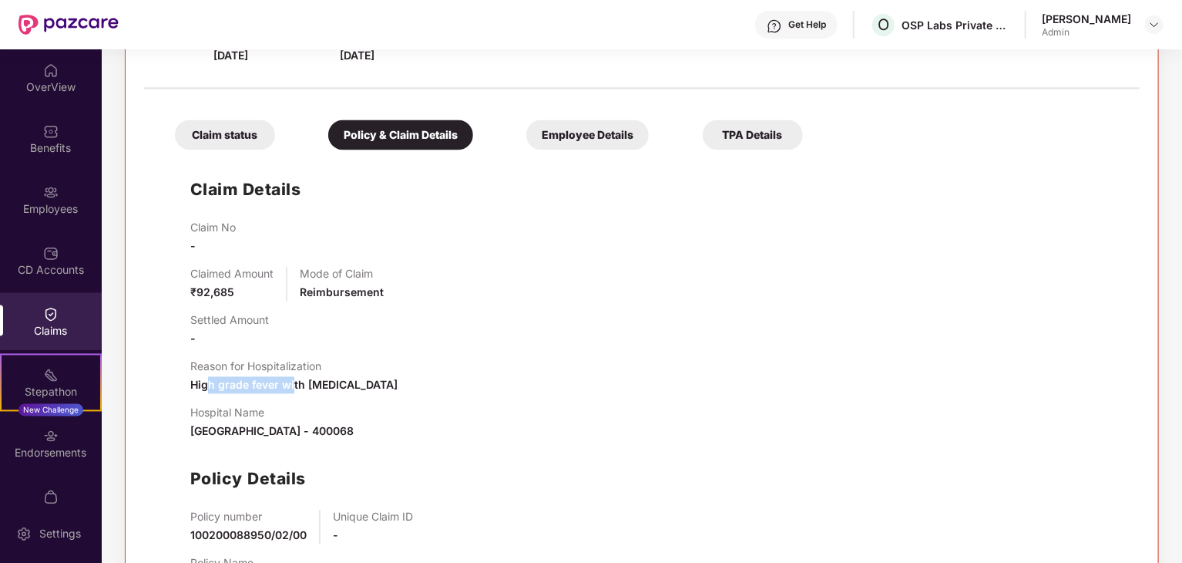
drag, startPoint x: 206, startPoint y: 387, endPoint x: 292, endPoint y: 387, distance: 86.3
click at [292, 387] on span "High grade fever with [MEDICAL_DATA]" at bounding box center [293, 384] width 207 height 13
click at [360, 393] on div "Claim No - Claimed Amount ₹92,685 Mode of Claim Reimbursement Settled Amount - …" at bounding box center [657, 412] width 934 height 382
click at [328, 385] on span "High grade fever with [MEDICAL_DATA]" at bounding box center [293, 384] width 207 height 13
click at [216, 291] on span "₹92,685" at bounding box center [212, 292] width 44 height 13
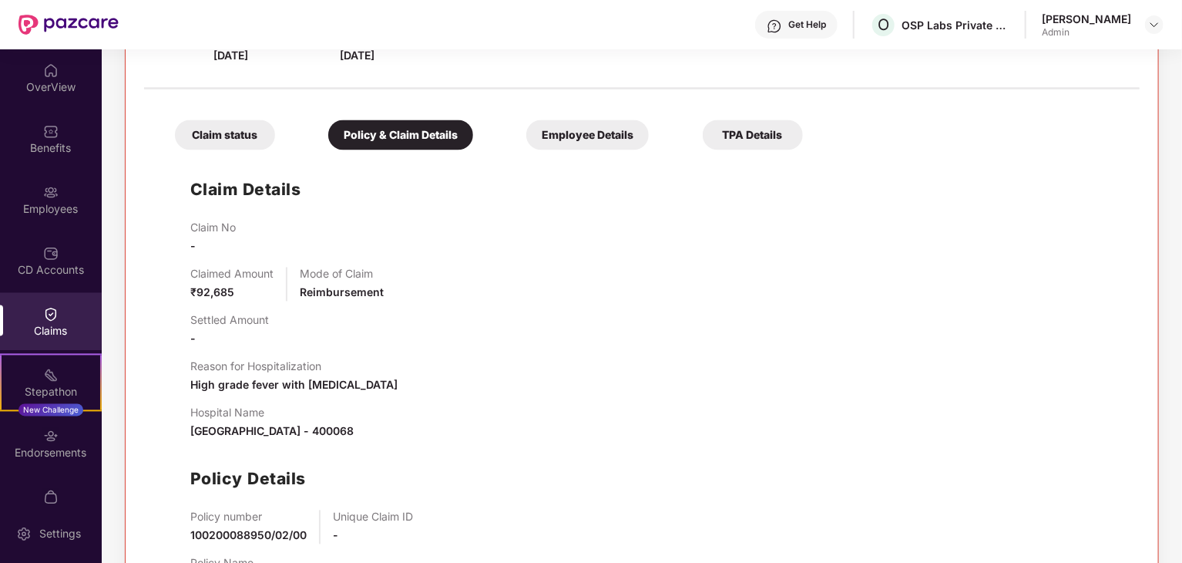
click at [228, 288] on span "₹92,685" at bounding box center [212, 292] width 44 height 13
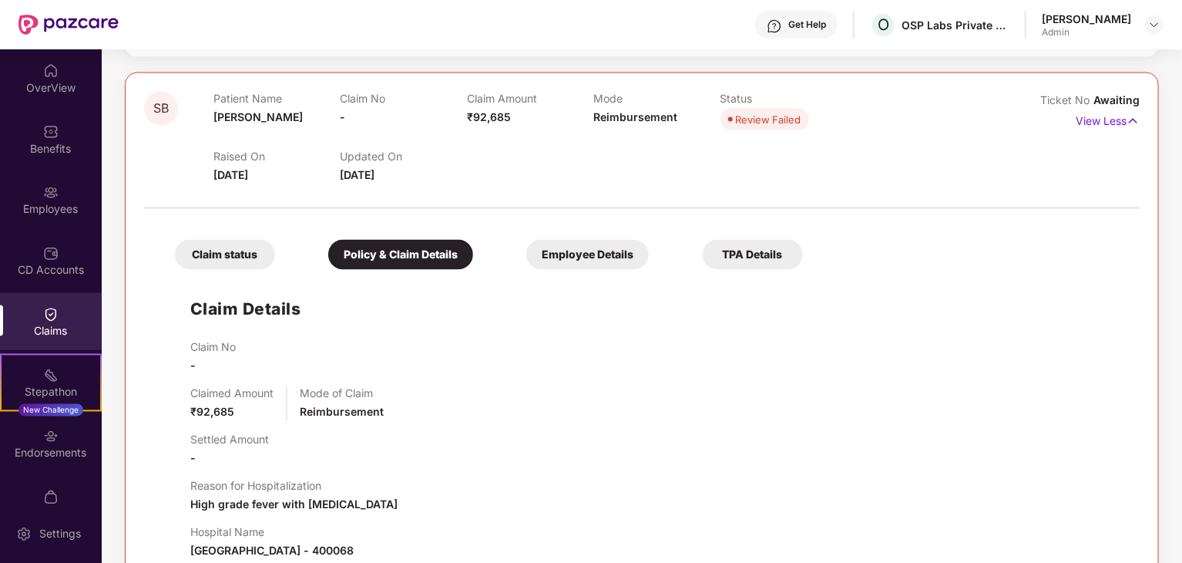
scroll to position [1283, 0]
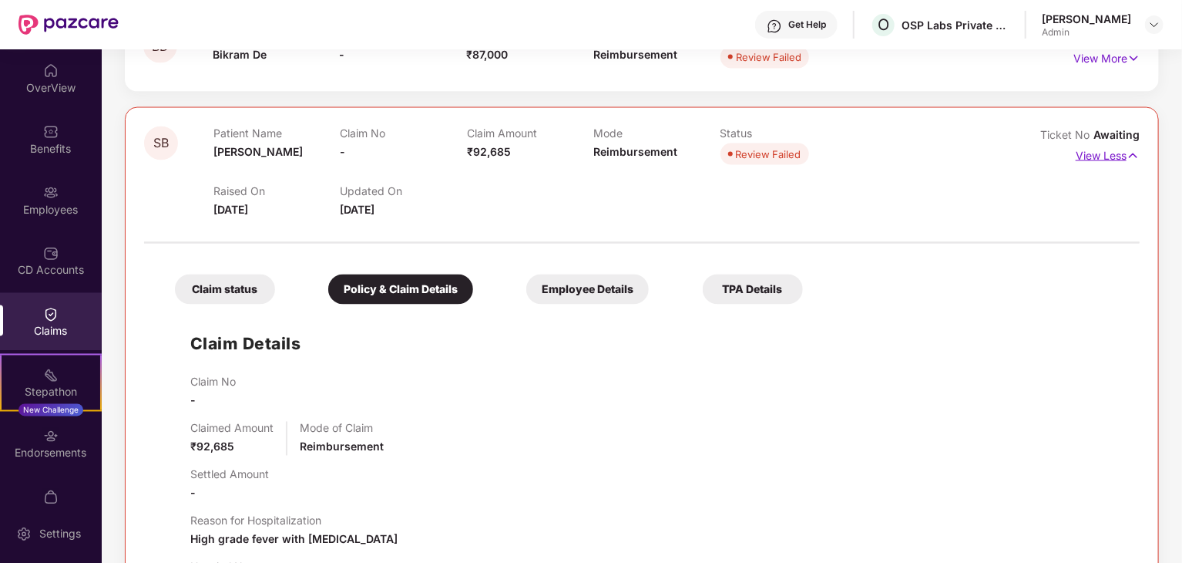
click at [1096, 158] on p "View Less" at bounding box center [1108, 153] width 64 height 21
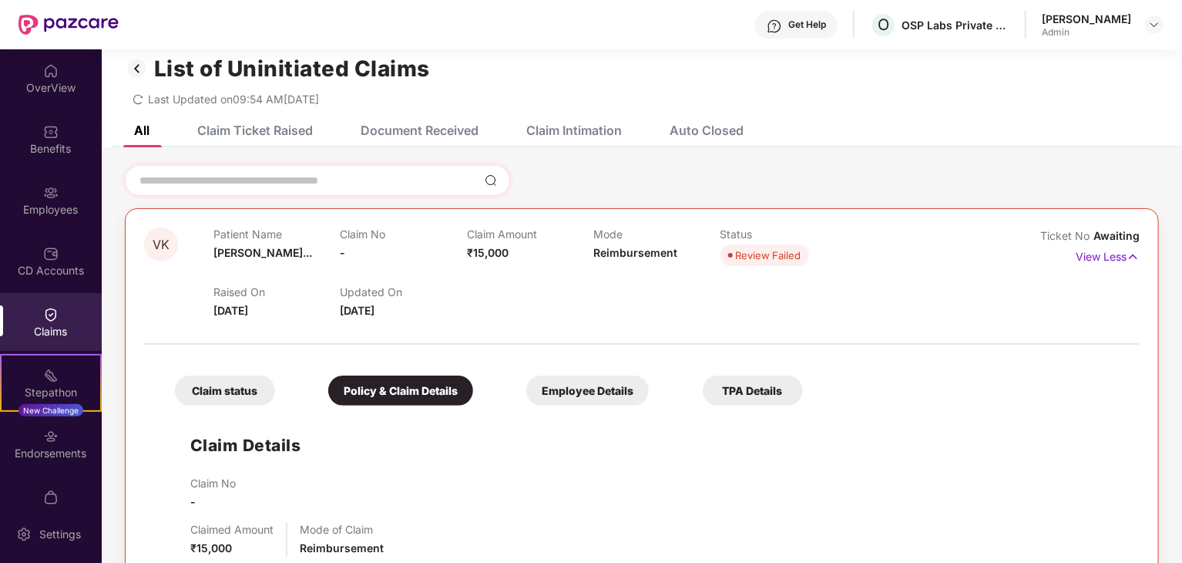
scroll to position [0, 0]
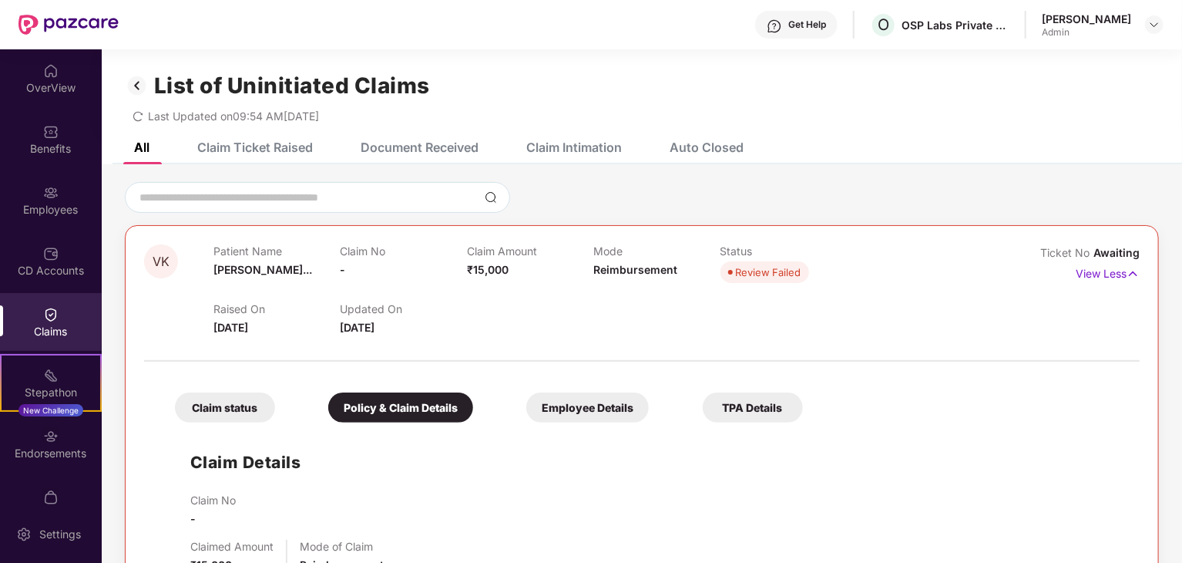
click at [610, 143] on div "Claim Intimation" at bounding box center [574, 147] width 96 height 15
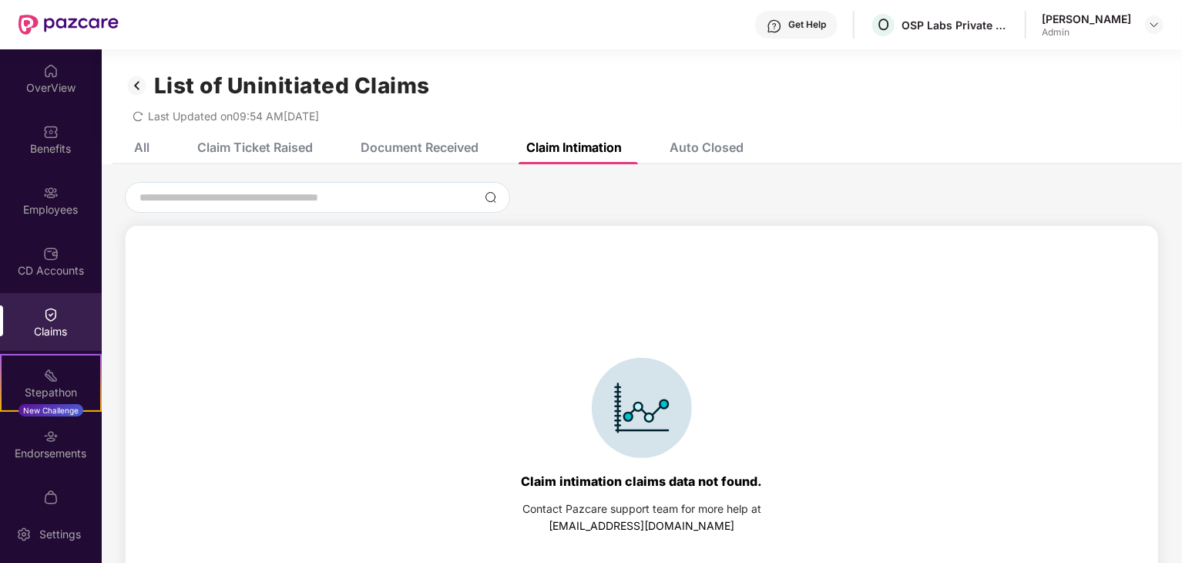
click at [266, 148] on div "Claim Ticket Raised" at bounding box center [255, 147] width 116 height 15
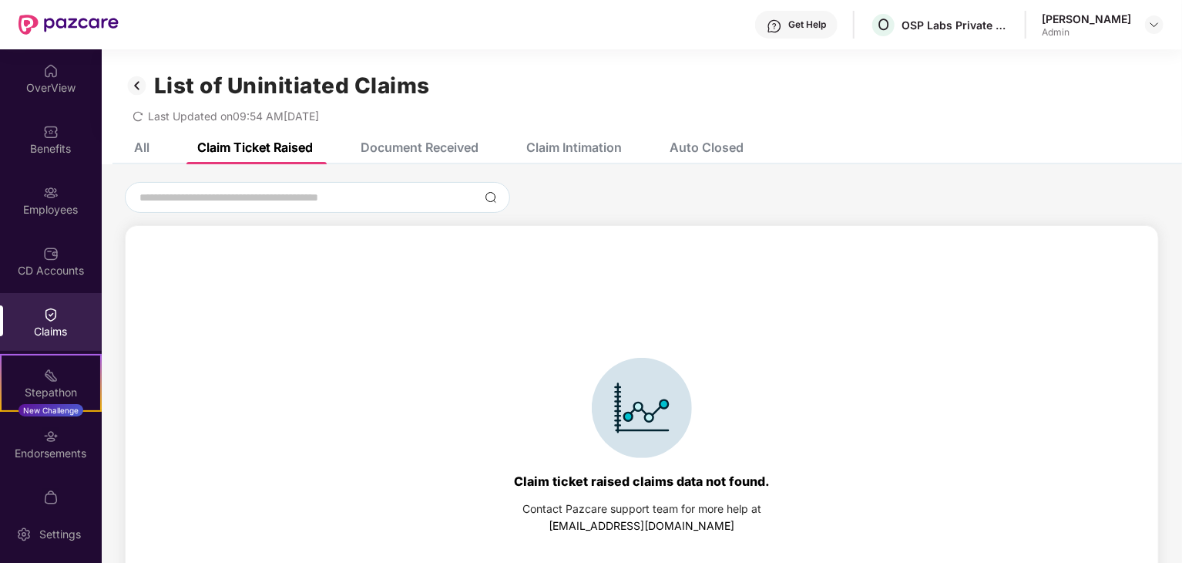
click at [687, 143] on div "Auto Closed" at bounding box center [707, 147] width 74 height 15
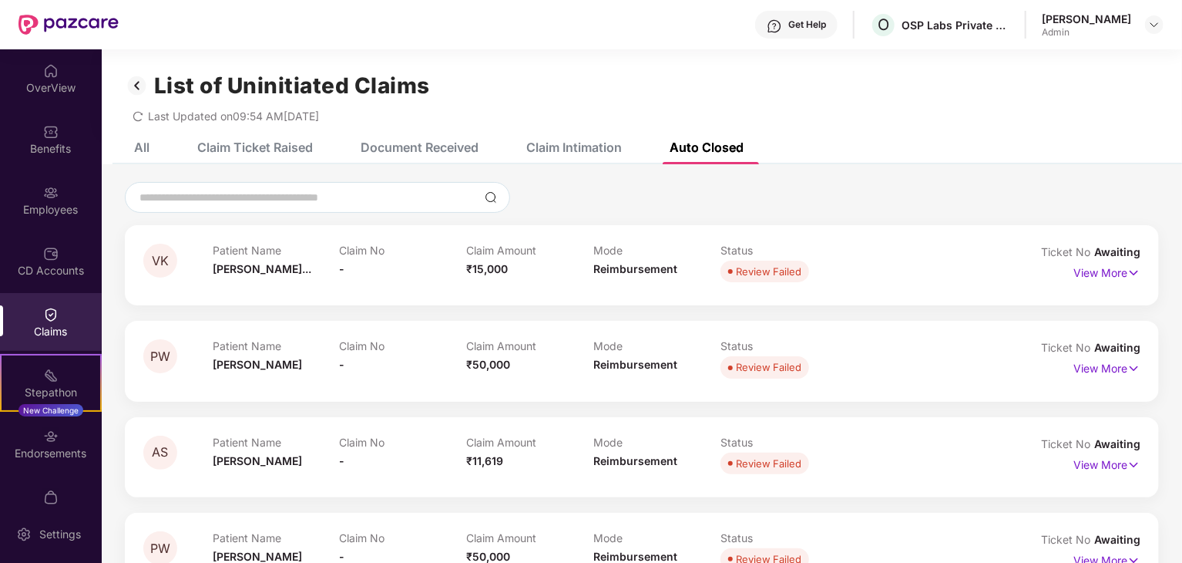
click at [569, 147] on div "Claim Intimation" at bounding box center [574, 147] width 96 height 15
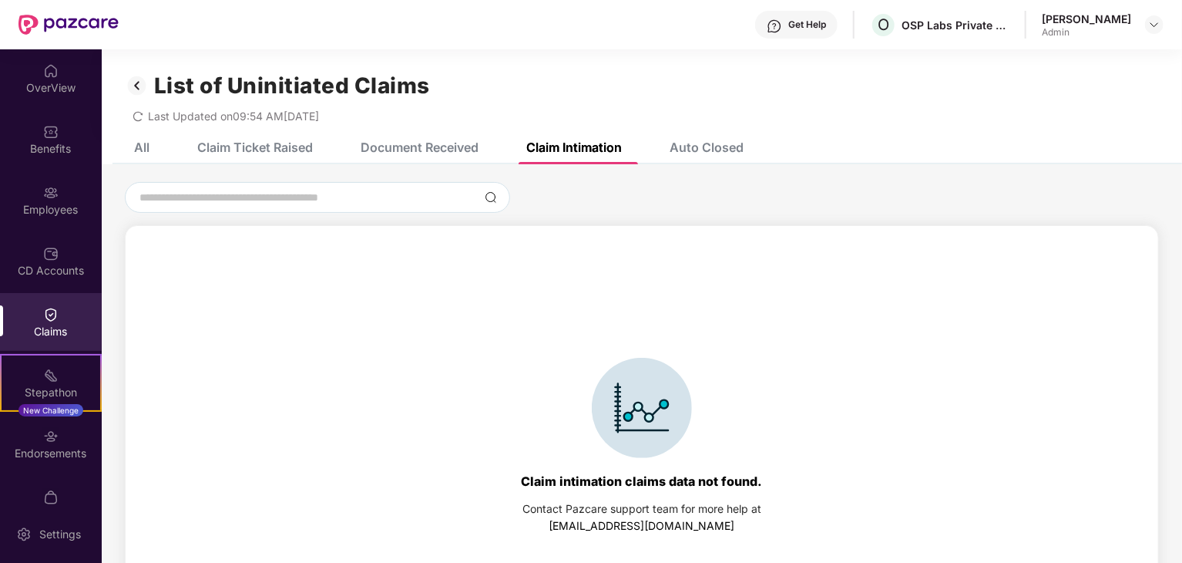
drag, startPoint x: 699, startPoint y: 152, endPoint x: 695, endPoint y: 161, distance: 10.3
click at [699, 153] on div "Auto Closed" at bounding box center [707, 147] width 74 height 15
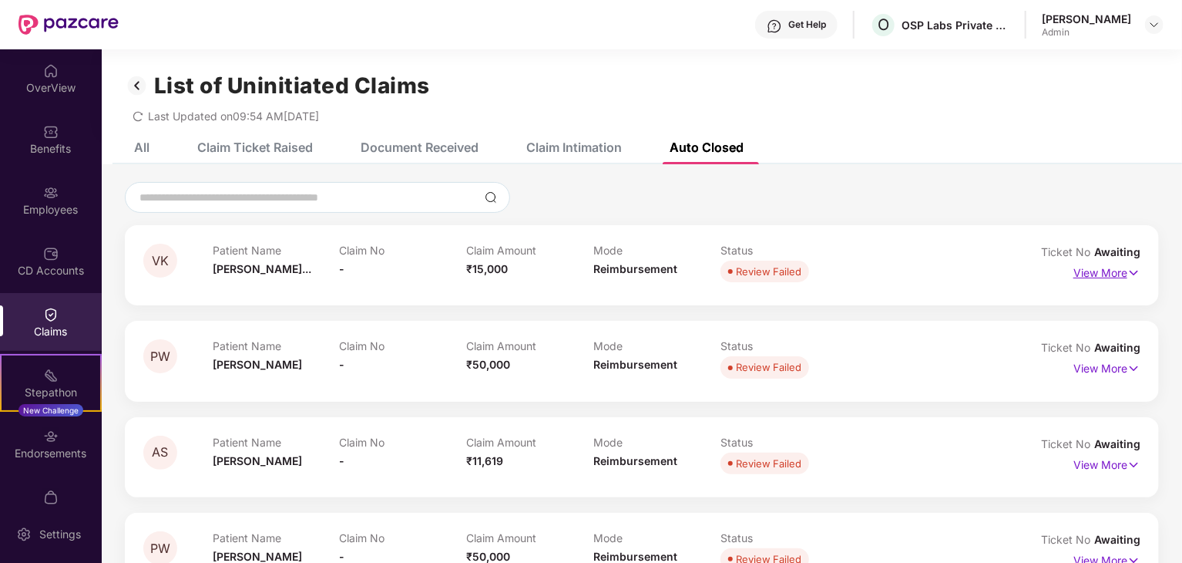
click at [1099, 272] on p "View More" at bounding box center [1107, 271] width 67 height 21
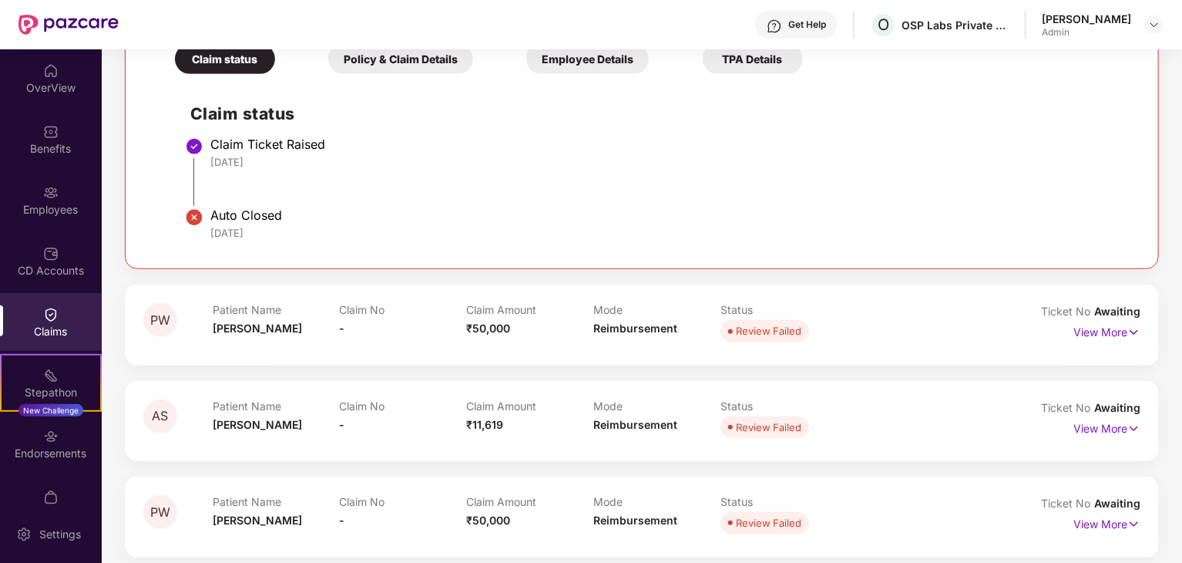
scroll to position [77, 0]
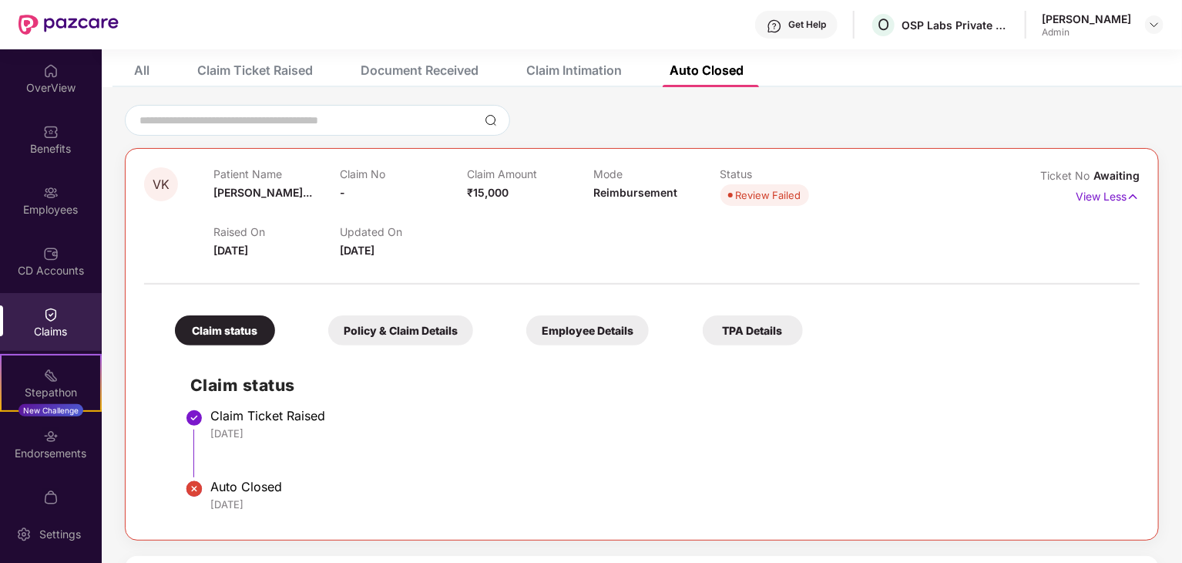
click at [383, 318] on div "Policy & Claim Details" at bounding box center [400, 330] width 145 height 30
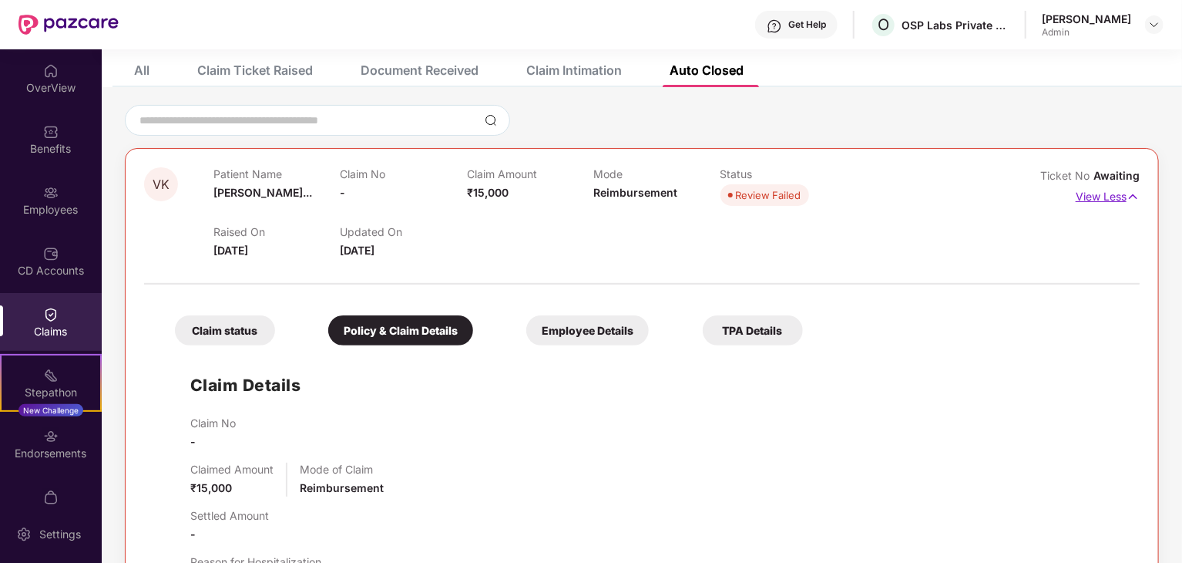
click at [1098, 199] on p "View Less" at bounding box center [1108, 194] width 64 height 21
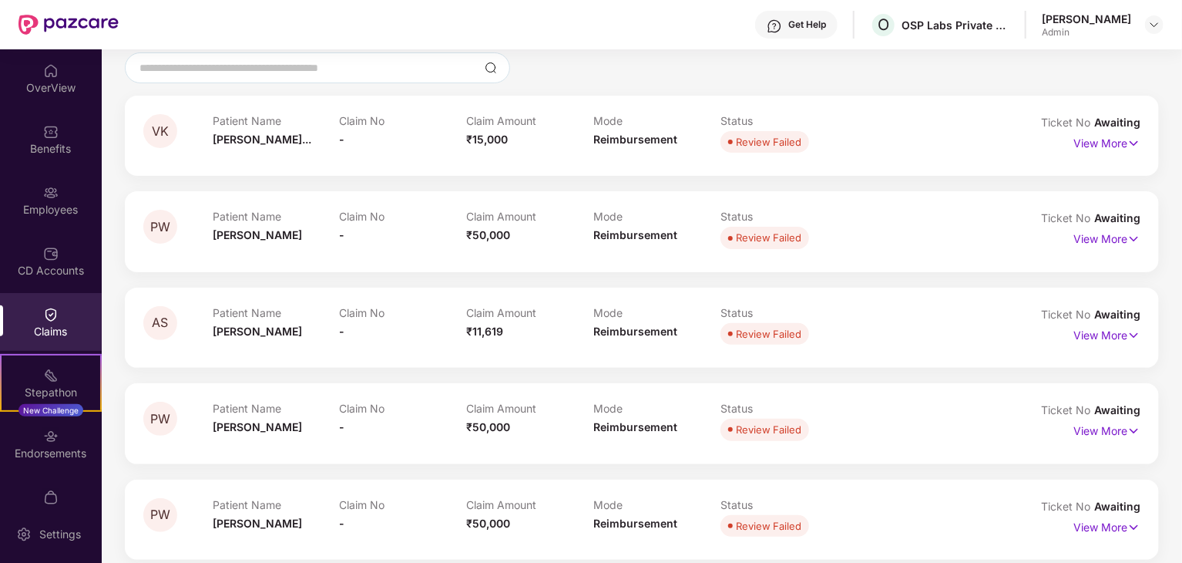
scroll to position [154, 0]
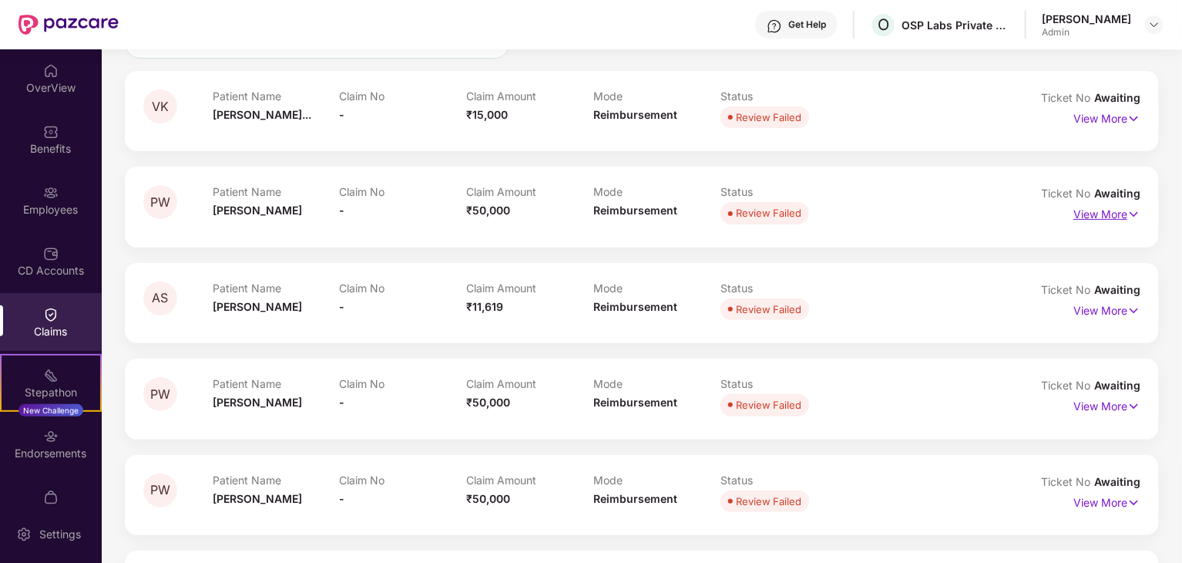
click at [1103, 217] on p "View More" at bounding box center [1107, 212] width 67 height 21
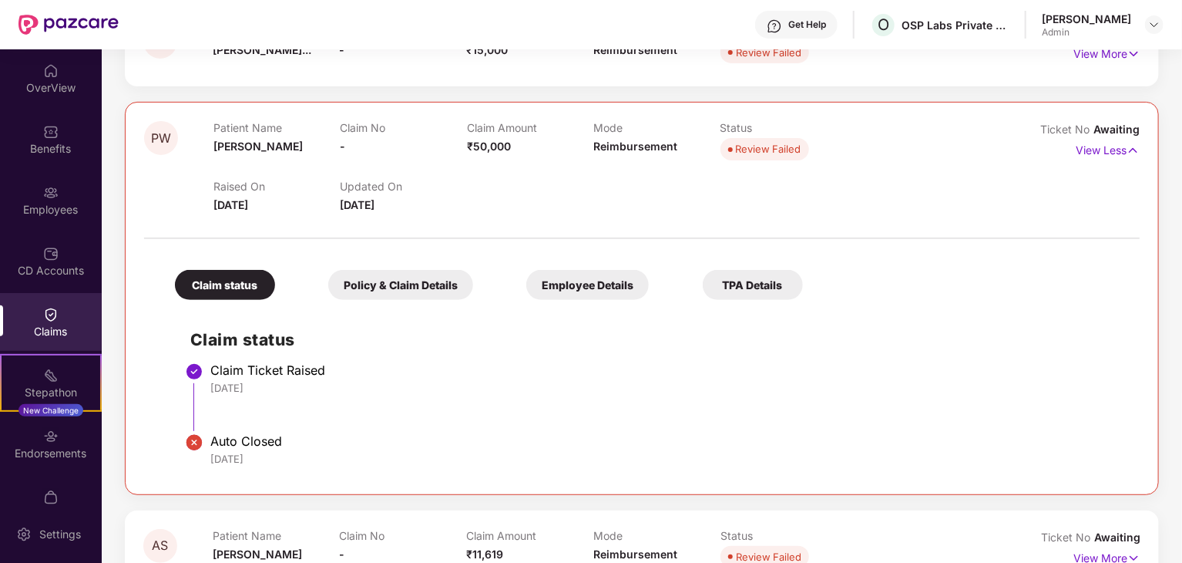
scroll to position [308, 0]
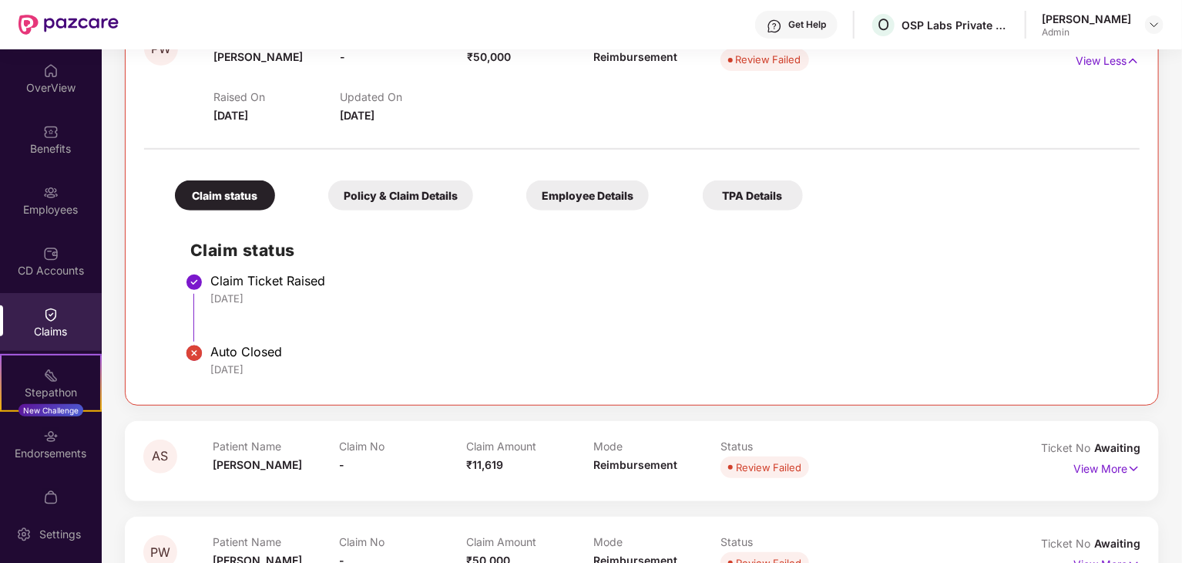
click at [381, 190] on div "Policy & Claim Details" at bounding box center [400, 195] width 145 height 30
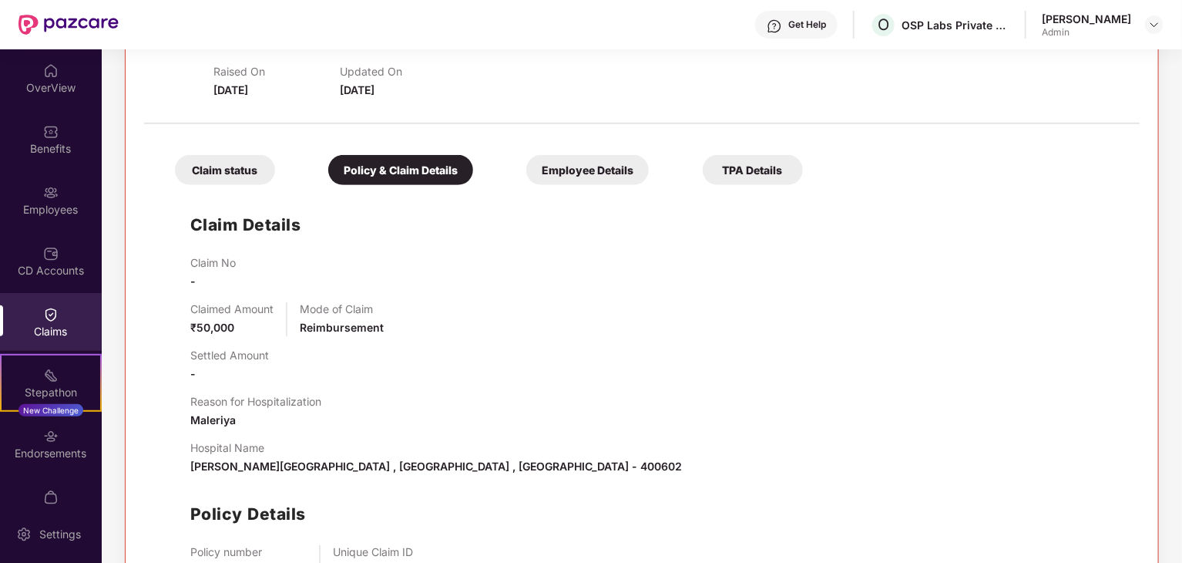
scroll to position [231, 0]
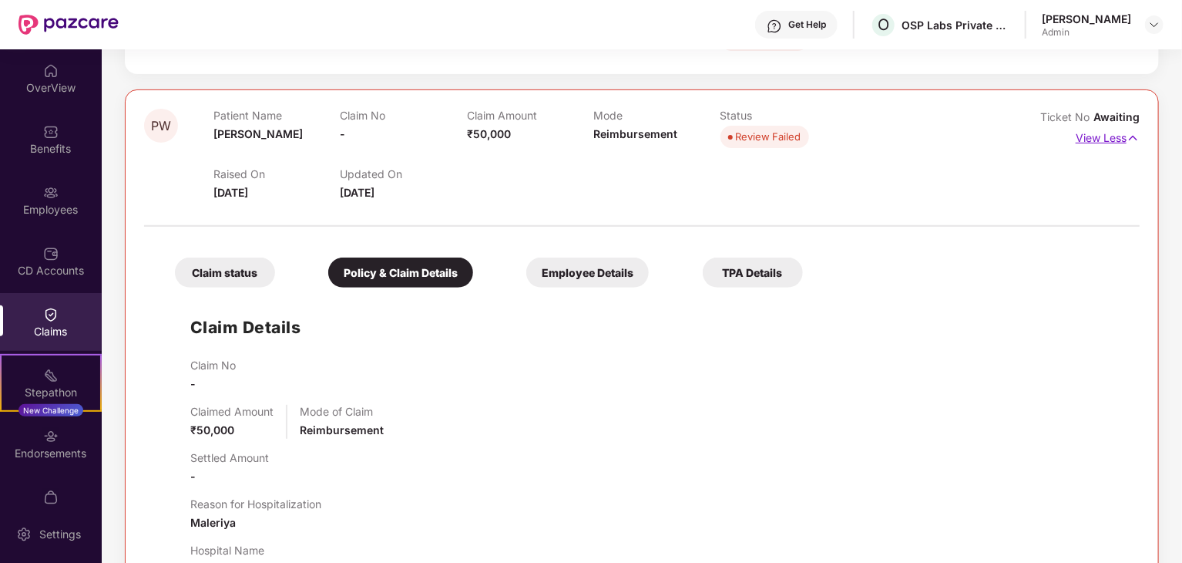
click at [1112, 136] on p "View Less" at bounding box center [1108, 136] width 64 height 21
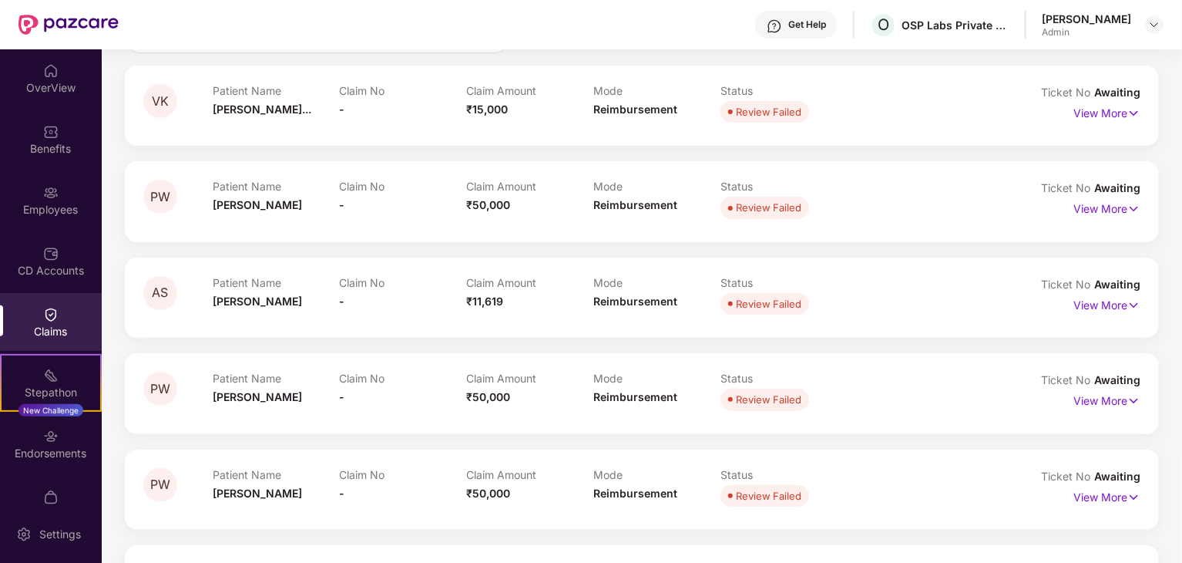
scroll to position [77, 0]
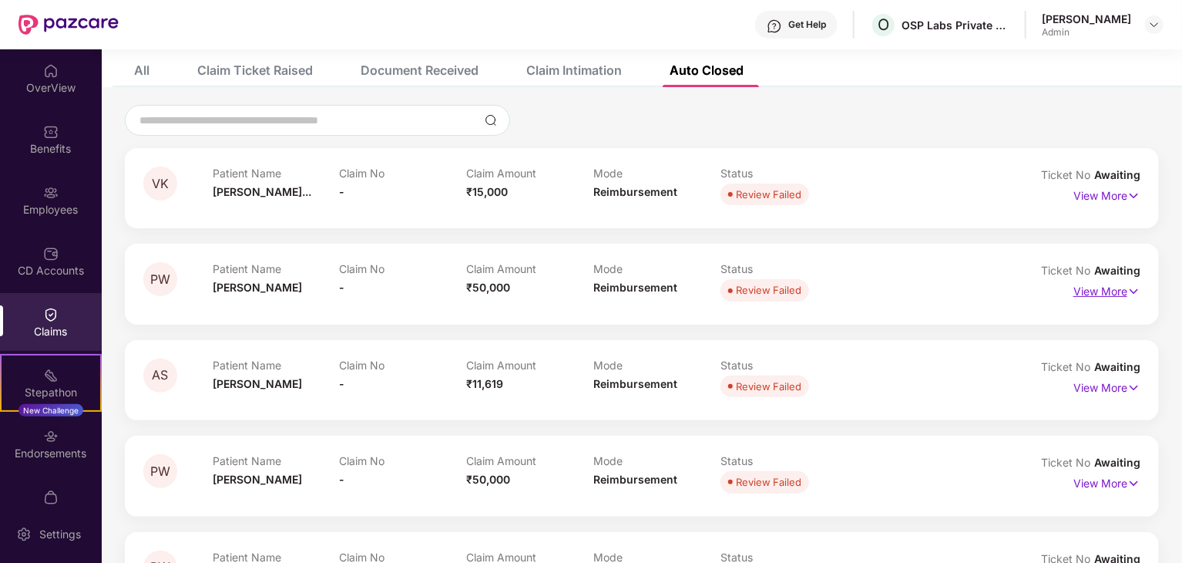
click at [1095, 295] on p "View More" at bounding box center [1107, 289] width 67 height 21
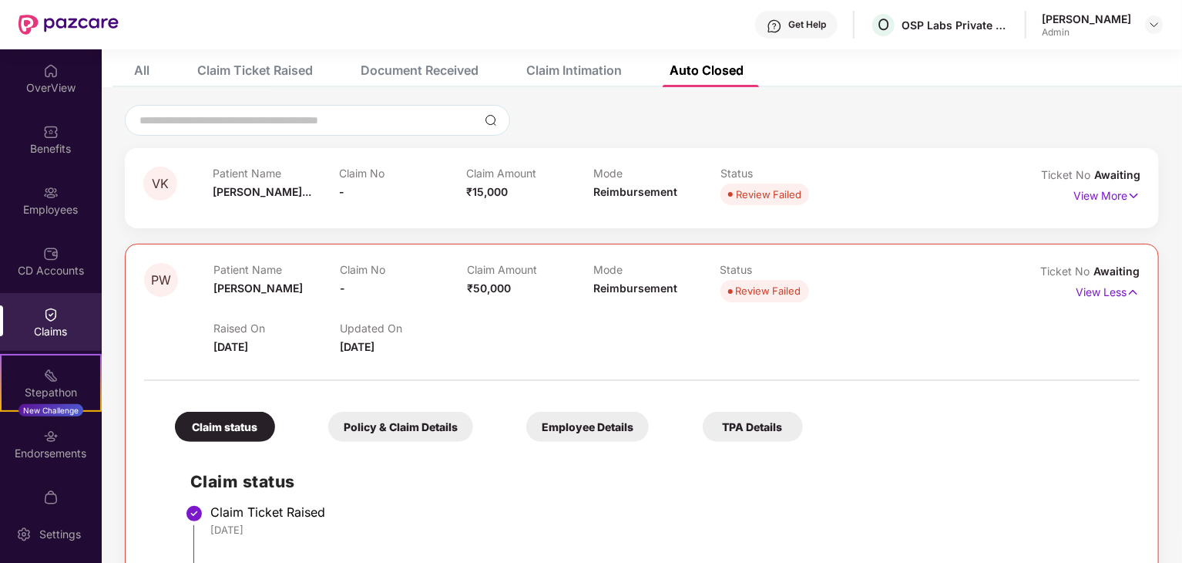
scroll to position [231, 0]
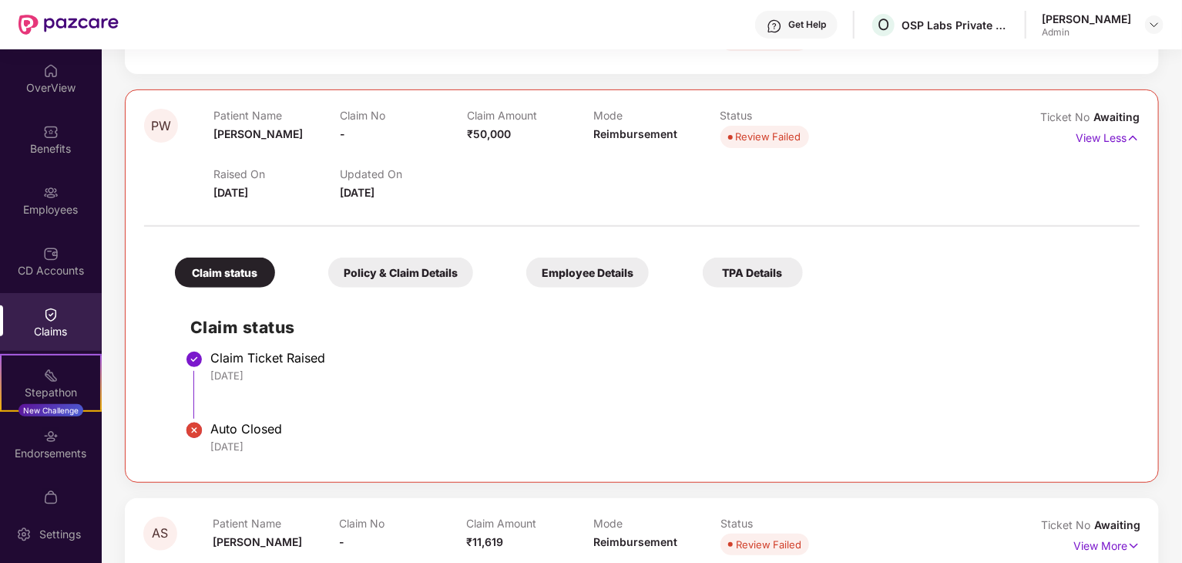
click at [370, 275] on div "Policy & Claim Details" at bounding box center [400, 272] width 145 height 30
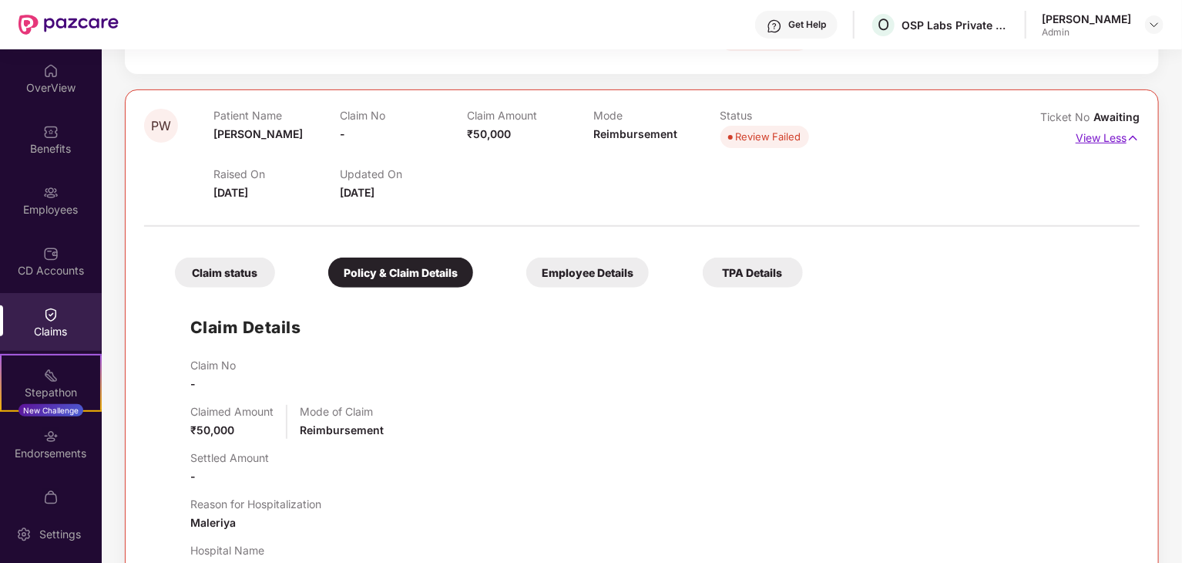
click at [1113, 145] on p "View Less" at bounding box center [1108, 136] width 64 height 21
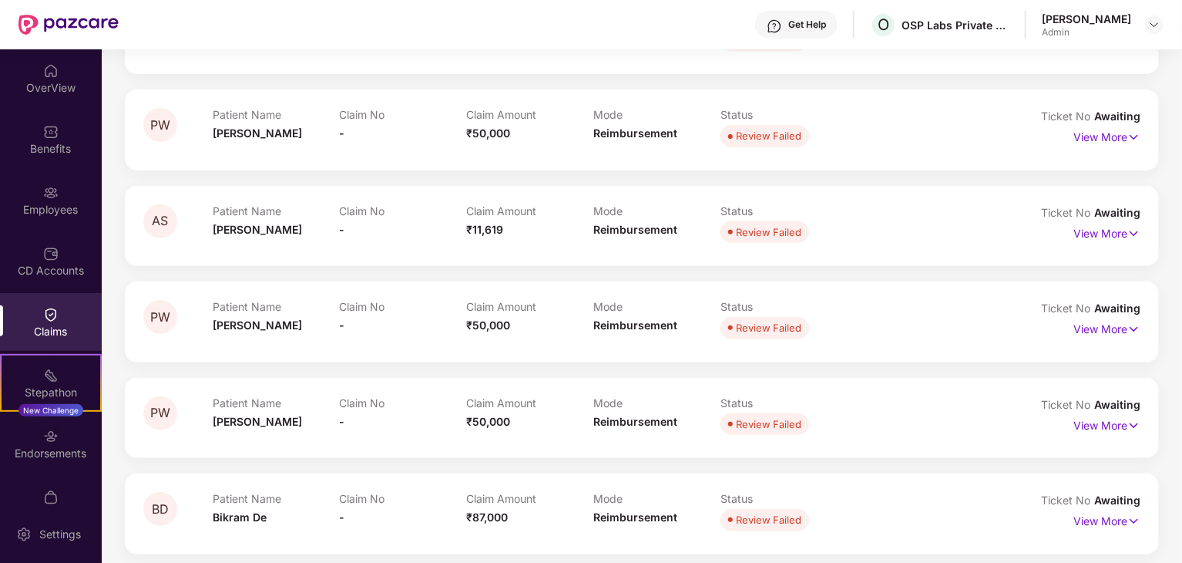
scroll to position [308, 0]
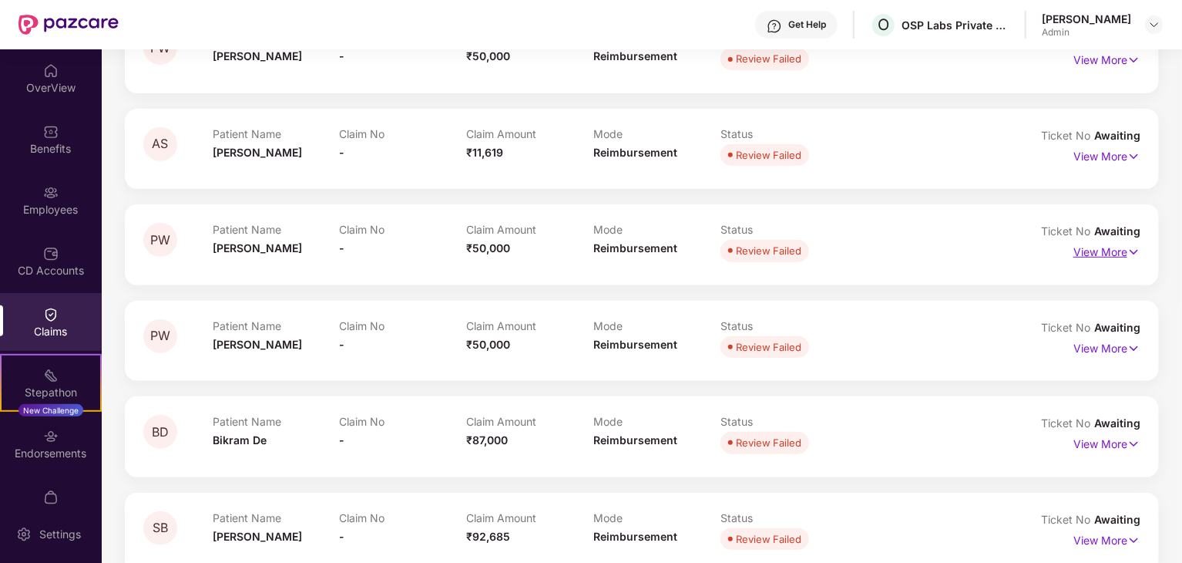
click at [1105, 254] on p "View More" at bounding box center [1107, 250] width 67 height 21
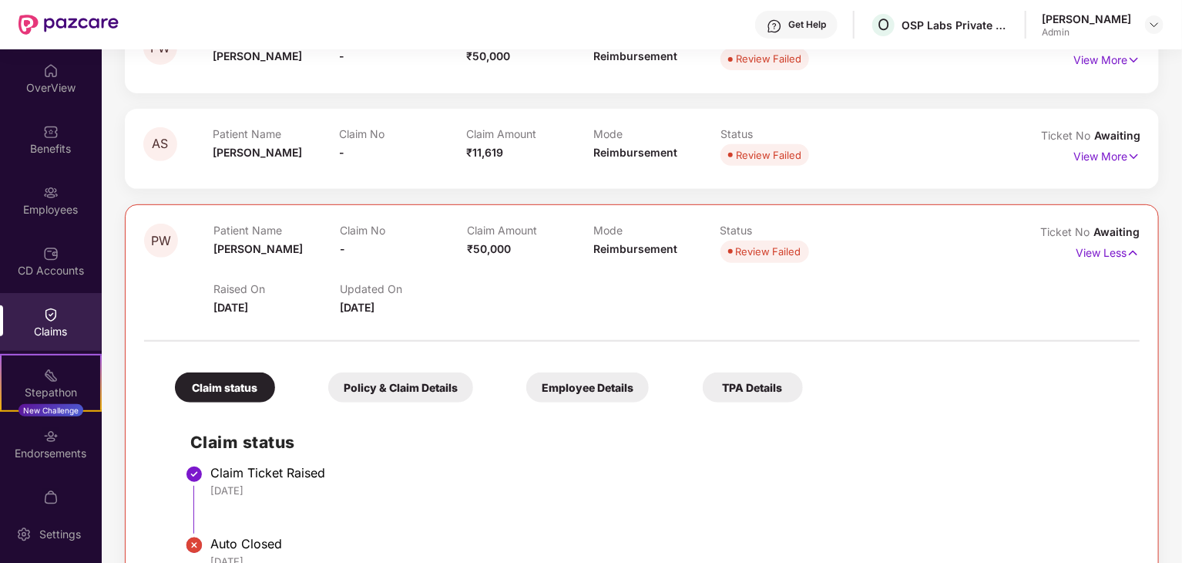
click at [402, 385] on div "Policy & Claim Details" at bounding box center [400, 387] width 145 height 30
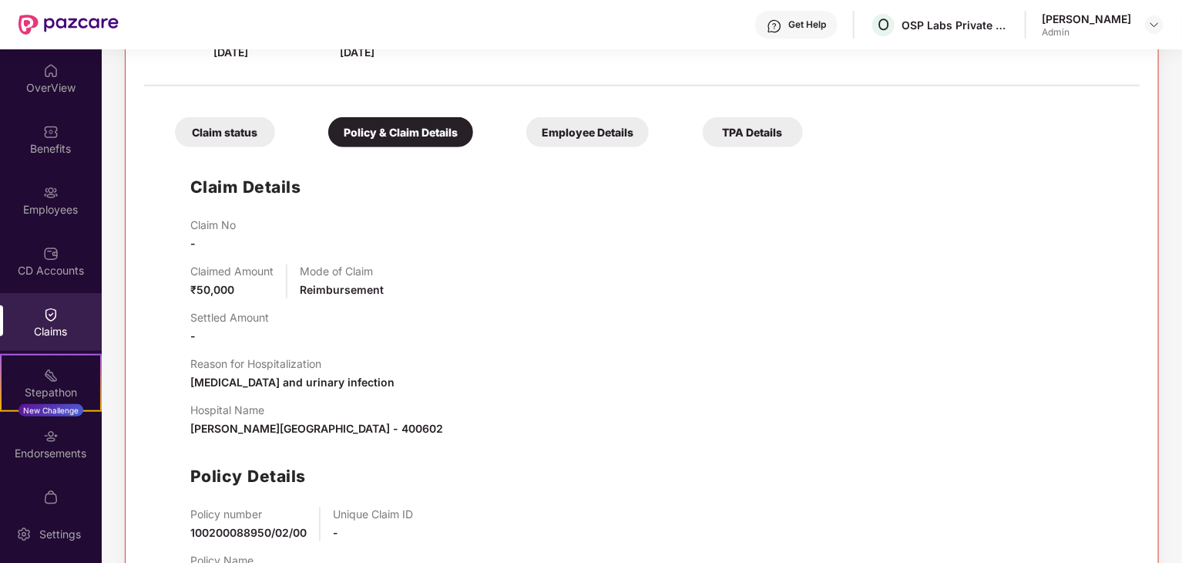
scroll to position [462, 0]
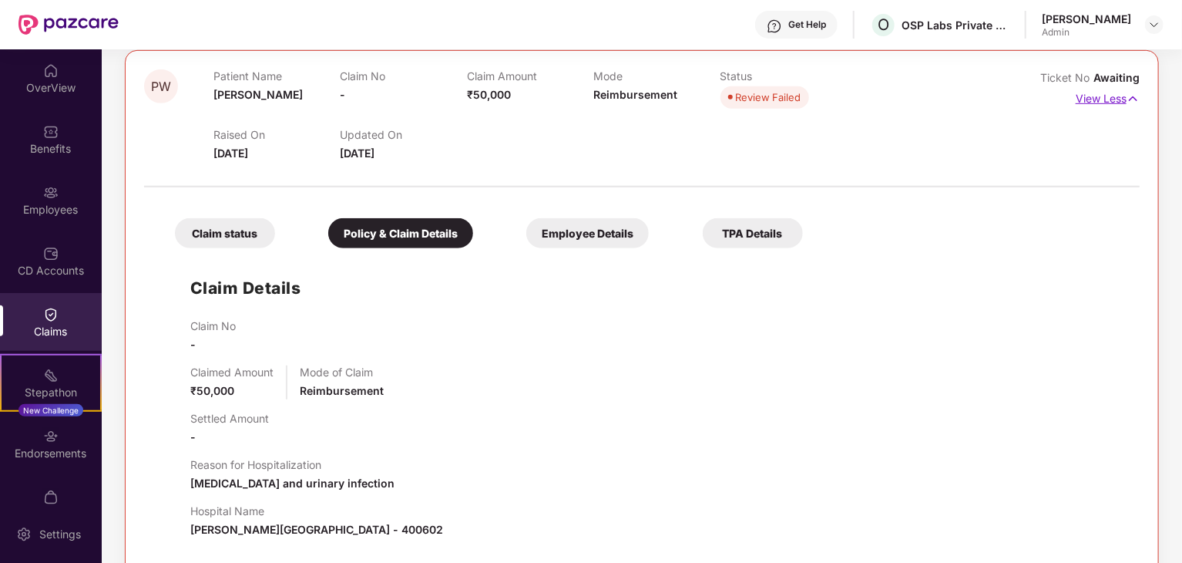
click at [1123, 93] on p "View Less" at bounding box center [1108, 96] width 64 height 21
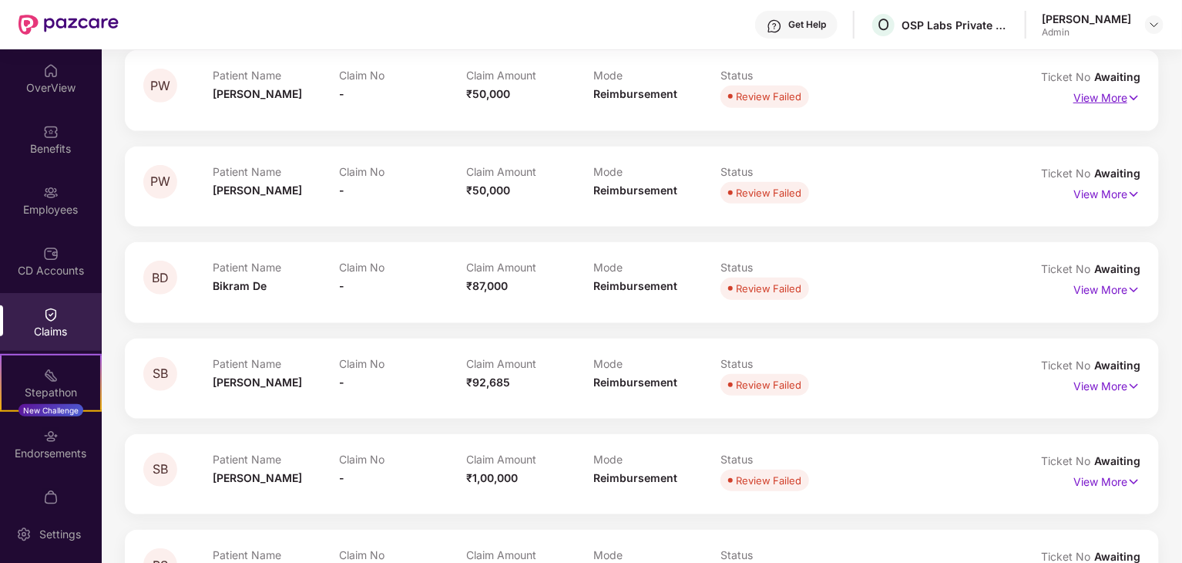
scroll to position [462, 0]
click at [1122, 197] on p "View More" at bounding box center [1107, 193] width 67 height 21
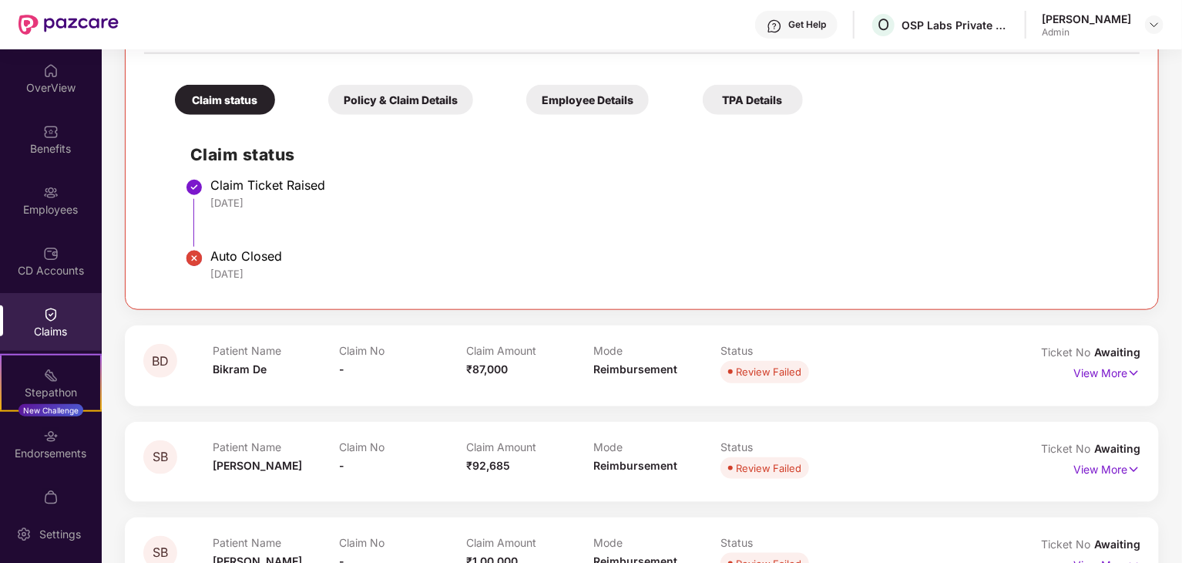
scroll to position [693, 0]
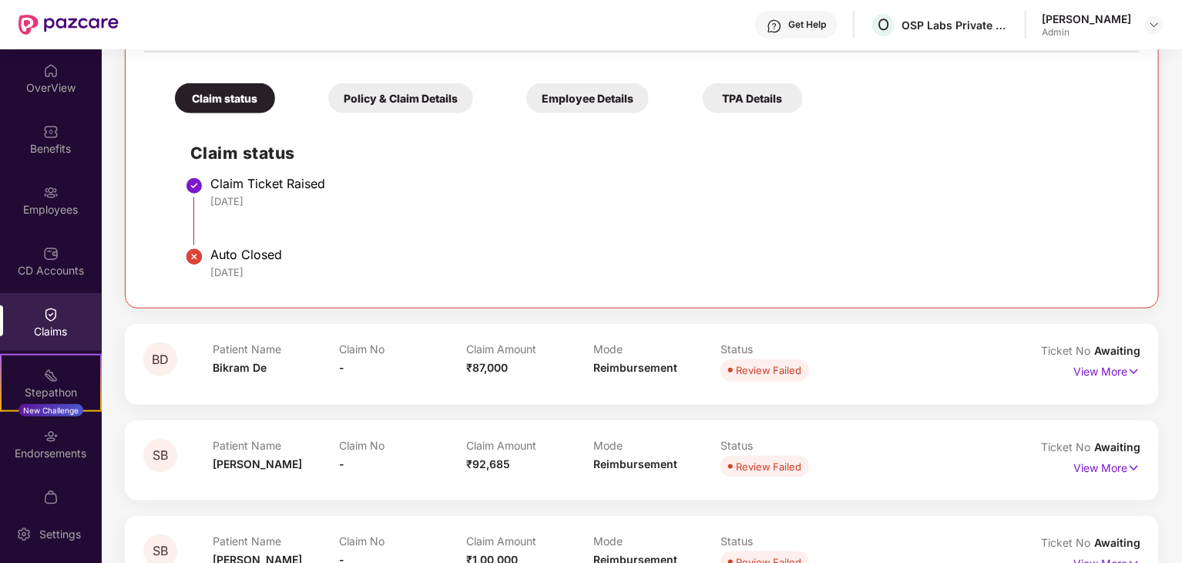
click at [413, 103] on div "Policy & Claim Details" at bounding box center [400, 98] width 145 height 30
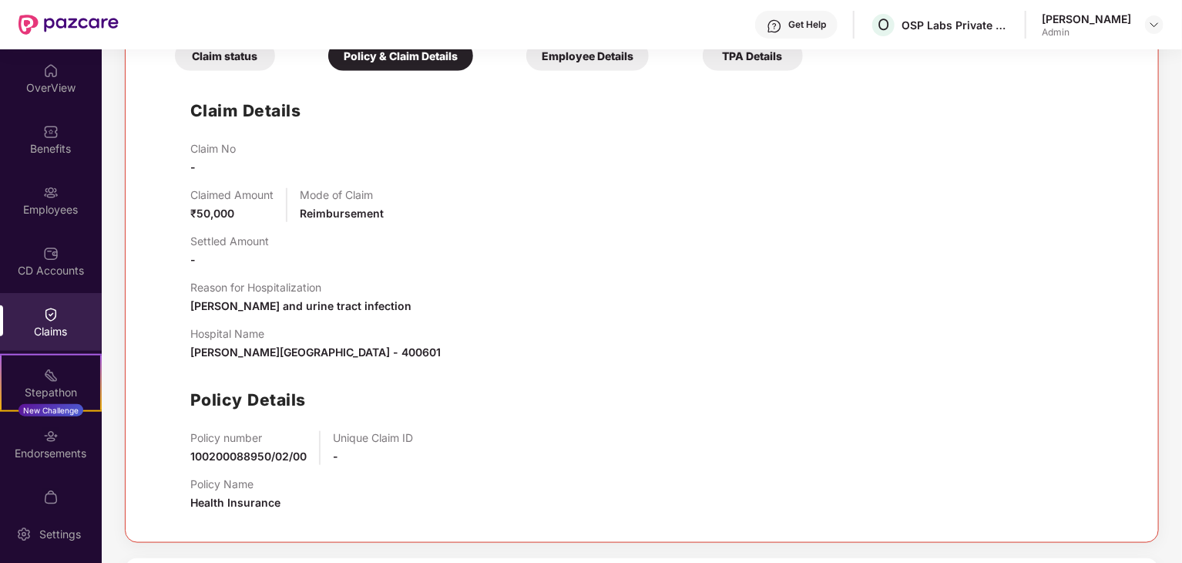
scroll to position [770, 0]
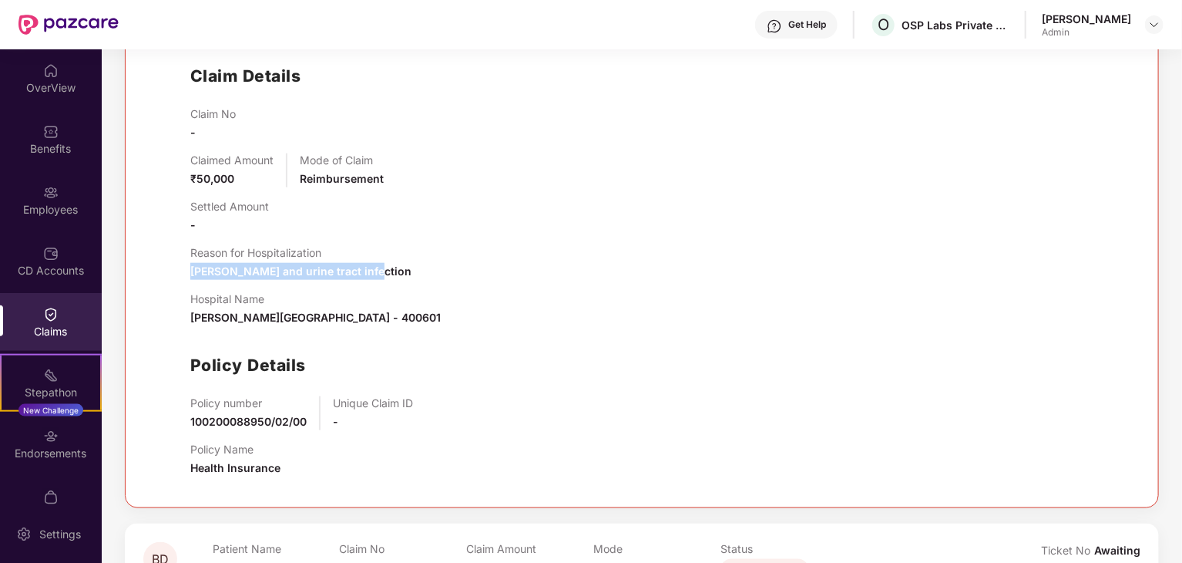
drag, startPoint x: 194, startPoint y: 267, endPoint x: 391, endPoint y: 262, distance: 196.6
click at [384, 264] on div "Reason for Hospitalization Malariya and urine tract infection" at bounding box center [657, 263] width 934 height 34
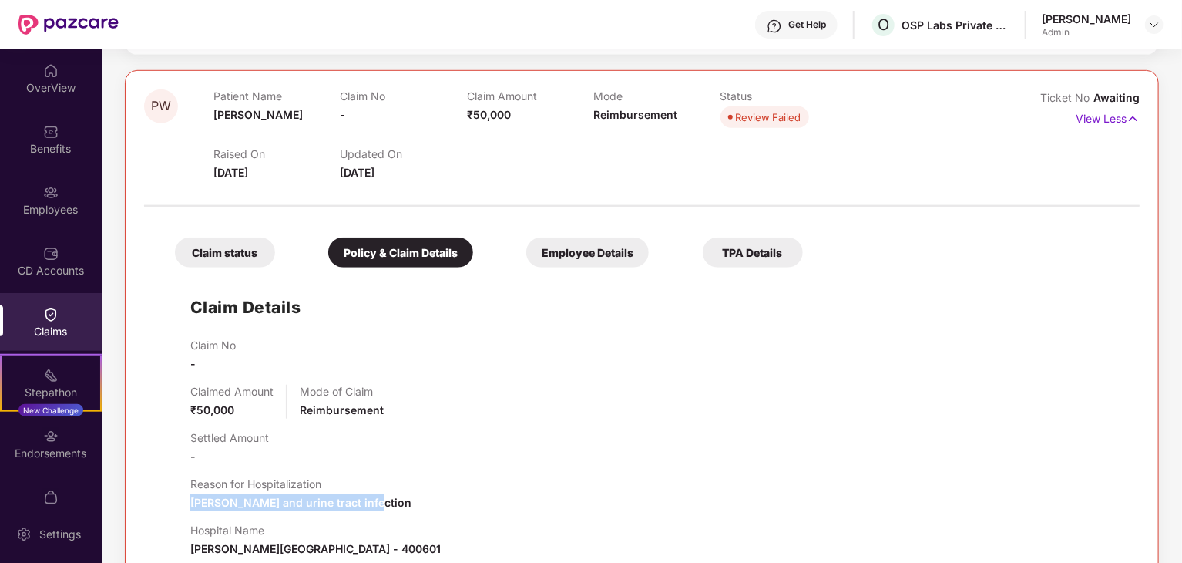
scroll to position [385, 0]
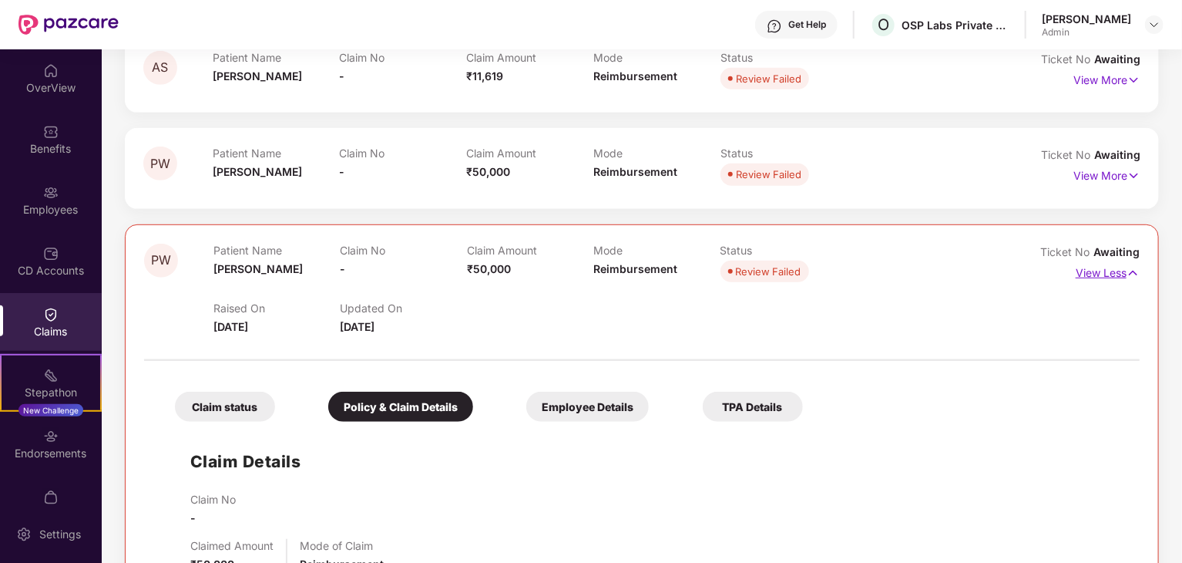
click at [1114, 277] on p "View Less" at bounding box center [1108, 271] width 64 height 21
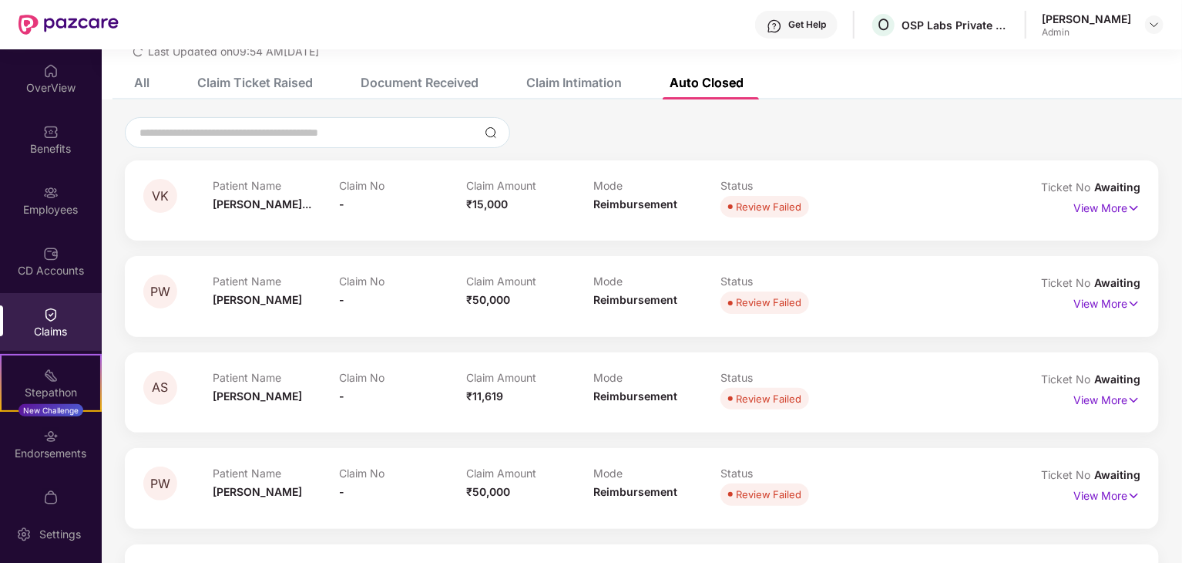
scroll to position [0, 0]
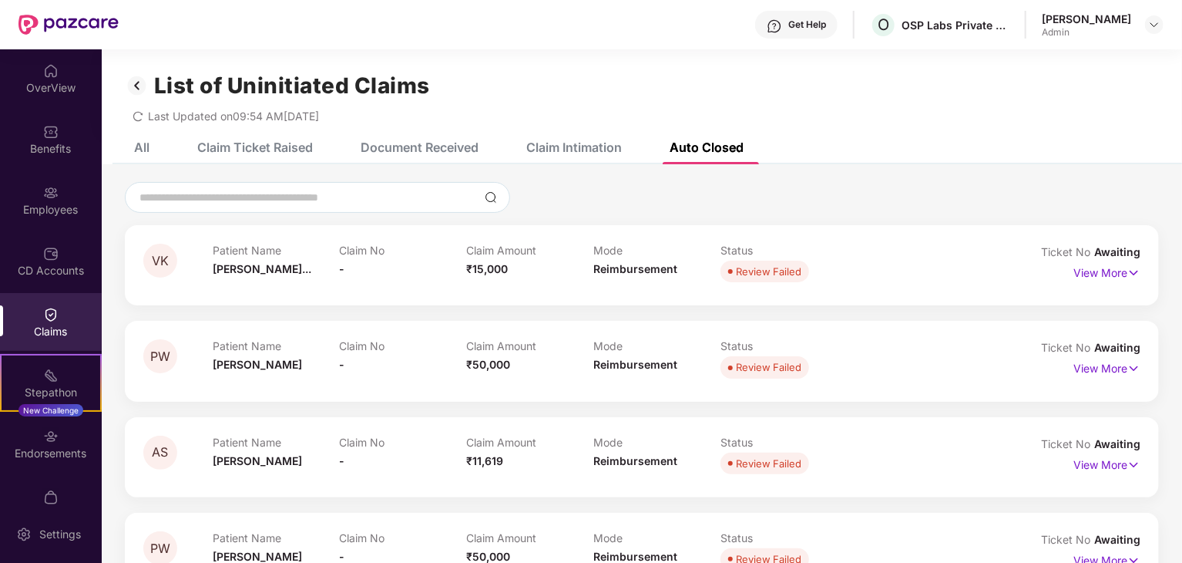
click at [256, 140] on div "Claim Ticket Raised" at bounding box center [255, 147] width 116 height 15
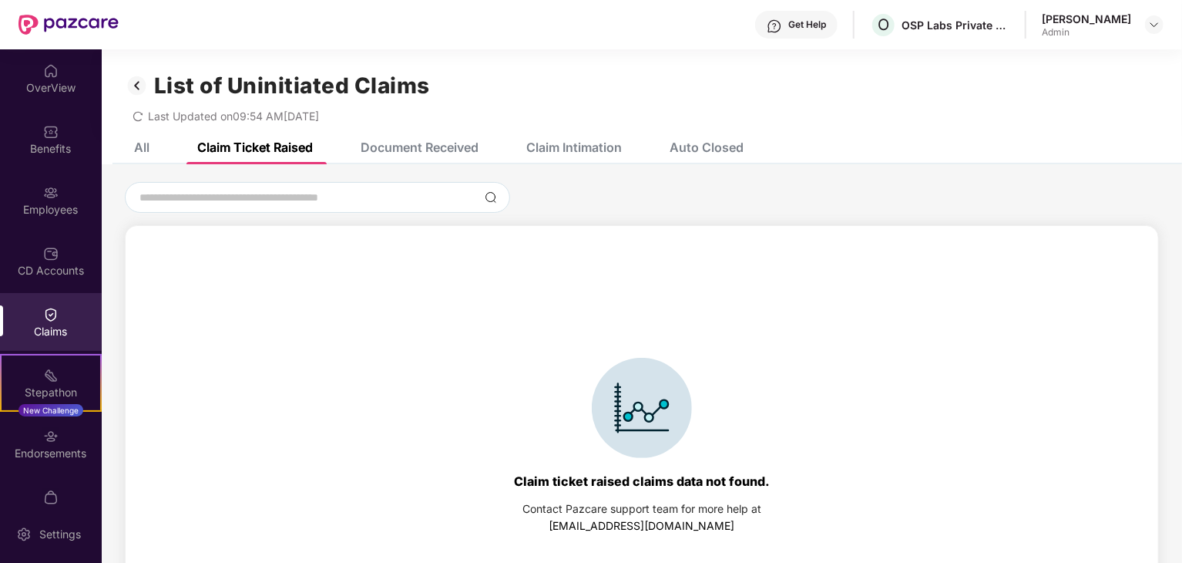
click at [143, 150] on div "All" at bounding box center [141, 147] width 15 height 15
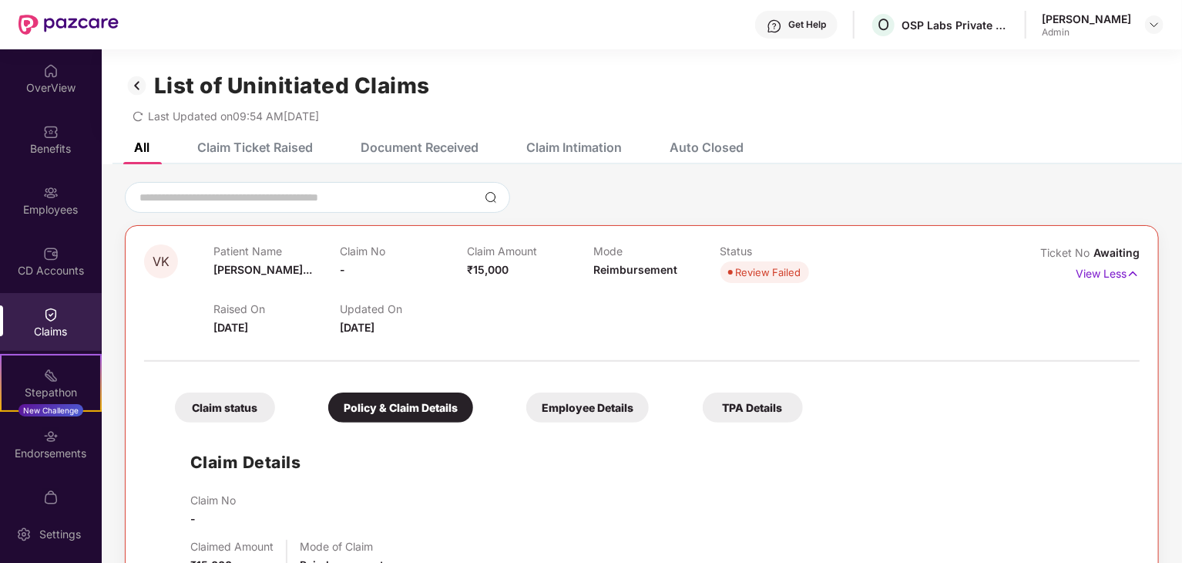
click at [1110, 276] on p "View Less" at bounding box center [1108, 271] width 64 height 21
click at [25, 329] on div "Claims" at bounding box center [51, 331] width 102 height 15
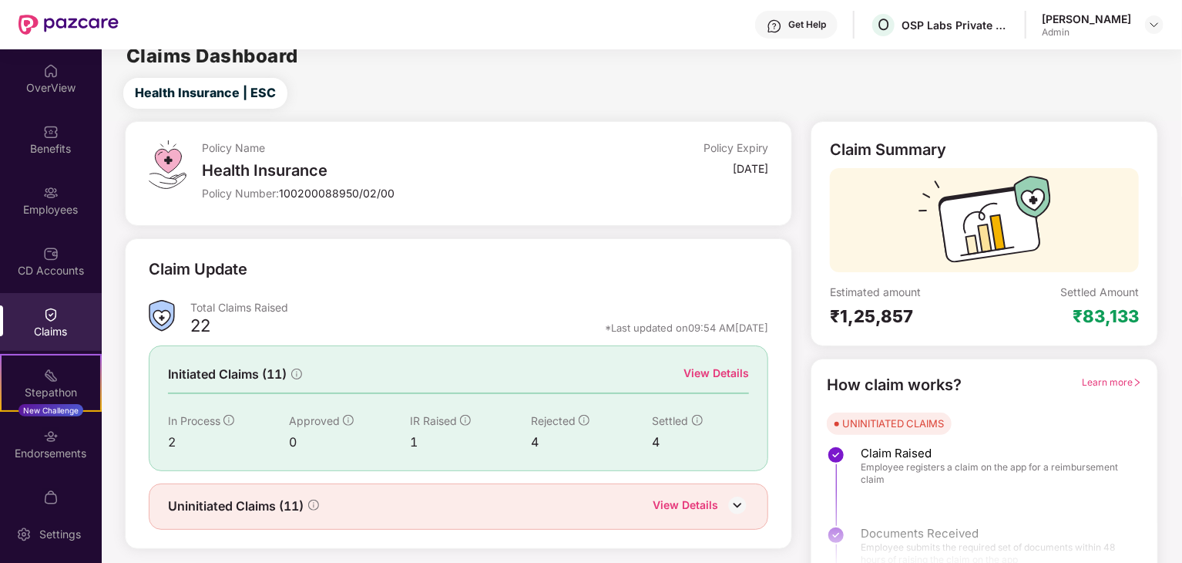
scroll to position [40, 0]
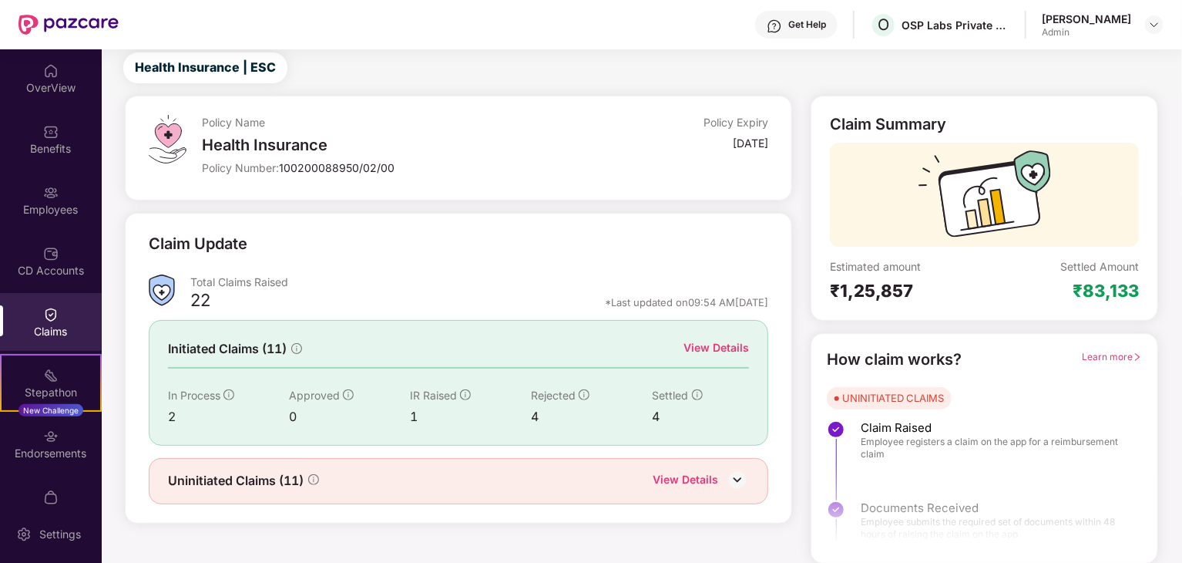
click at [673, 482] on div "View Details" at bounding box center [686, 481] width 66 height 20
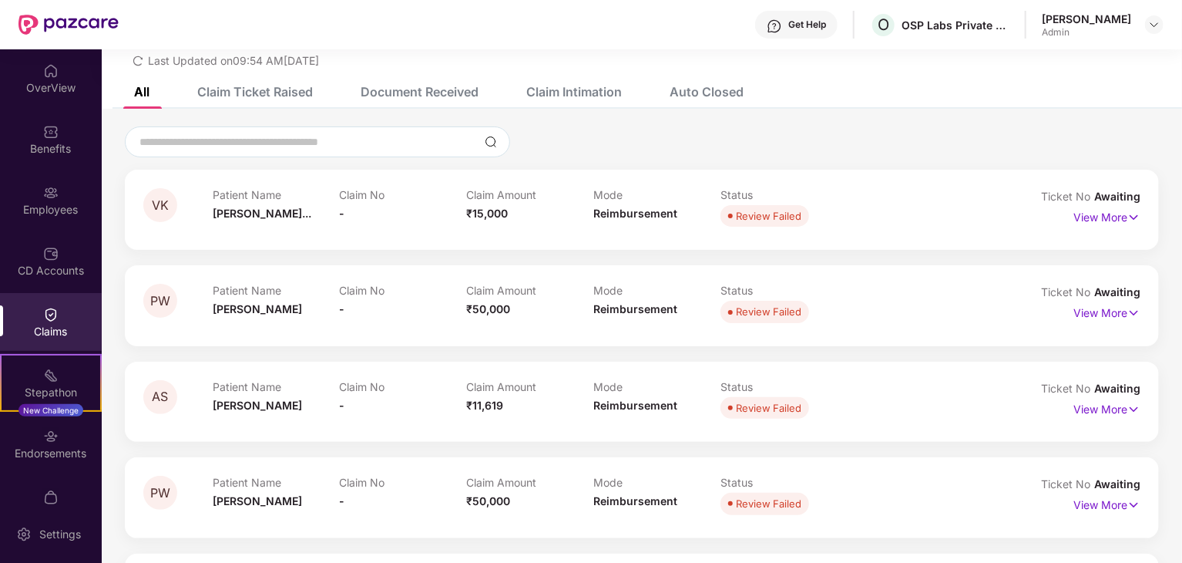
scroll to position [0, 0]
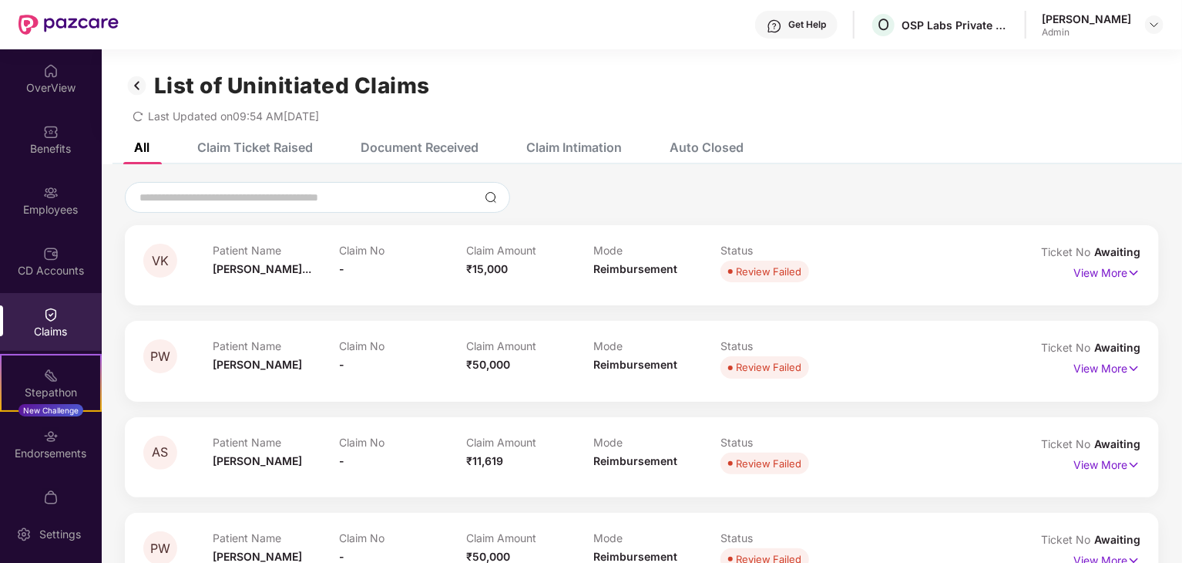
click at [30, 343] on div "Claims" at bounding box center [51, 322] width 102 height 58
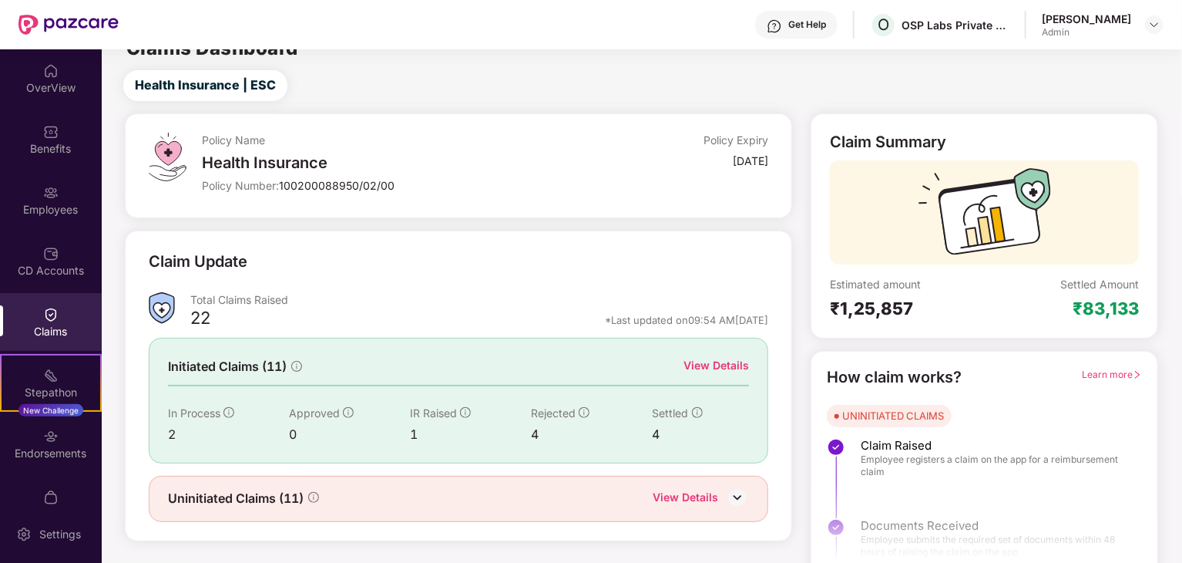
scroll to position [40, 0]
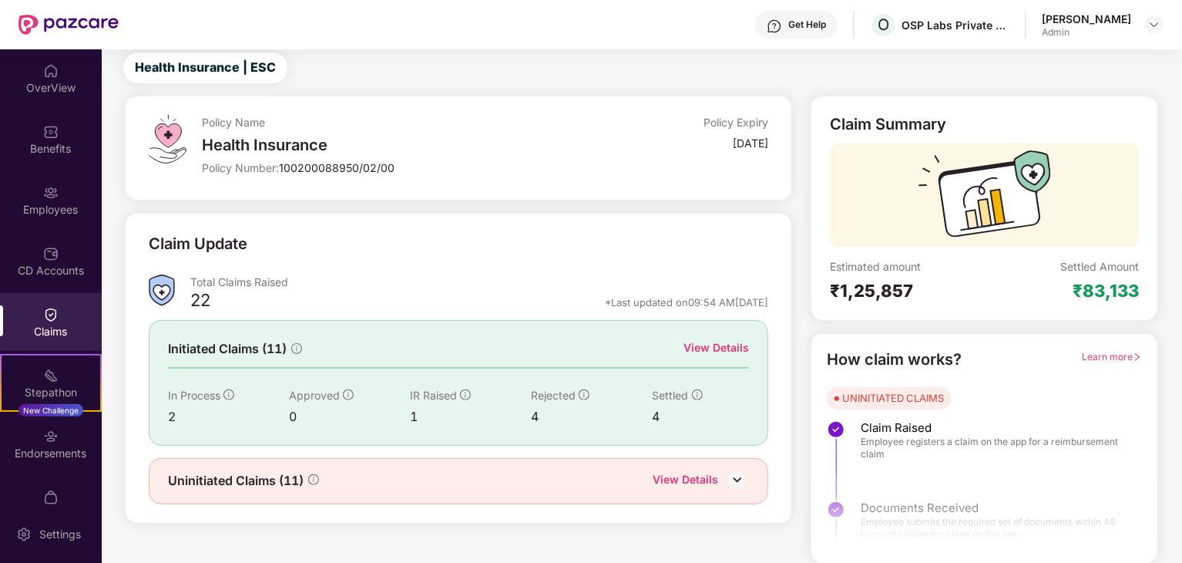
click at [706, 352] on div "View Details" at bounding box center [717, 347] width 66 height 17
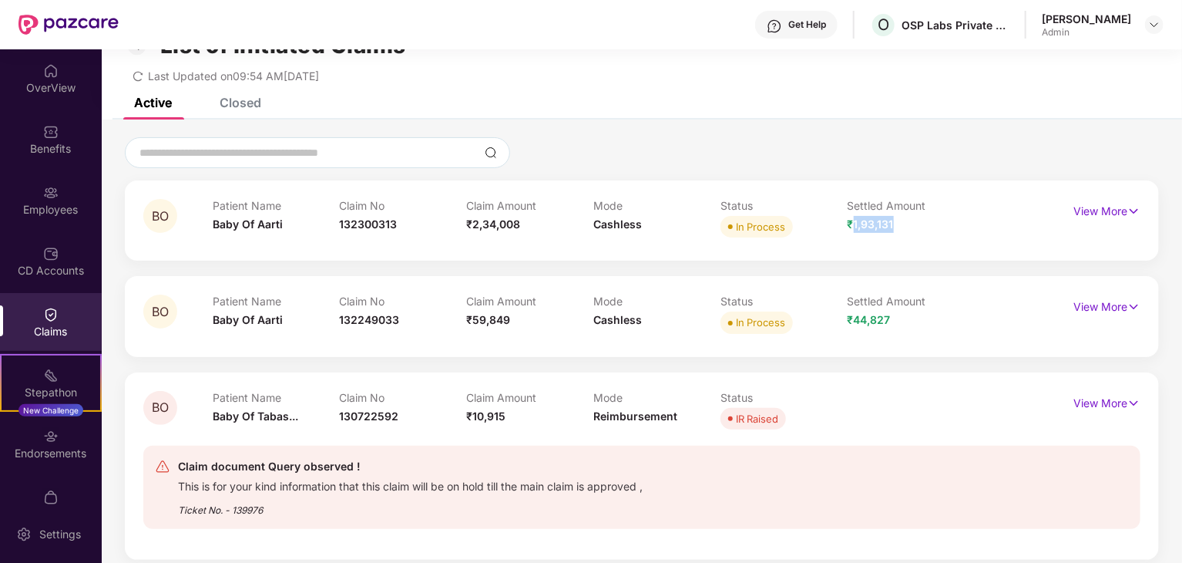
drag, startPoint x: 851, startPoint y: 224, endPoint x: 930, endPoint y: 224, distance: 78.6
click at [930, 224] on div "Settled Amount ₹1,93,131" at bounding box center [911, 220] width 127 height 42
drag, startPoint x: 849, startPoint y: 322, endPoint x: 916, endPoint y: 324, distance: 66.3
click at [916, 324] on div "Settled Amount ₹44,827" at bounding box center [911, 315] width 127 height 42
click at [893, 328] on div "Settled Amount ₹44,827" at bounding box center [911, 315] width 127 height 42
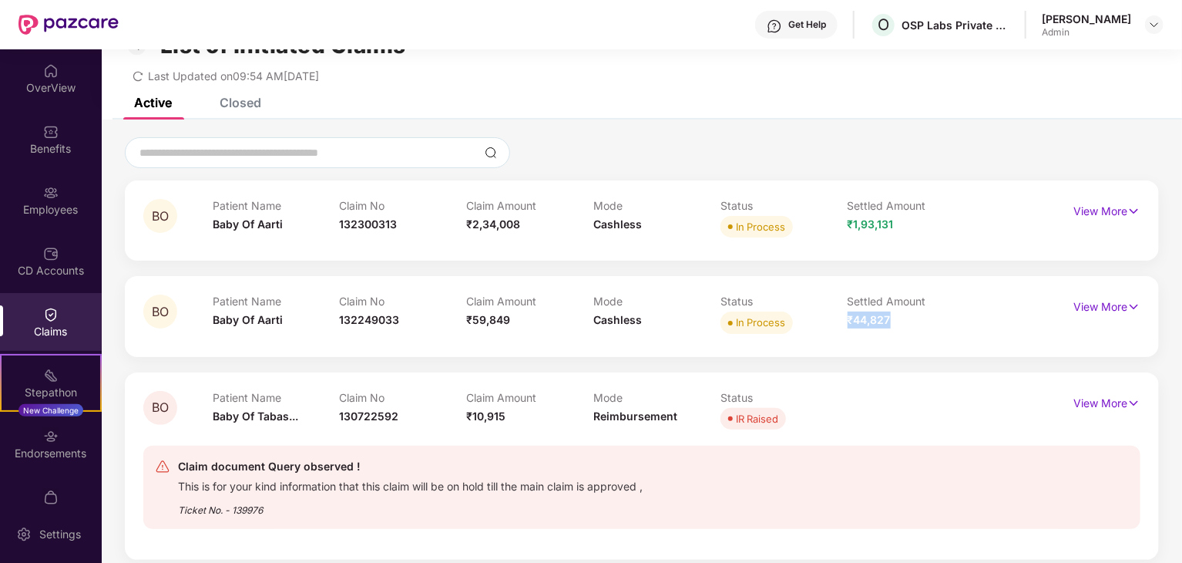
click at [857, 318] on span "₹44,827" at bounding box center [869, 319] width 43 height 13
drag, startPoint x: 851, startPoint y: 222, endPoint x: 894, endPoint y: 220, distance: 43.2
click at [894, 220] on div "Settled Amount ₹1,93,131" at bounding box center [911, 220] width 127 height 42
click at [1113, 212] on p "View More" at bounding box center [1107, 209] width 67 height 21
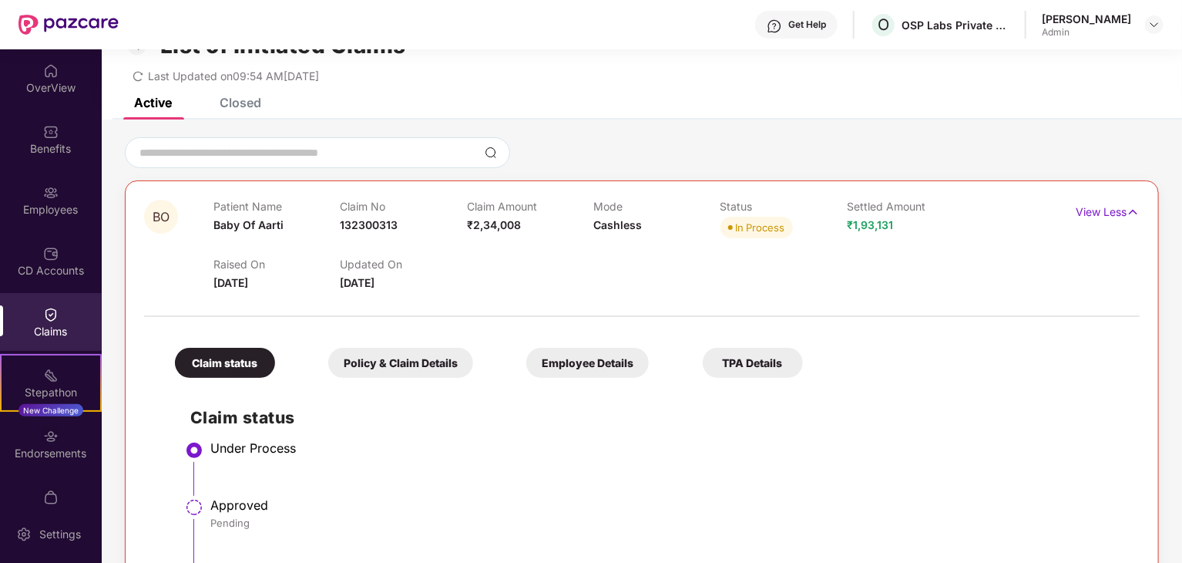
click at [1113, 220] on div "View Less" at bounding box center [1108, 212] width 64 height 25
click at [1112, 212] on p "View Less" at bounding box center [1108, 210] width 64 height 21
